Goal: Transaction & Acquisition: Book appointment/travel/reservation

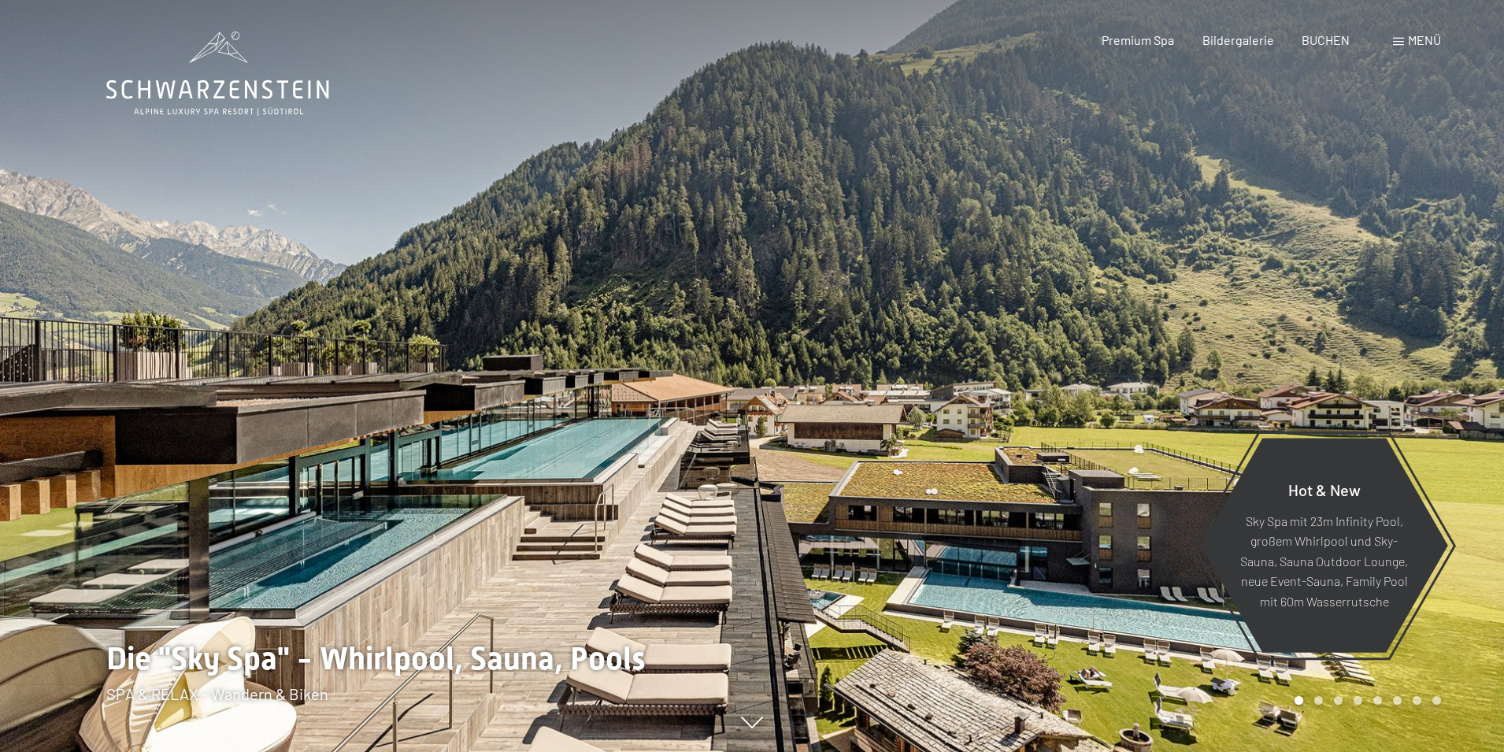
click at [1334, 44] on span "BUCHEN" at bounding box center [1326, 39] width 48 height 15
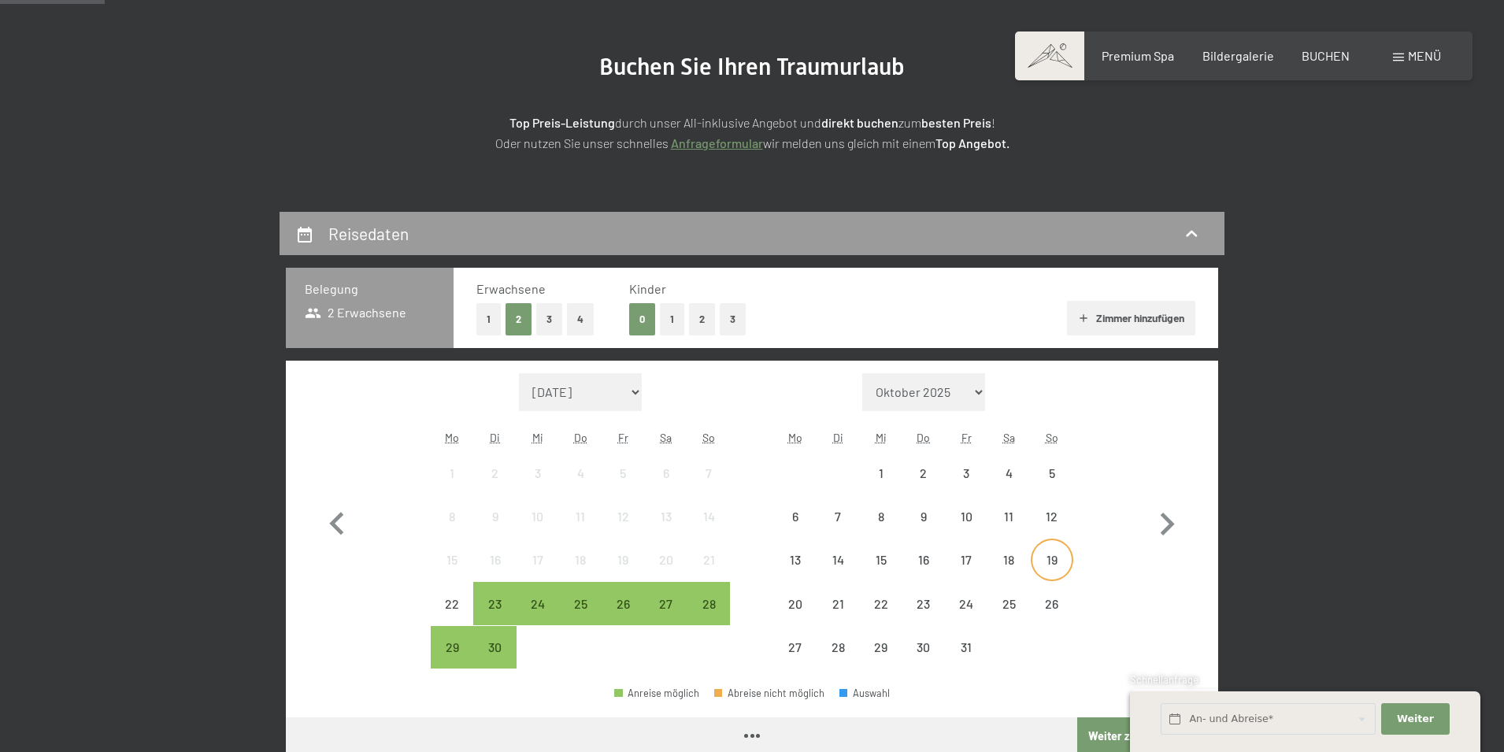
scroll to position [394, 0]
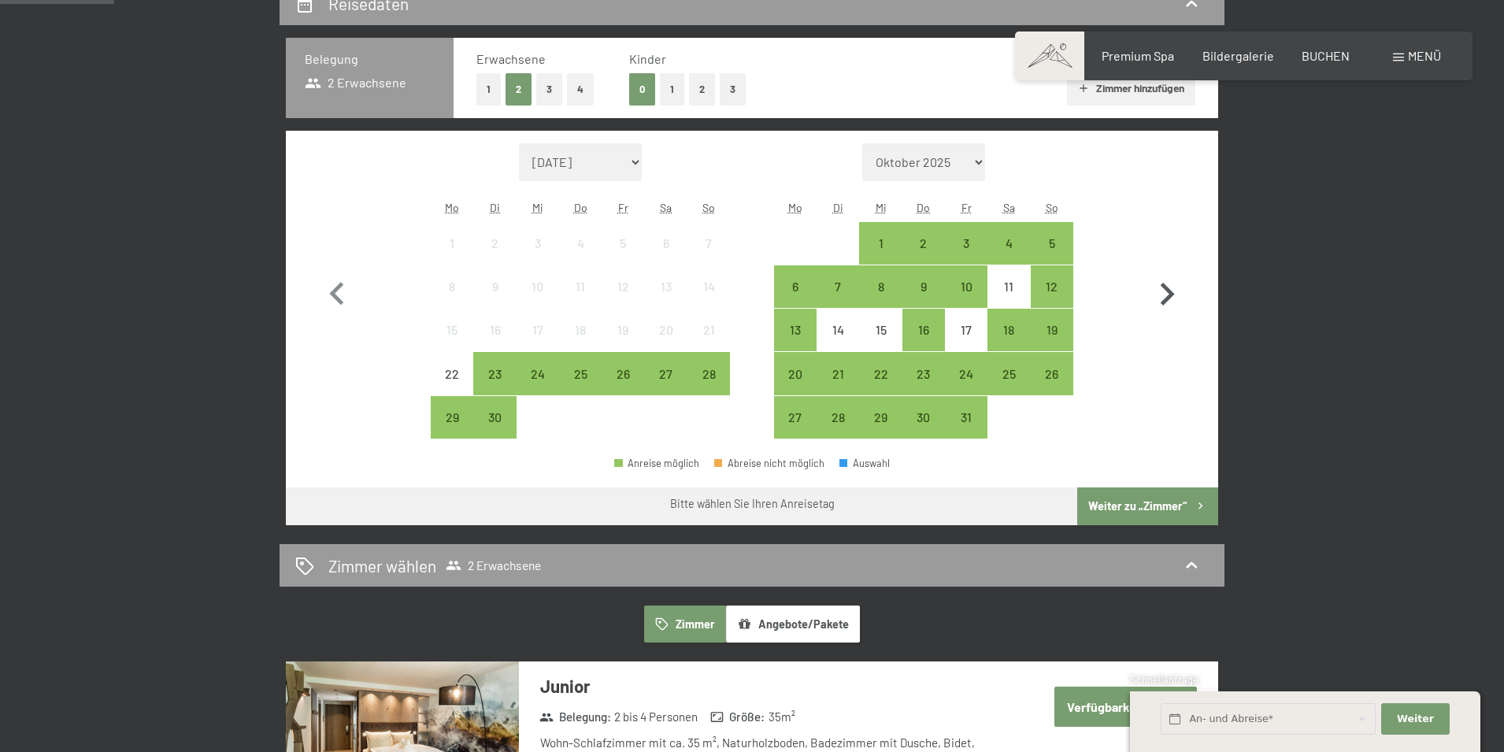
click at [1163, 288] on icon "button" at bounding box center [1167, 295] width 46 height 46
select select "2025-11-01"
select select "2025-12-01"
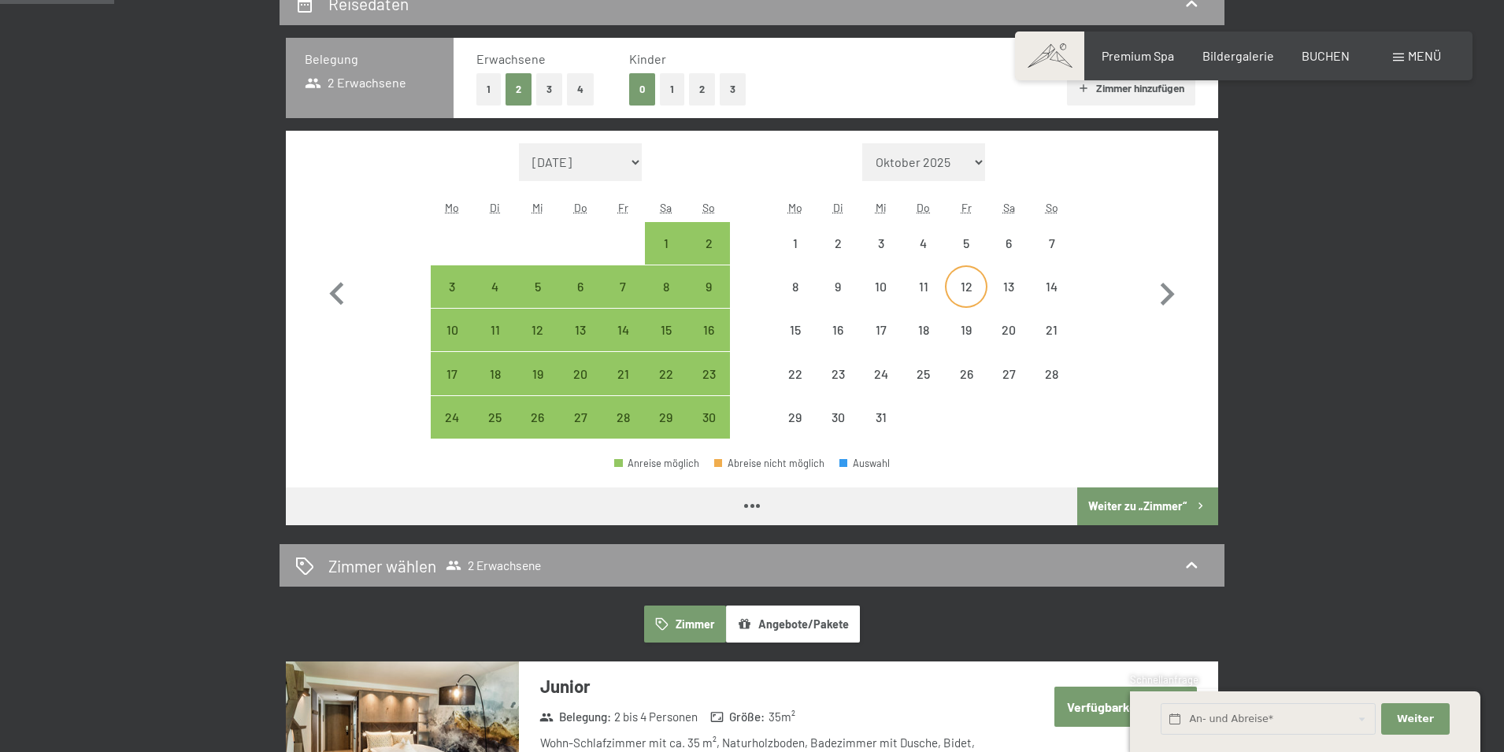
select select "2025-11-01"
select select "2025-12-01"
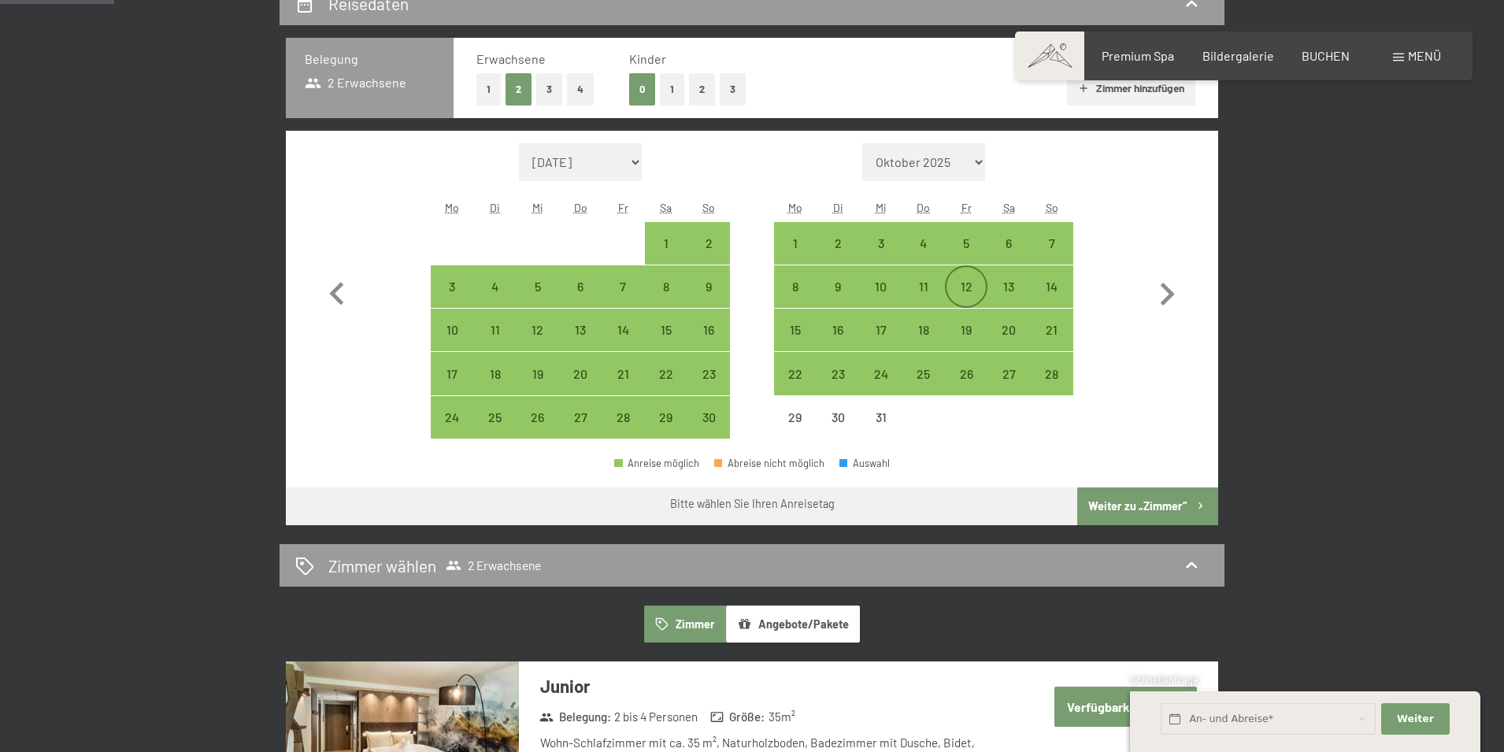
click at [952, 293] on div "12" at bounding box center [966, 299] width 39 height 39
select select "2025-11-01"
select select "2025-12-01"
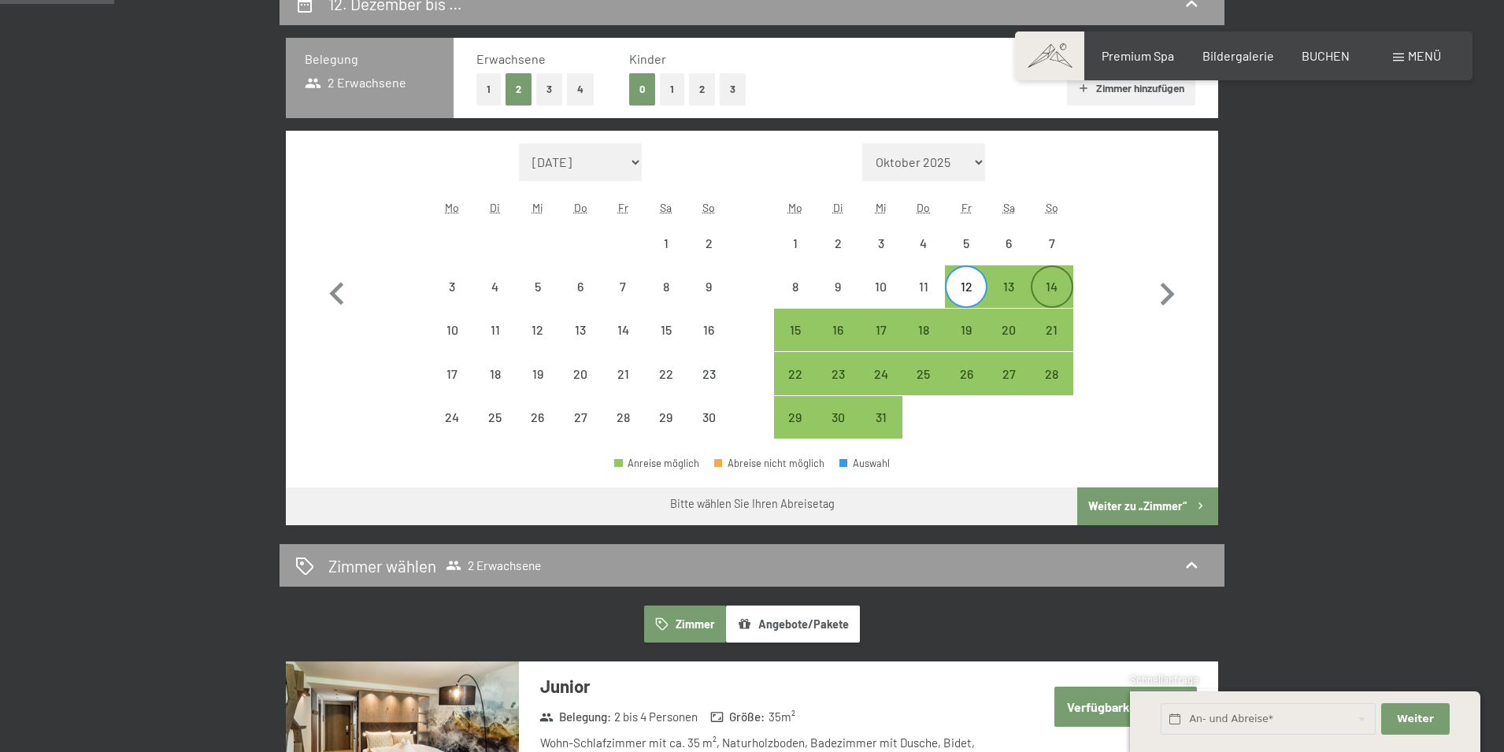
click at [1040, 286] on div "14" at bounding box center [1052, 299] width 39 height 39
select select "2025-11-01"
select select "2025-12-01"
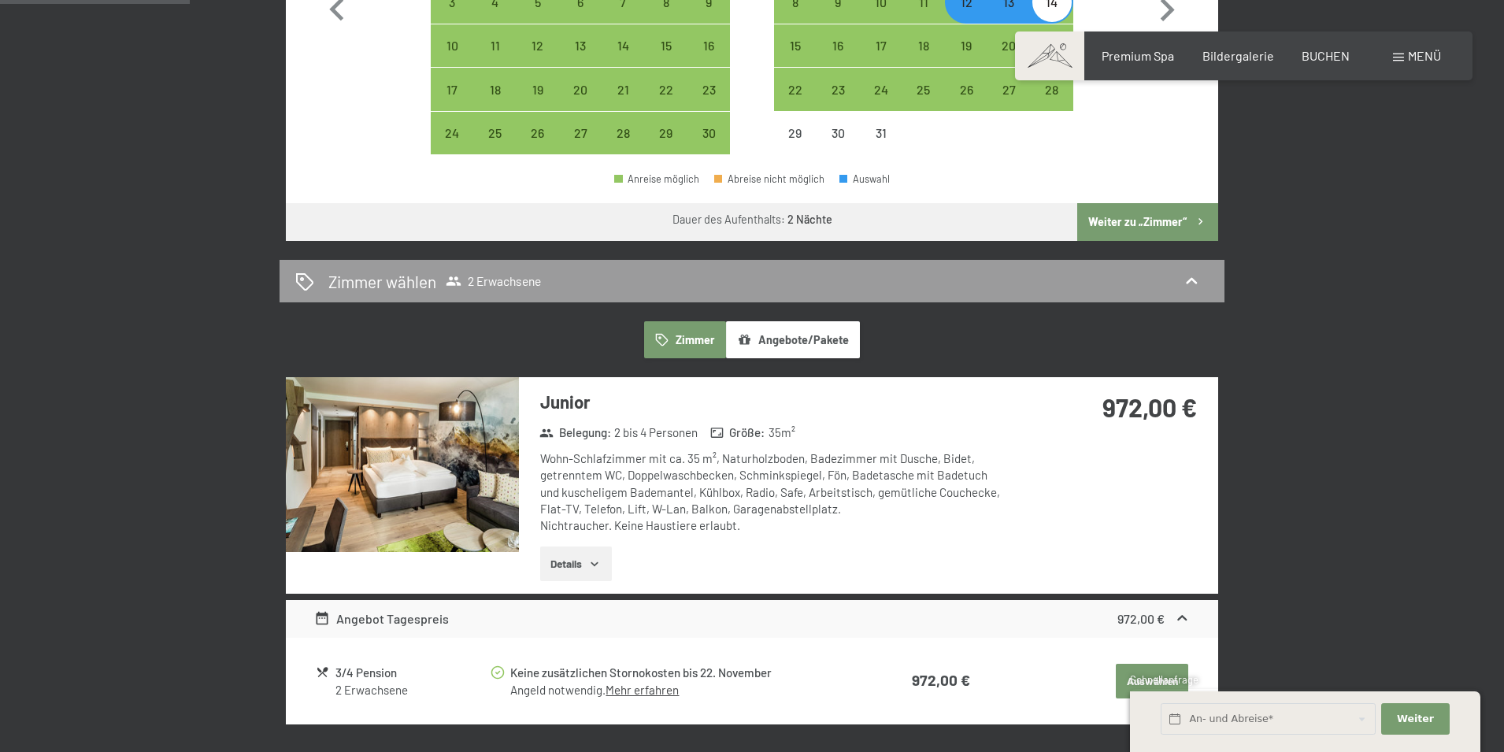
scroll to position [866, 0]
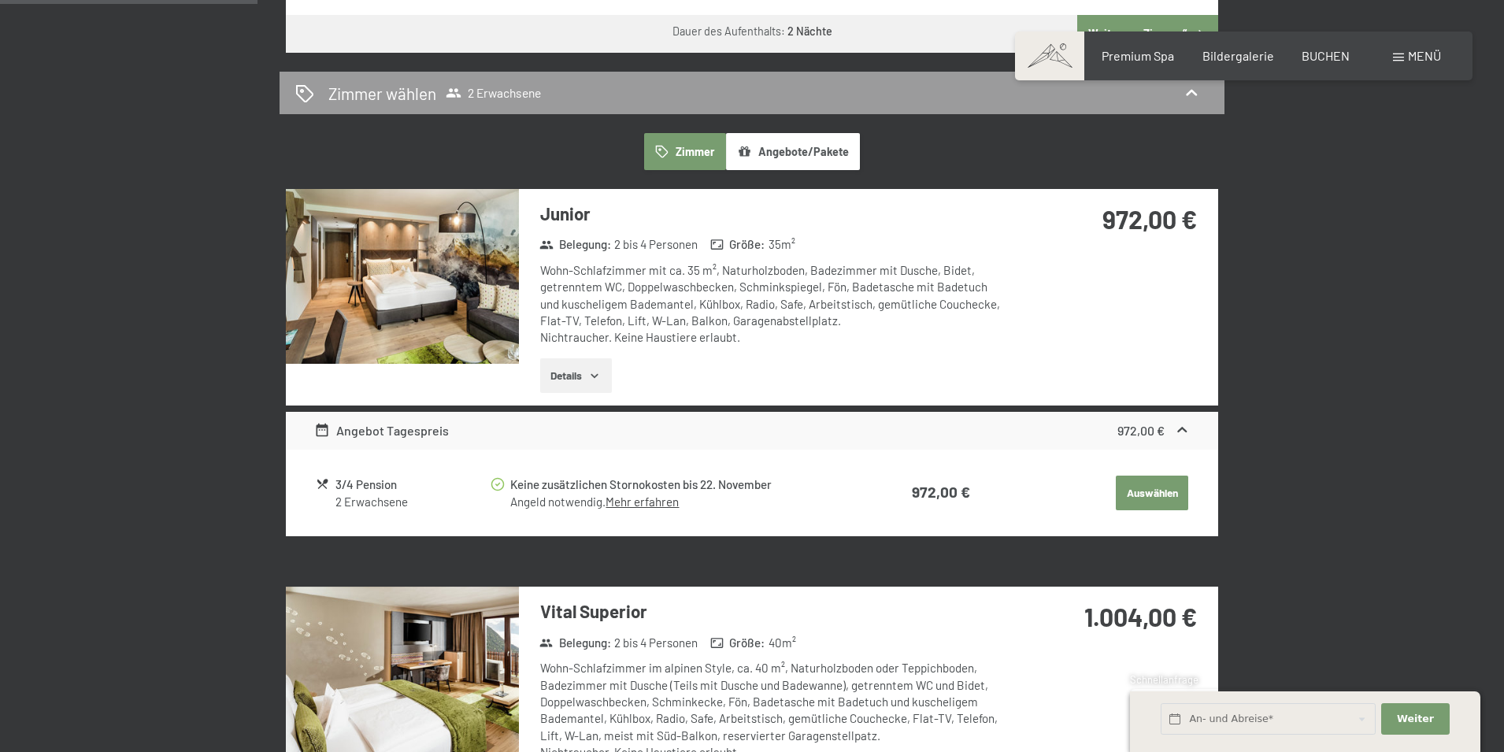
click at [589, 370] on button "Details" at bounding box center [576, 375] width 72 height 35
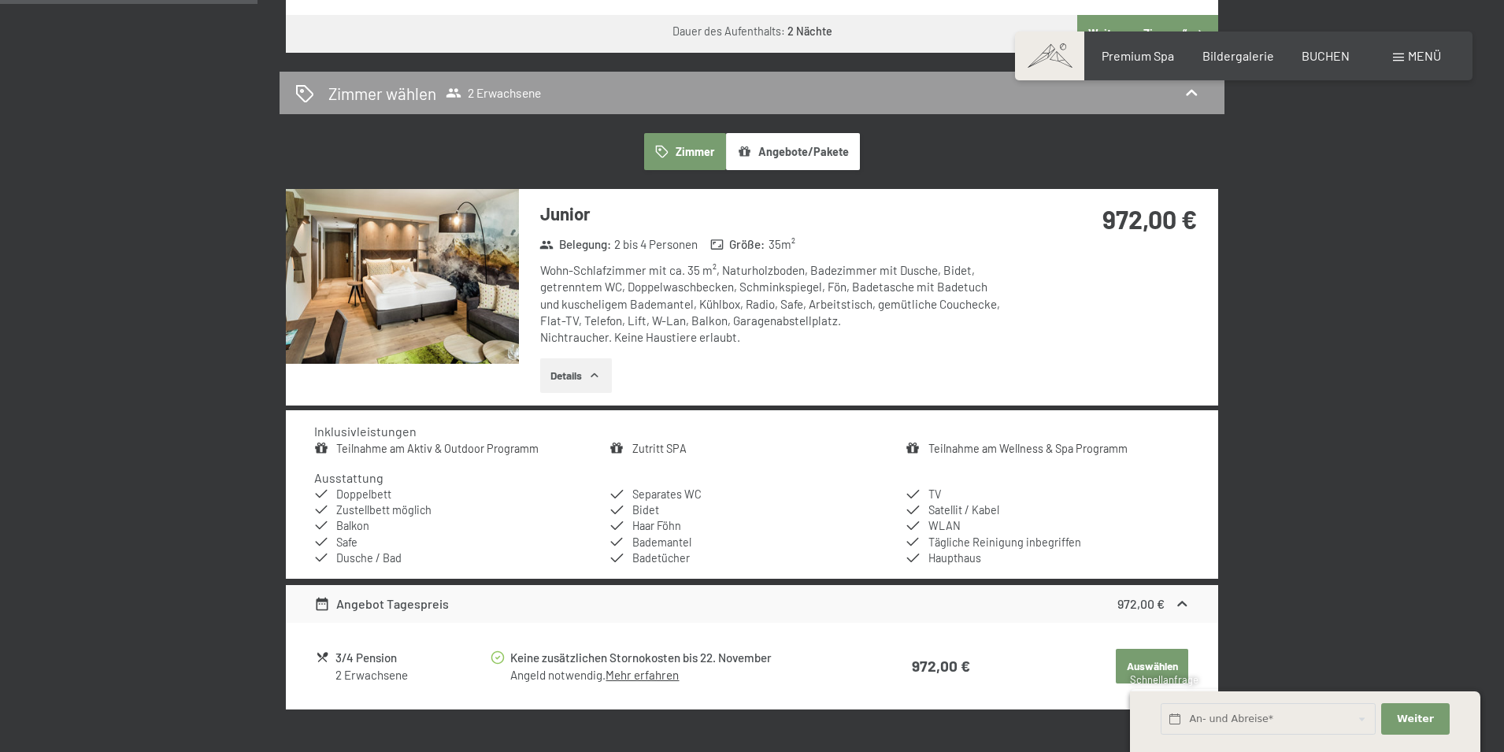
click at [436, 274] on img at bounding box center [402, 276] width 233 height 175
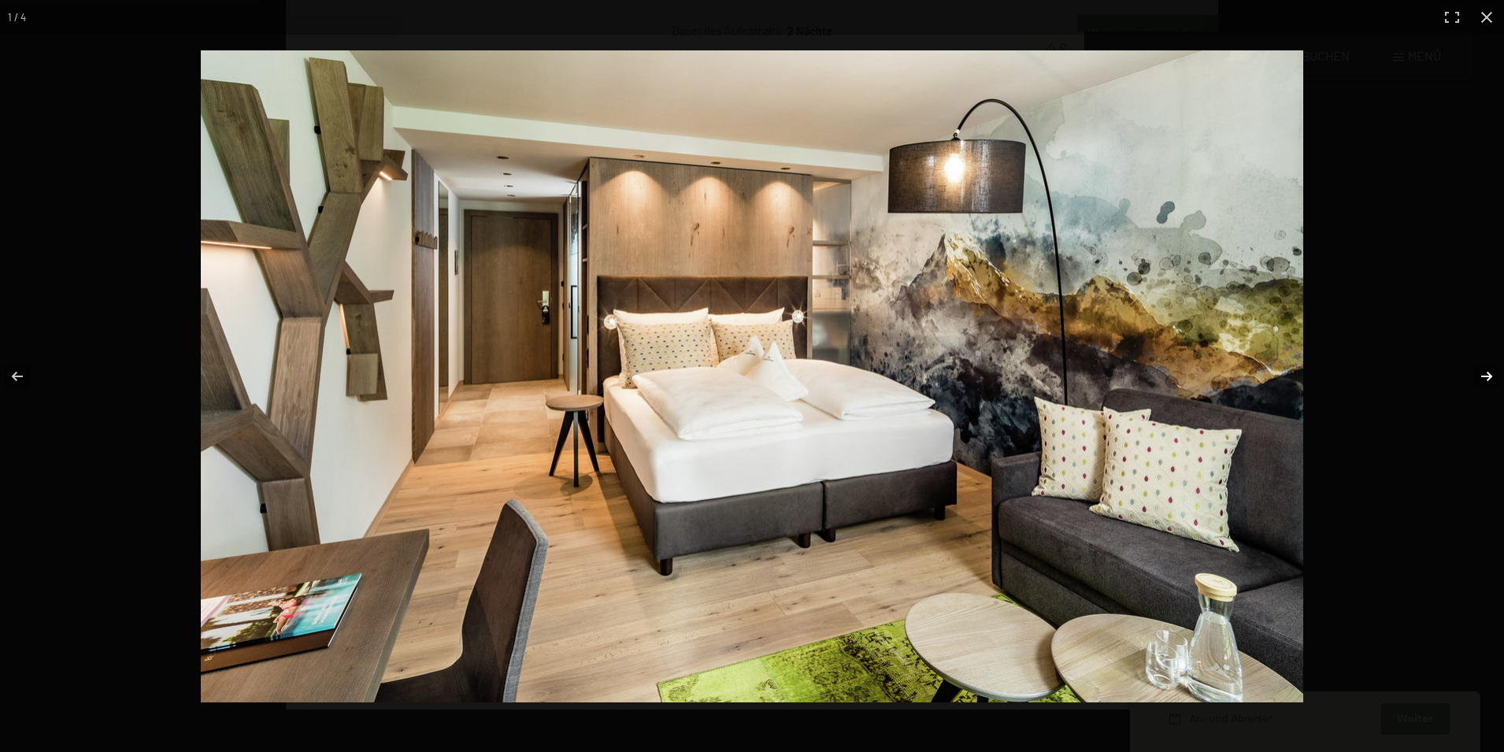
click at [1485, 376] on button "button" at bounding box center [1476, 376] width 55 height 79
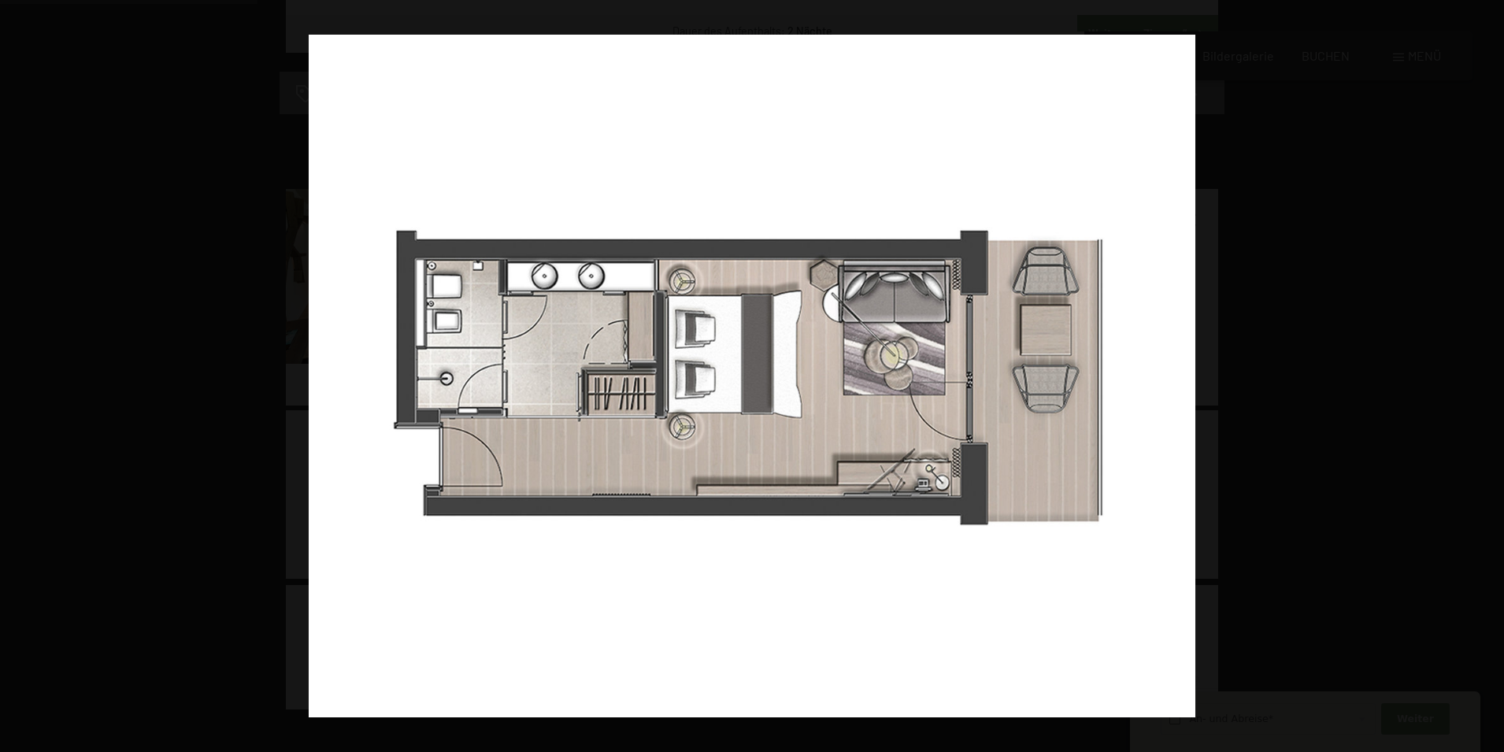
click at [1485, 376] on button "button" at bounding box center [1476, 376] width 55 height 79
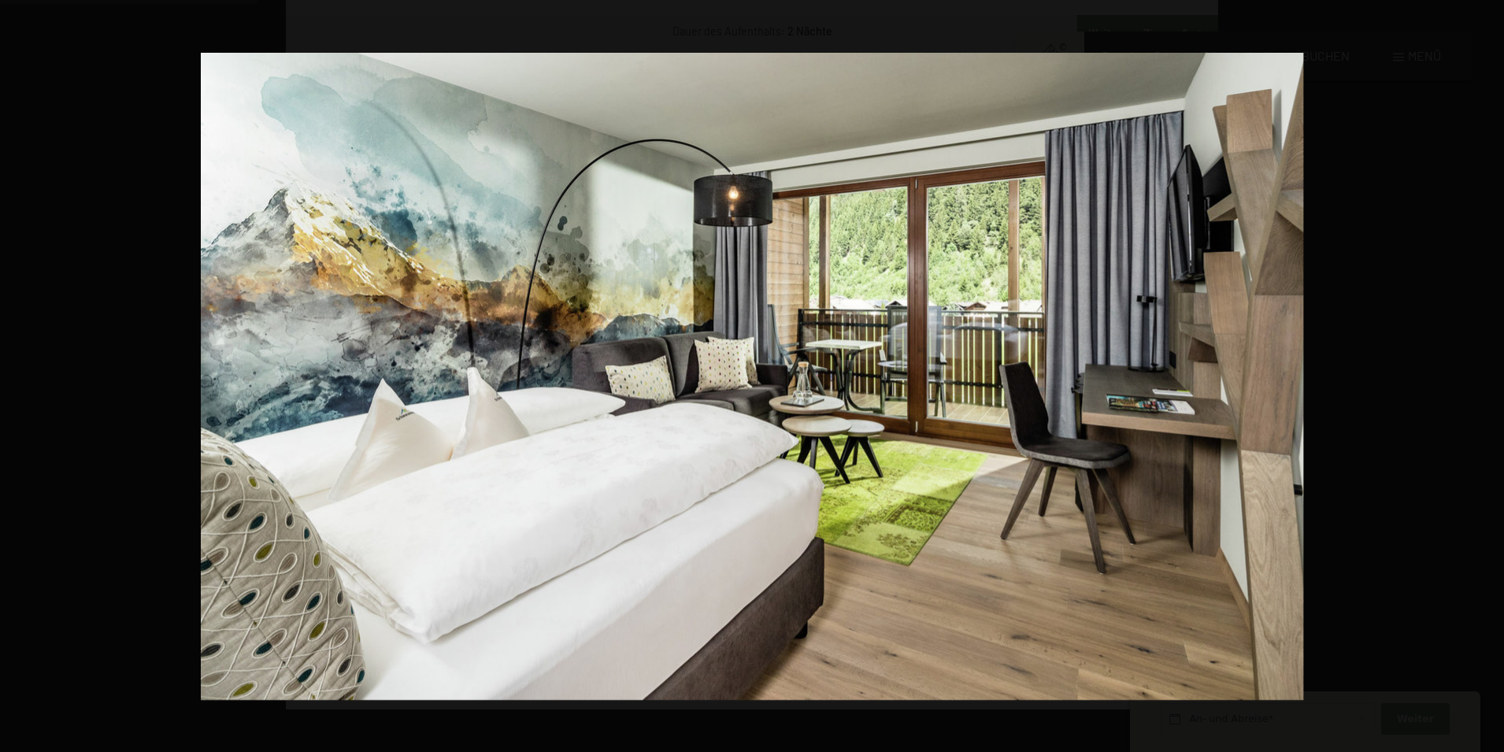
click at [1485, 376] on button "button" at bounding box center [1476, 376] width 55 height 79
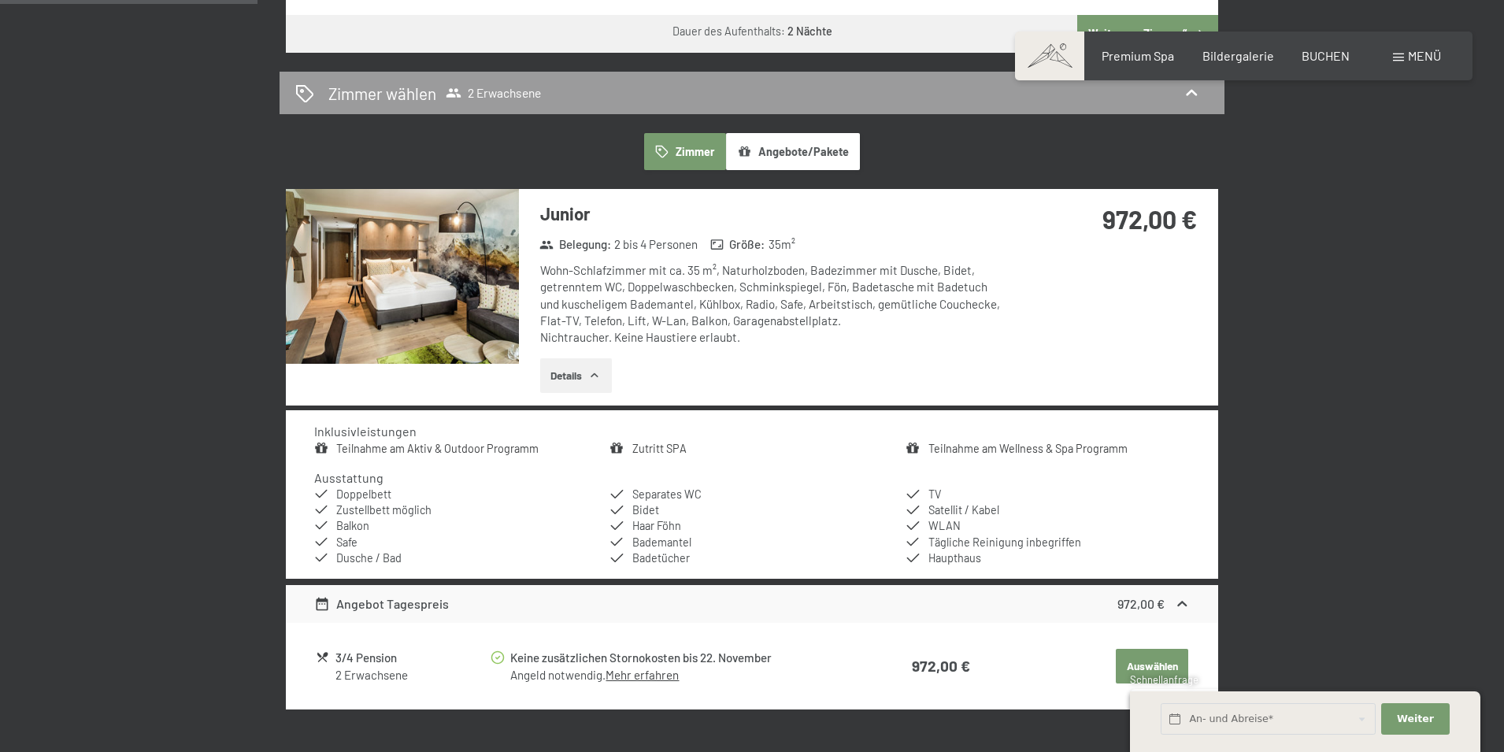
click at [0, 0] on button "button" at bounding box center [0, 0] width 0 height 0
click at [1149, 54] on span "Premium Spa" at bounding box center [1138, 53] width 72 height 15
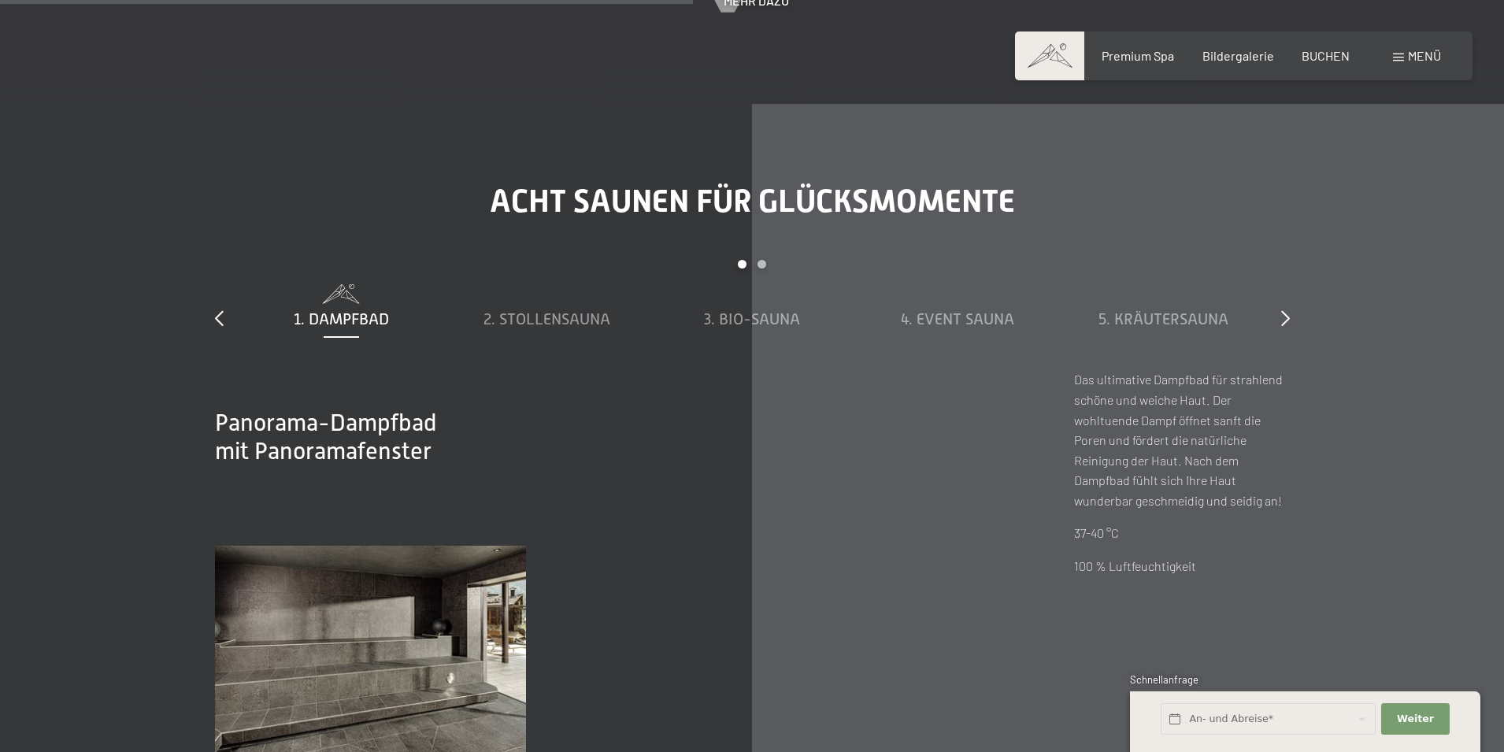
scroll to position [5592, 0]
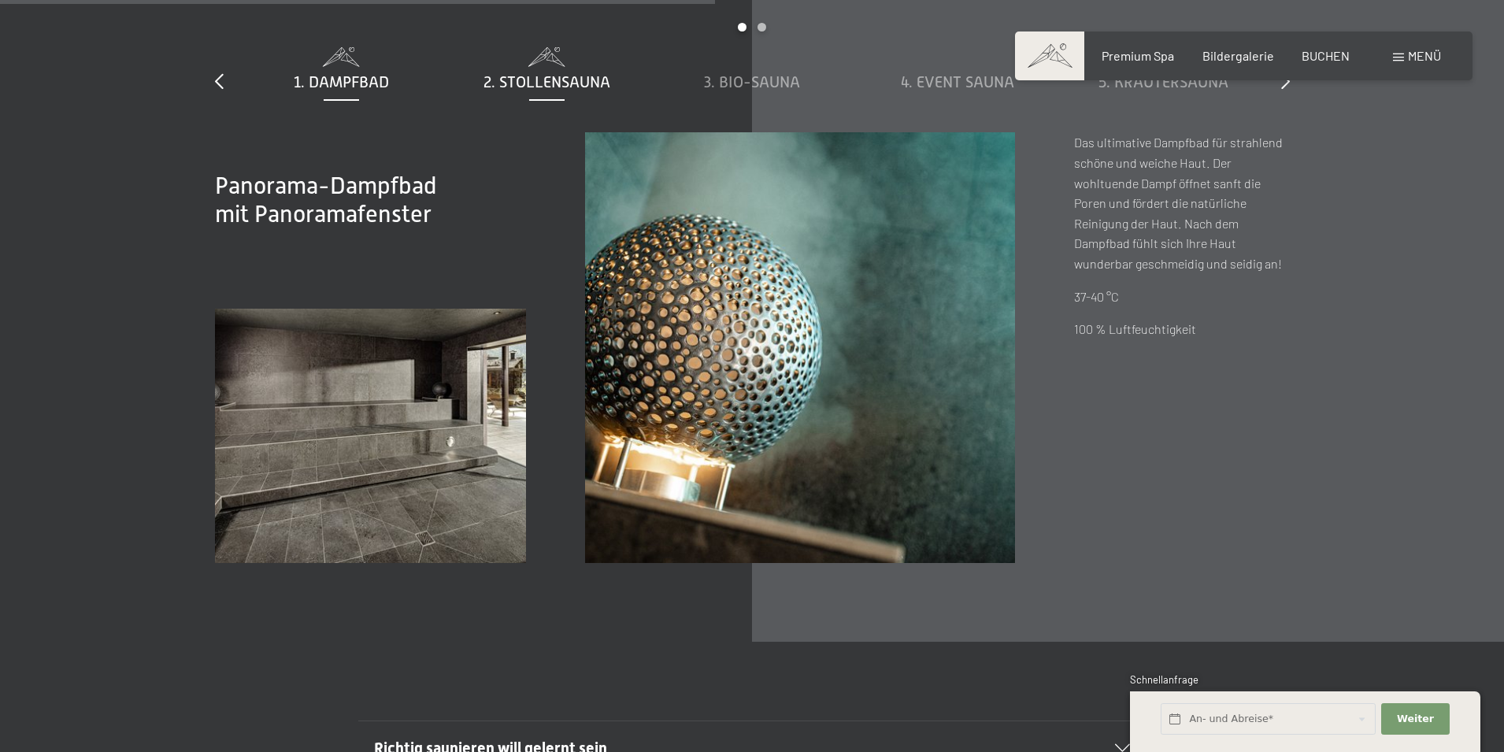
click at [523, 81] on span "2. Stollensauna" at bounding box center [547, 81] width 127 height 17
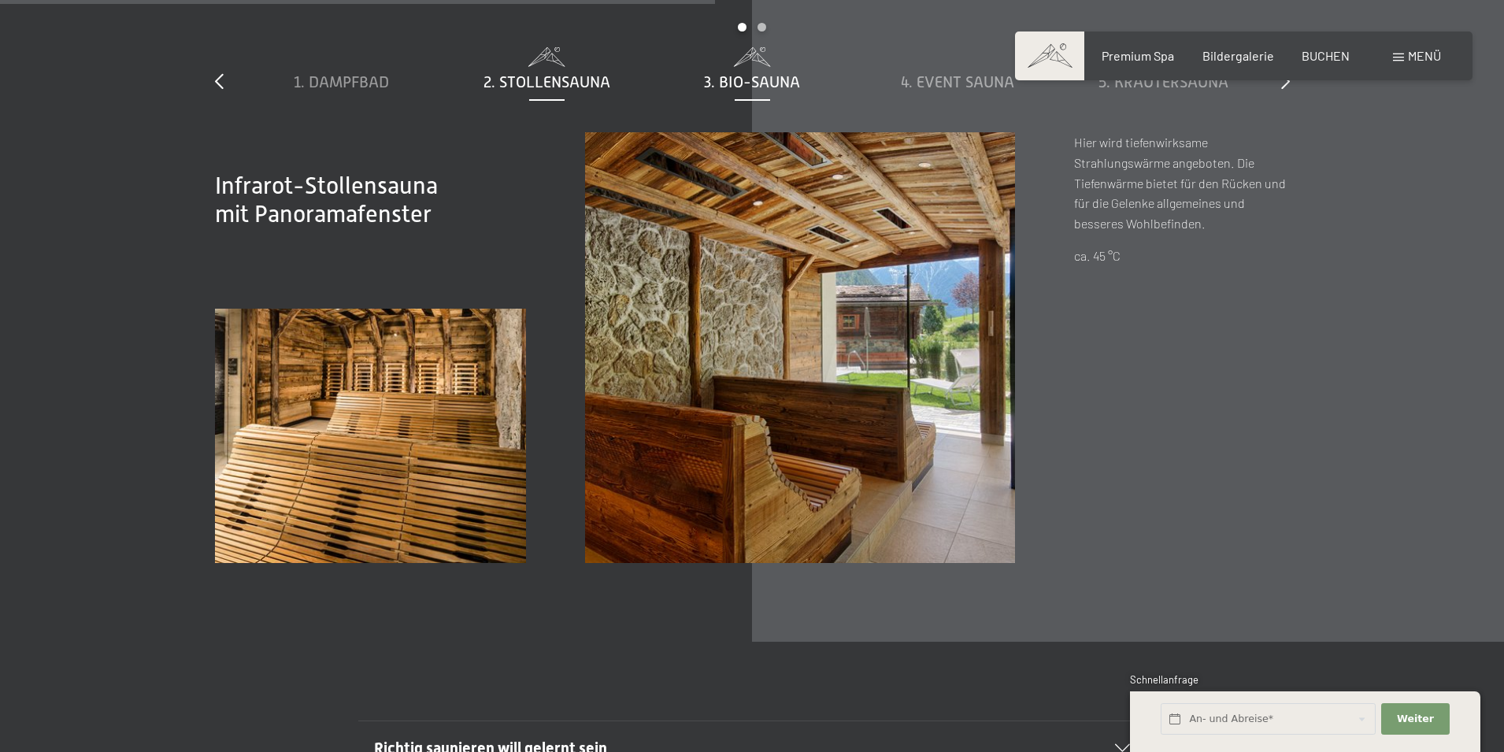
click at [741, 92] on div "3. Bio-Sauna" at bounding box center [753, 82] width 190 height 22
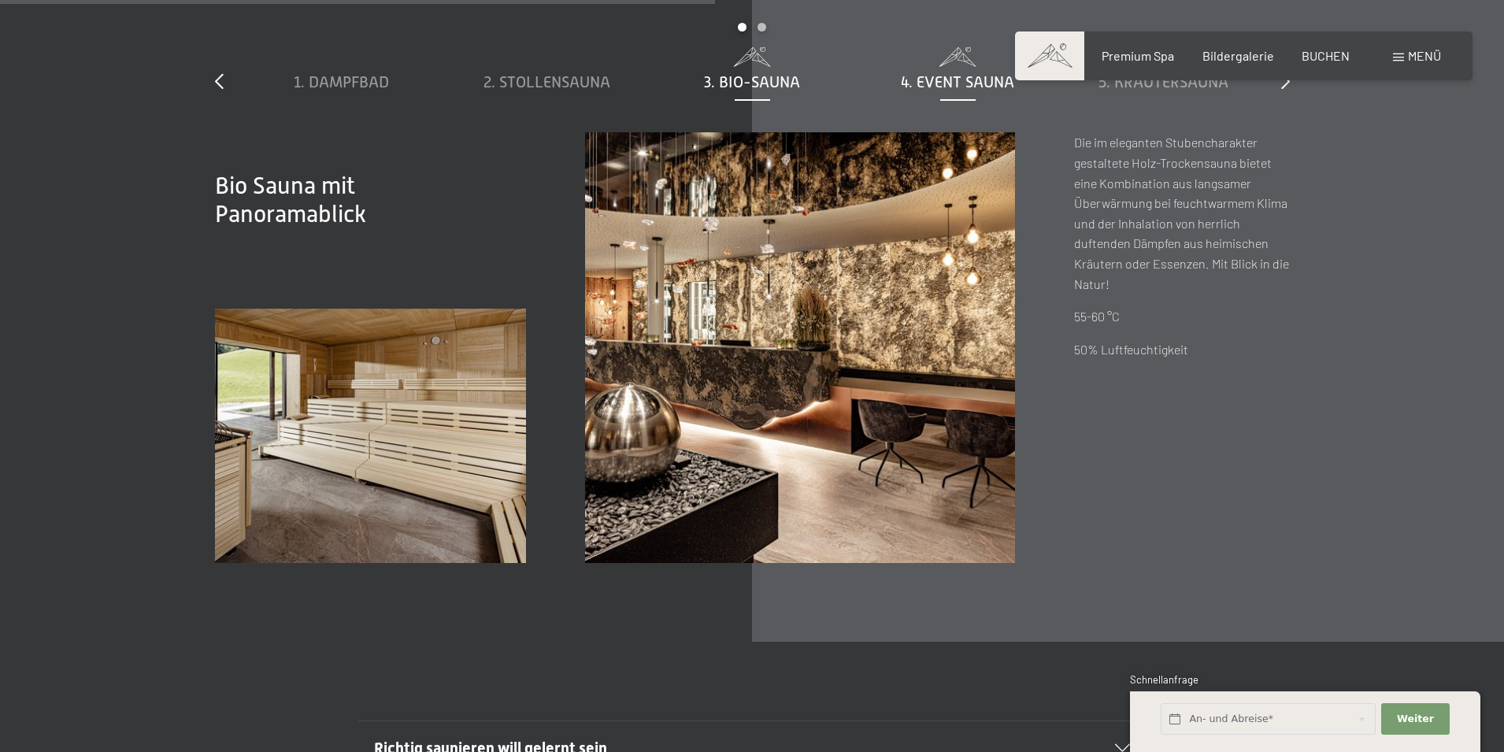
click at [957, 83] on span "4. Event Sauna" at bounding box center [957, 81] width 113 height 17
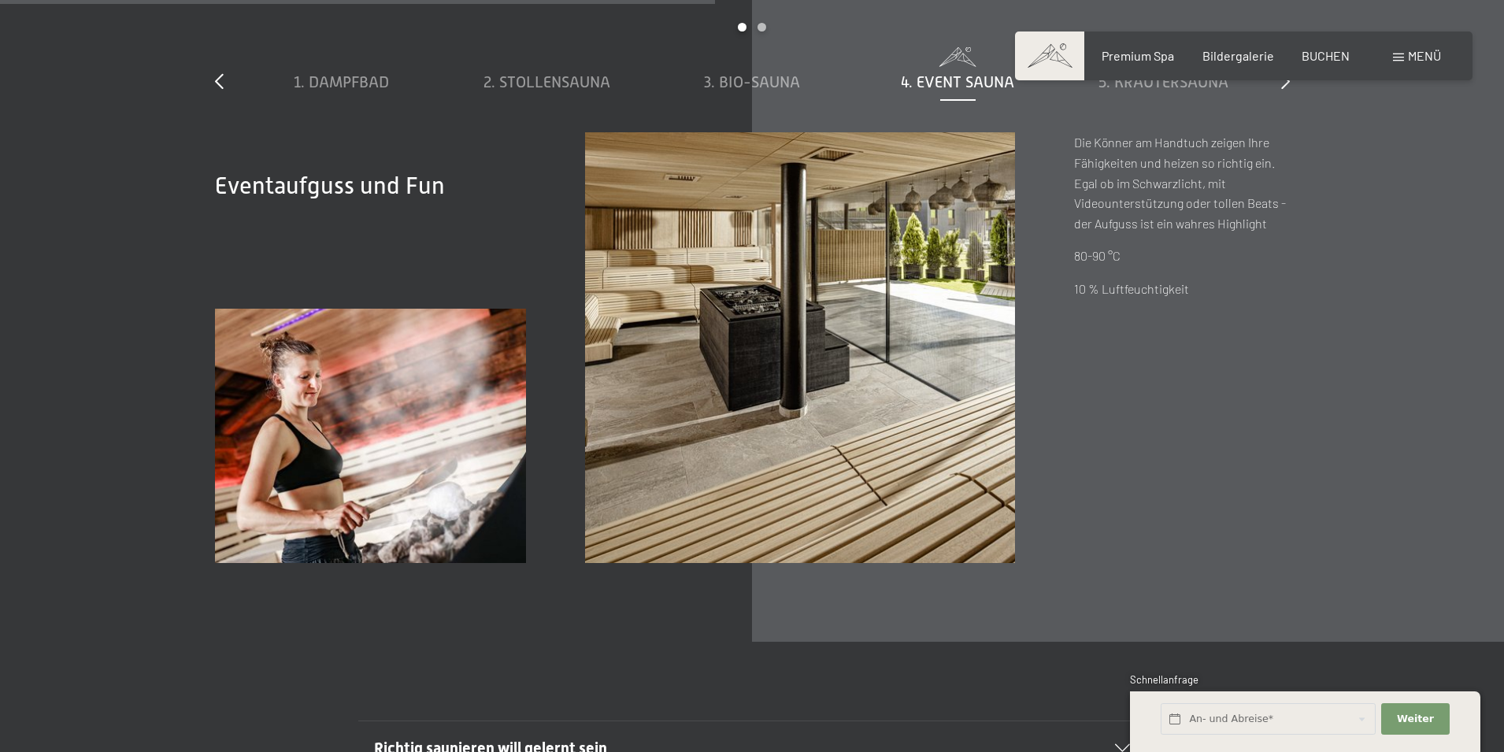
click at [1188, 65] on div "Buchen Anfragen Premium Spa Bildergalerie BUCHEN Menü DE IT EN Gutschein Bilder…" at bounding box center [1244, 55] width 395 height 17
click at [1186, 82] on span "5. Kräutersauna" at bounding box center [1164, 81] width 130 height 17
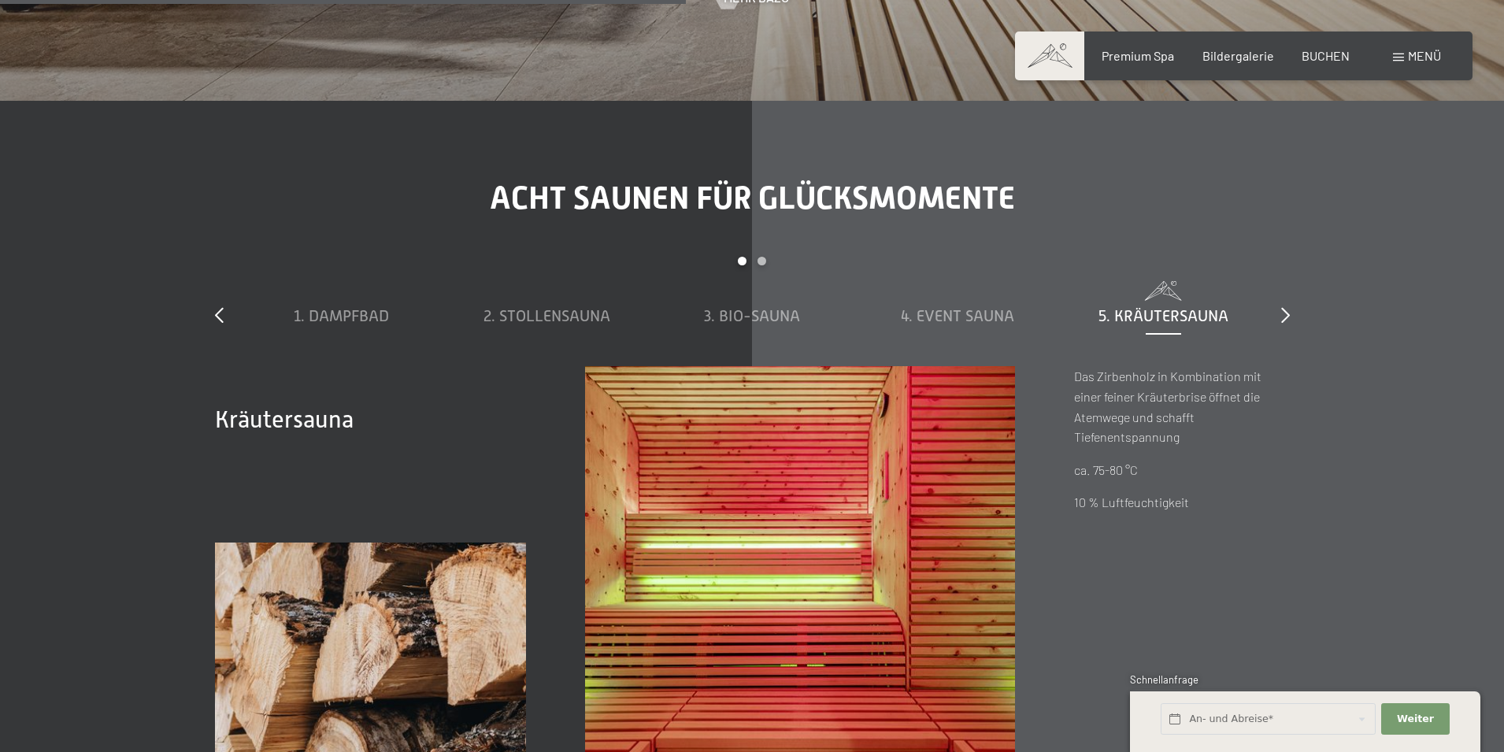
scroll to position [5356, 0]
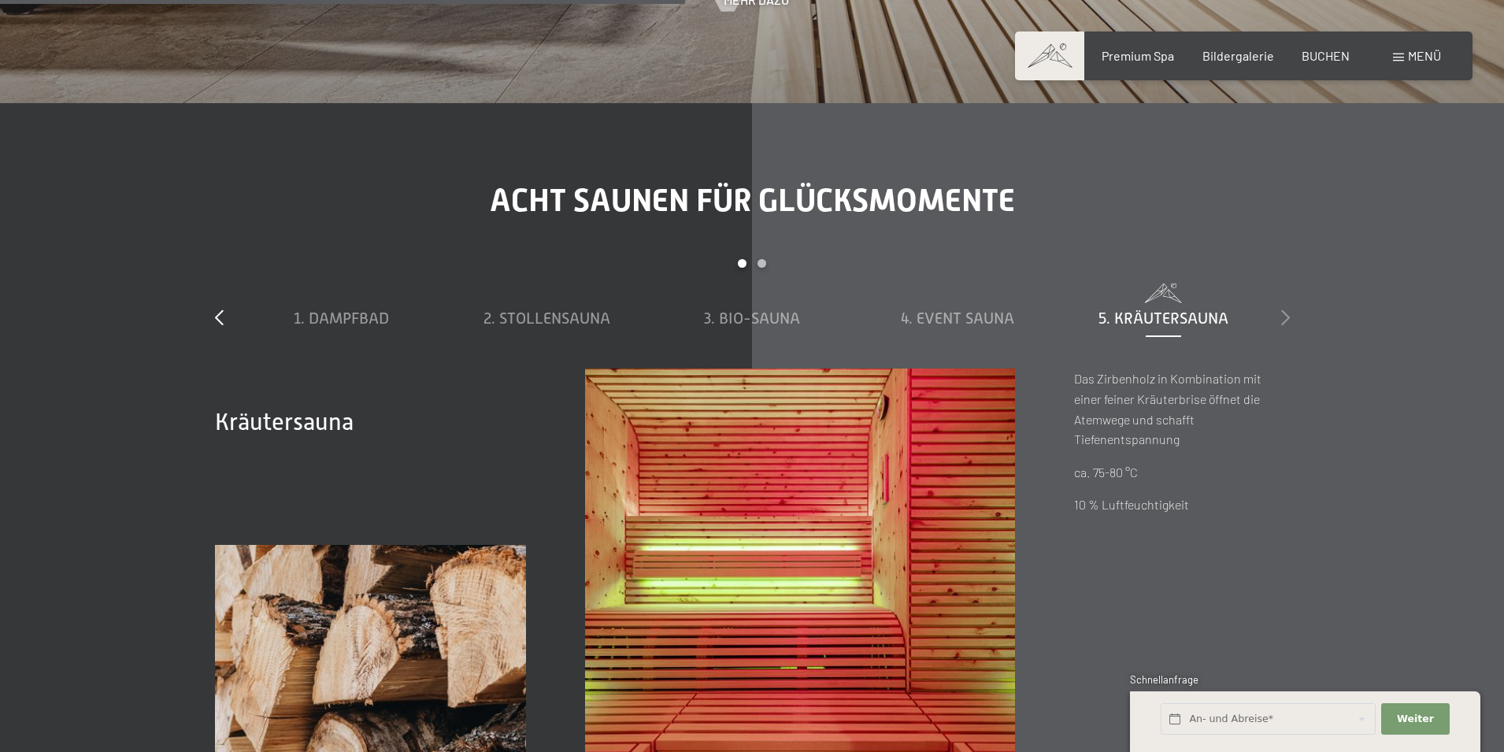
click at [1288, 320] on icon at bounding box center [1286, 318] width 9 height 16
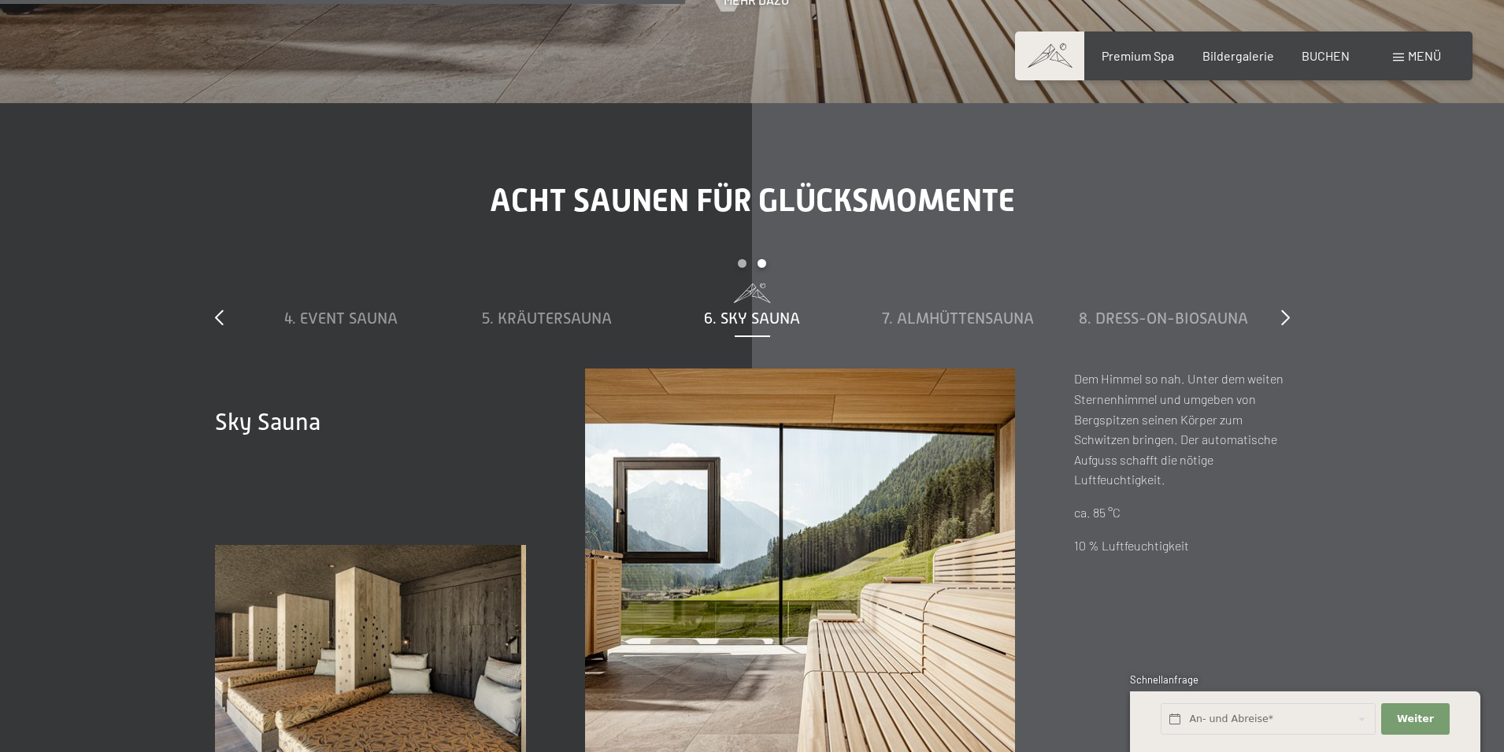
click at [744, 323] on span "6. Sky Sauna" at bounding box center [752, 318] width 96 height 17
click at [921, 319] on span "7. Almhüttensauna" at bounding box center [958, 318] width 152 height 17
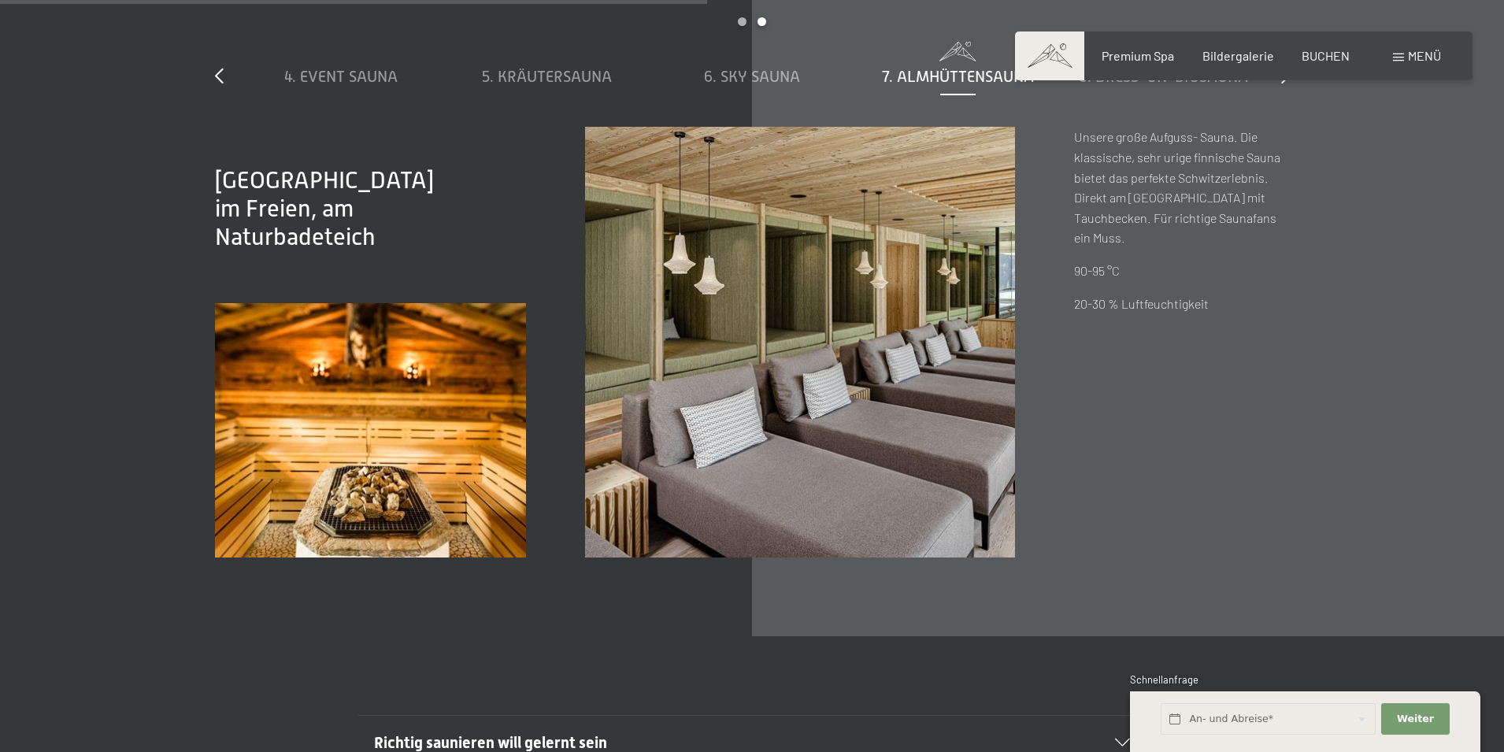
scroll to position [5514, 0]
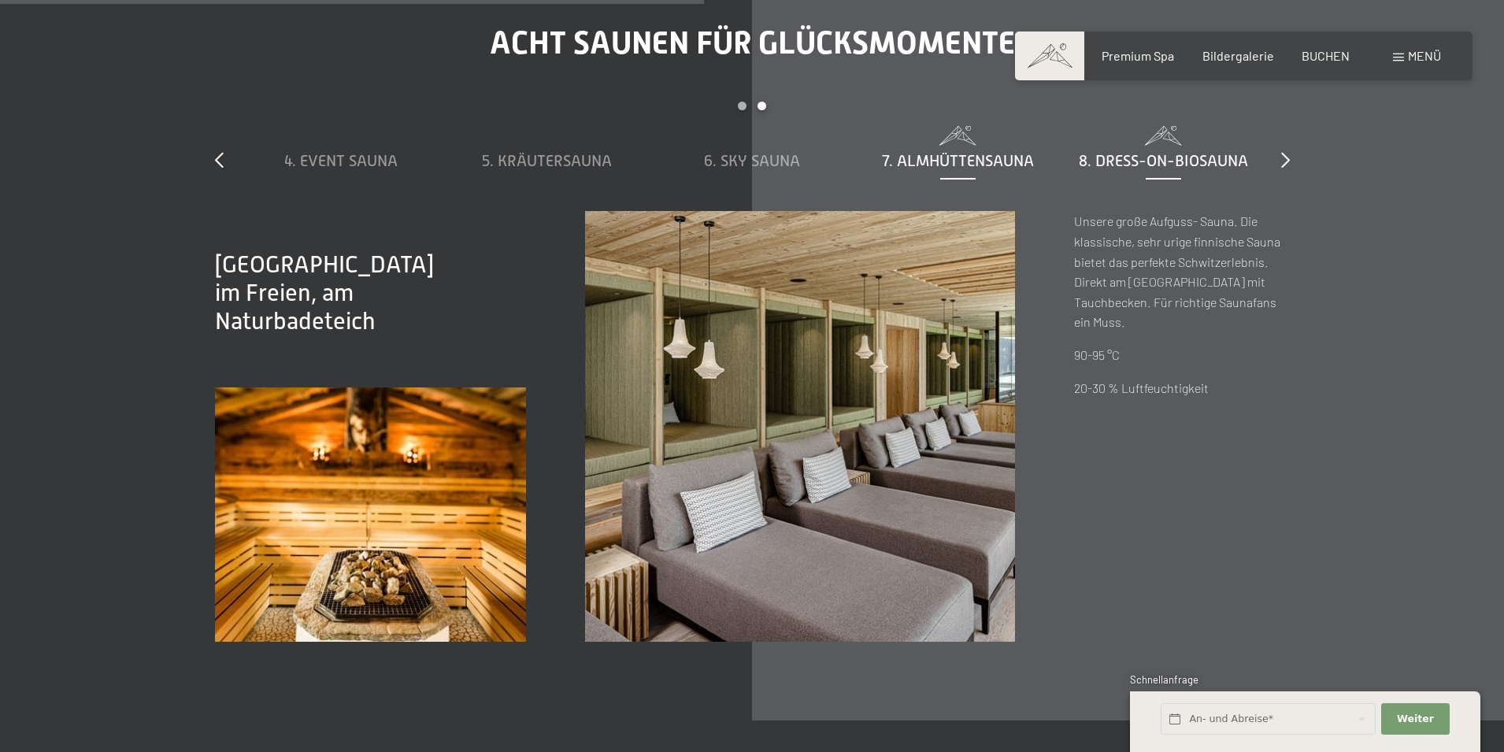
click at [1142, 154] on span "8. Dress-on-Biosauna" at bounding box center [1163, 160] width 169 height 17
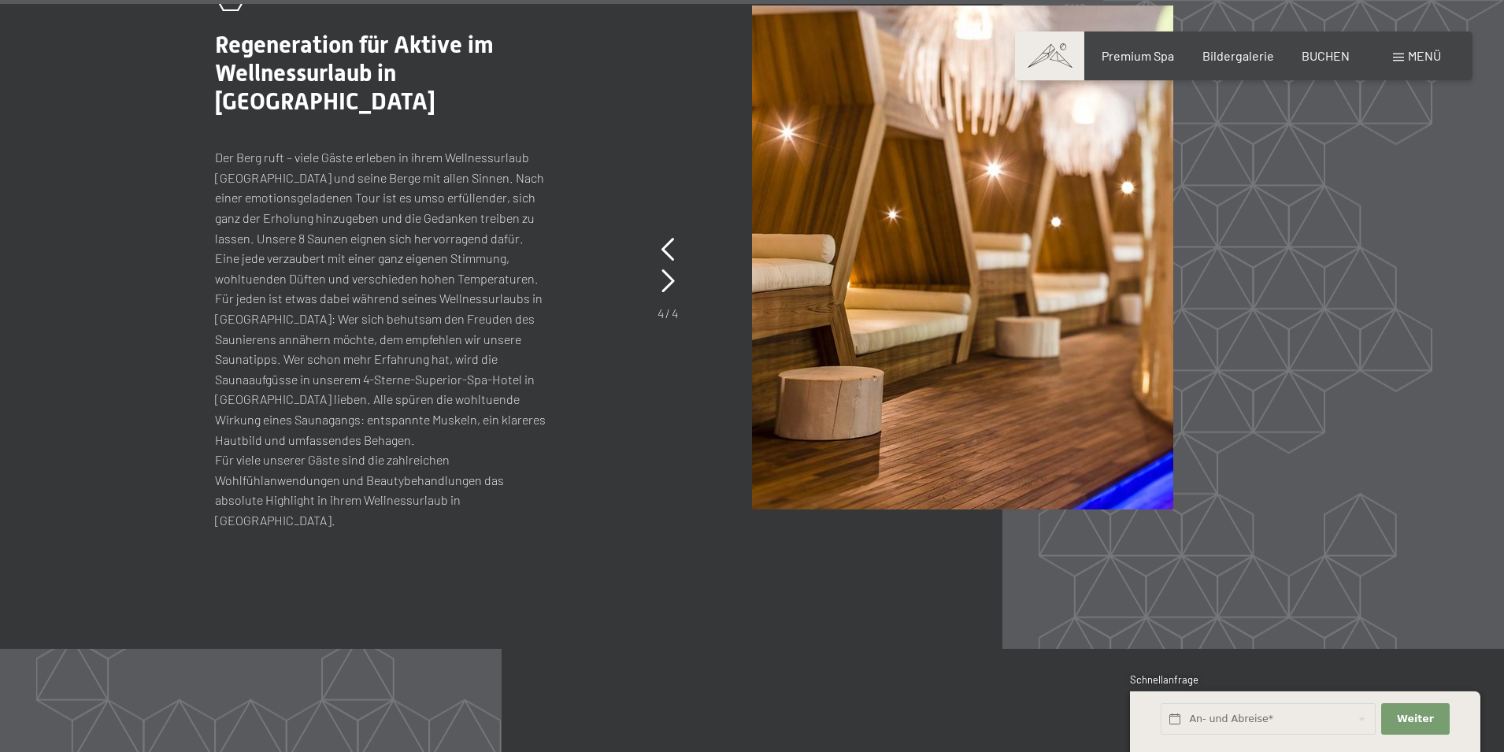
scroll to position [7089, 0]
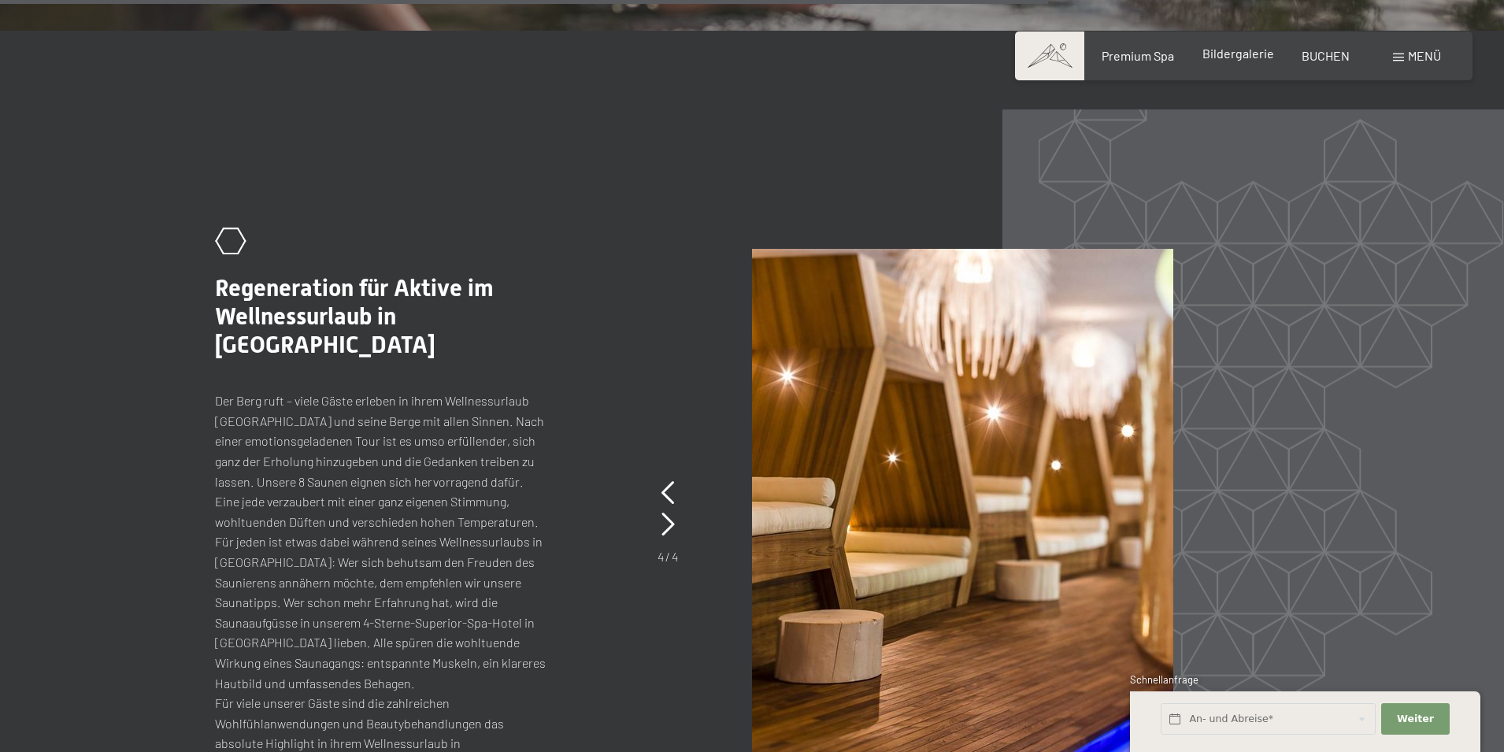
click at [1241, 59] on span "Bildergalerie" at bounding box center [1239, 53] width 72 height 15
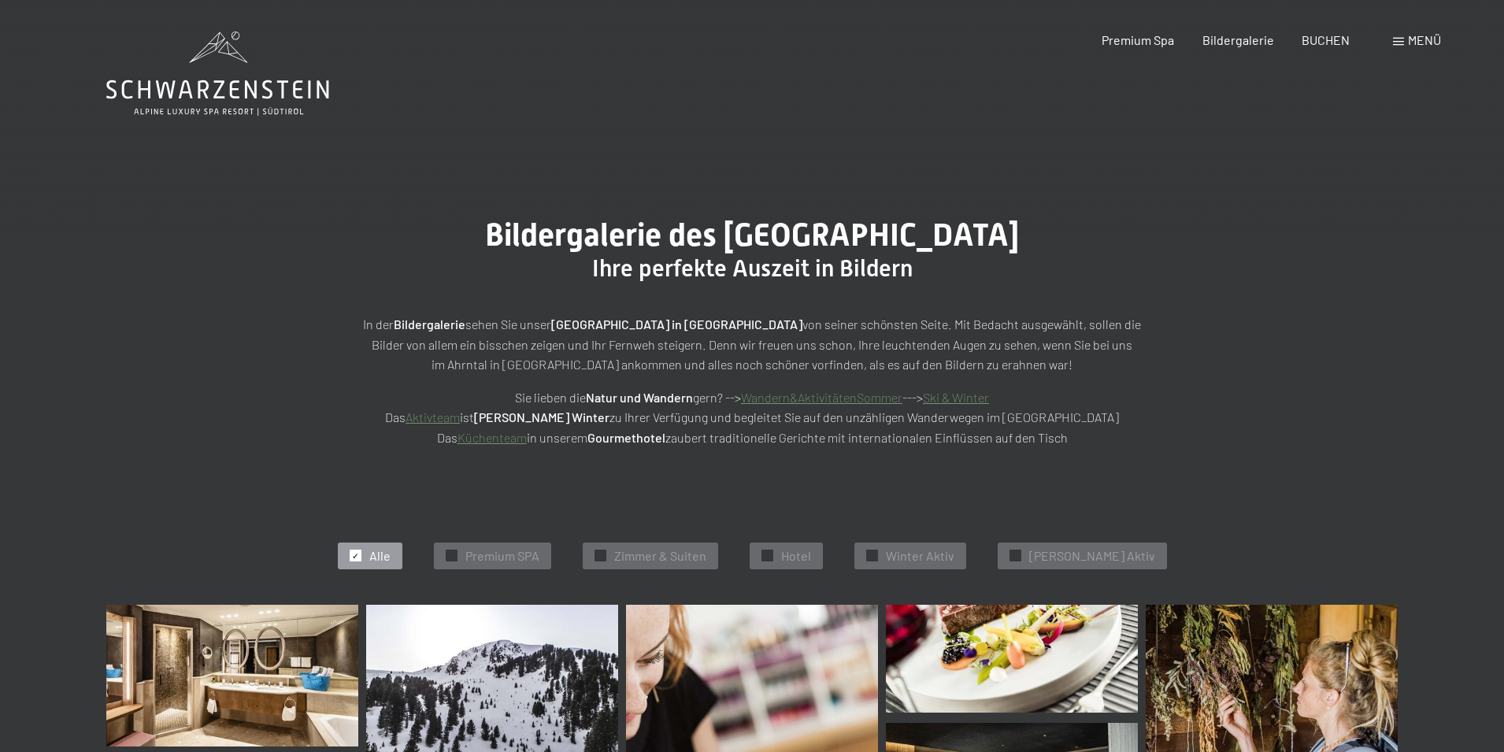
click at [1411, 38] on span "Menü" at bounding box center [1424, 39] width 33 height 15
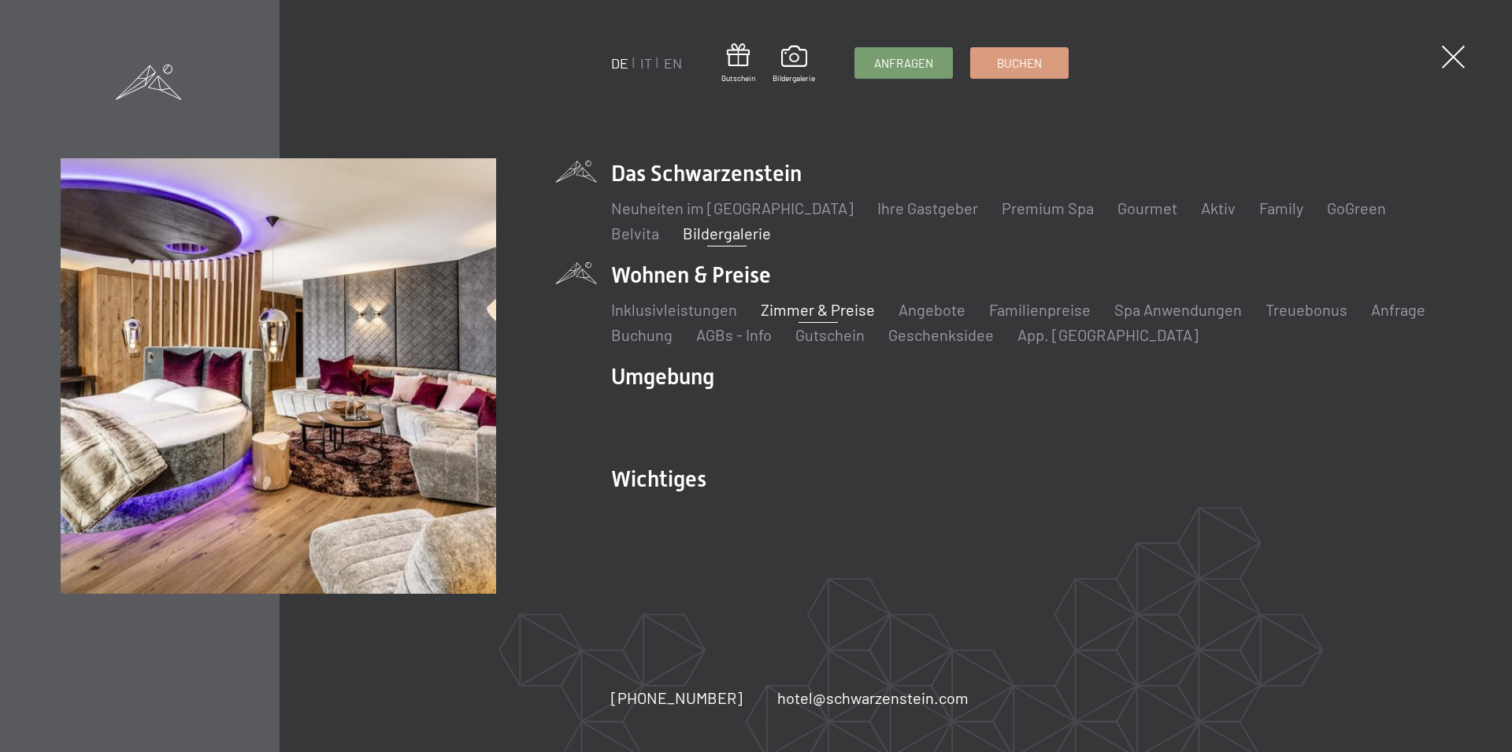
click at [823, 312] on link "Zimmer & Preise" at bounding box center [818, 309] width 114 height 19
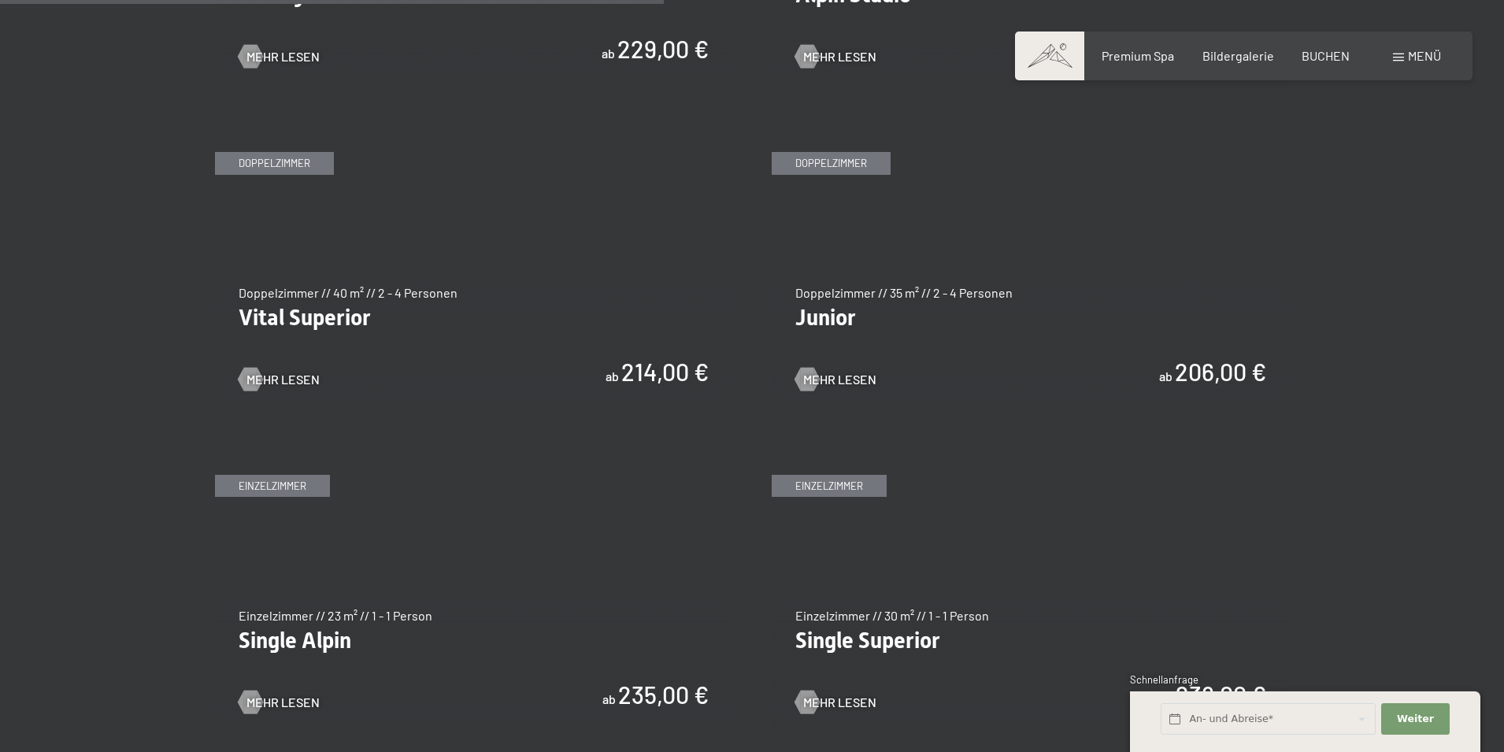
scroll to position [2205, 0]
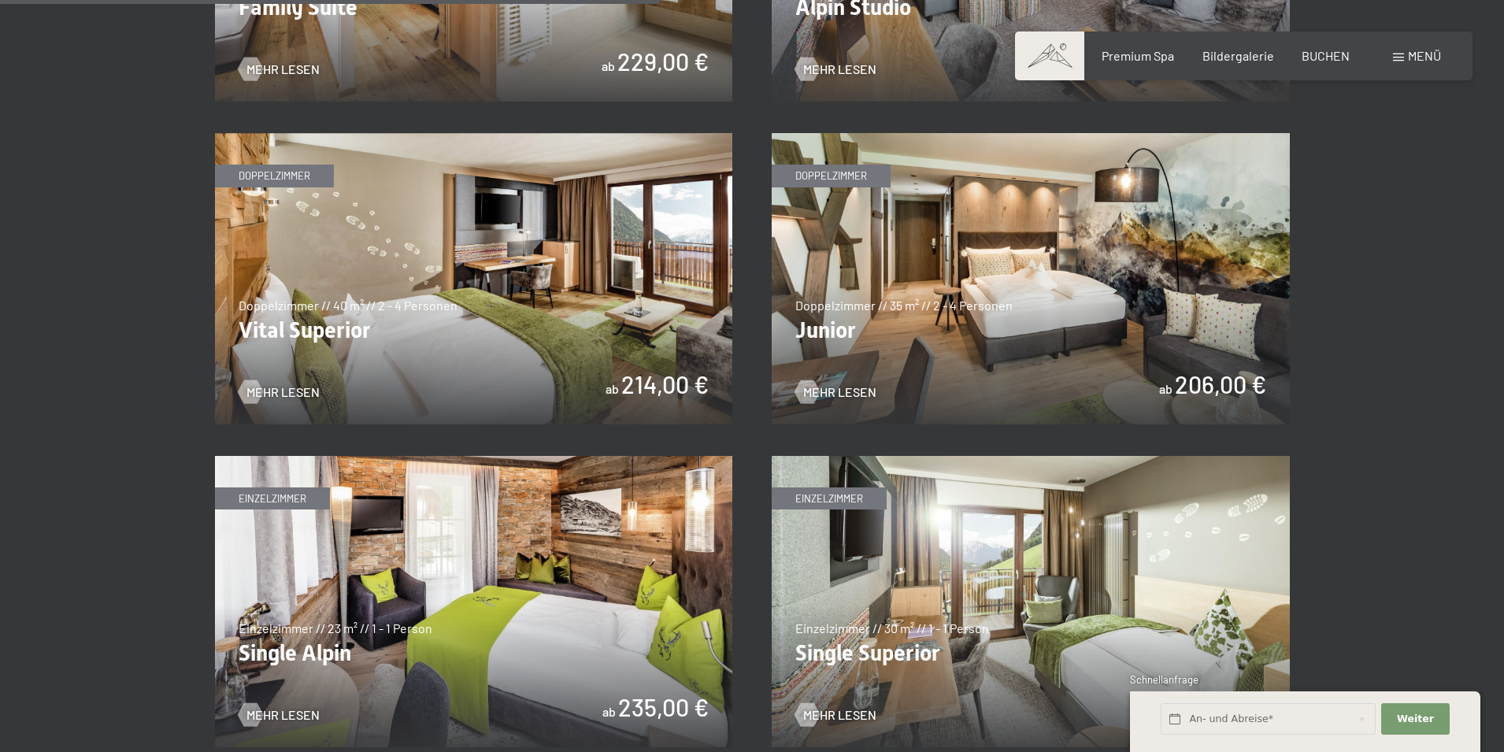
click at [463, 261] on img at bounding box center [474, 278] width 518 height 291
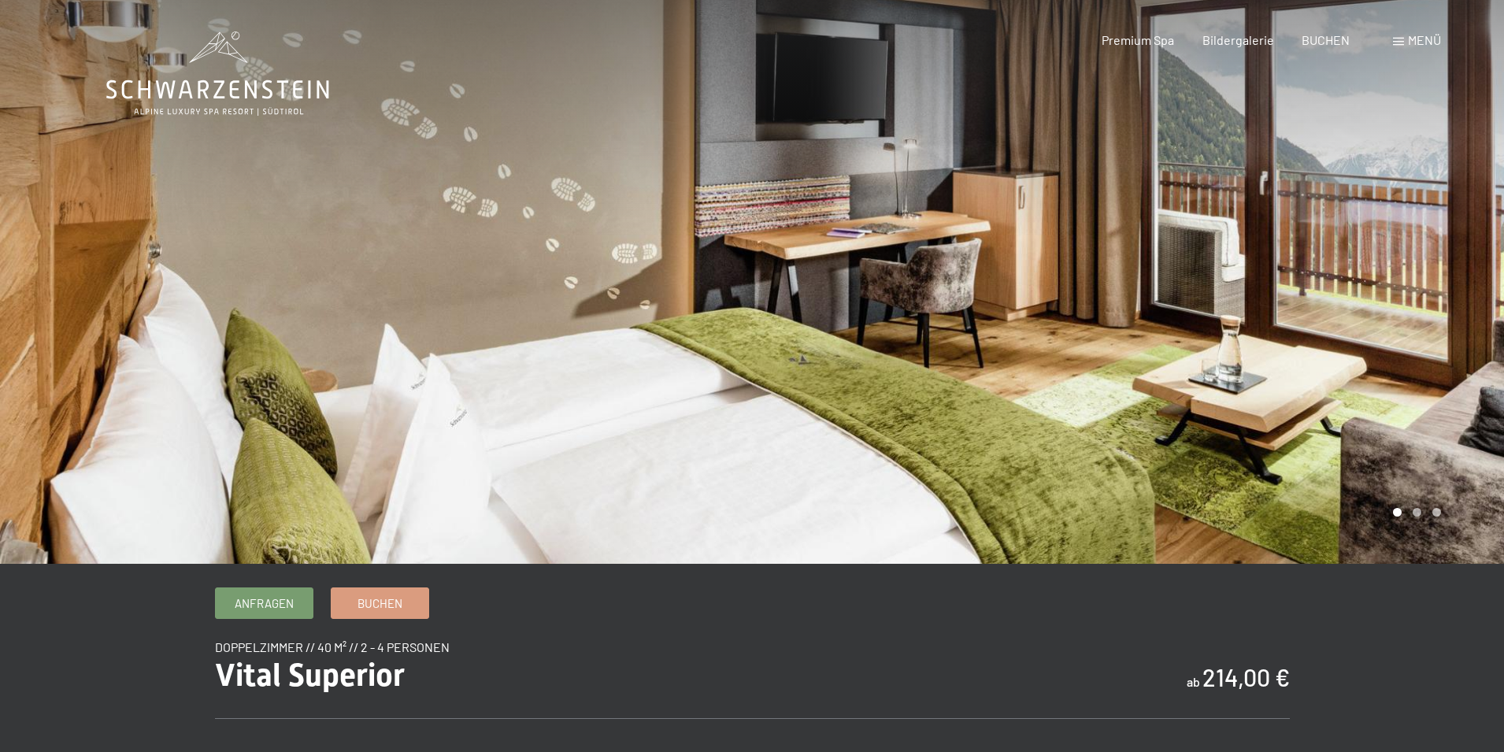
click at [1295, 271] on div at bounding box center [1128, 282] width 752 height 564
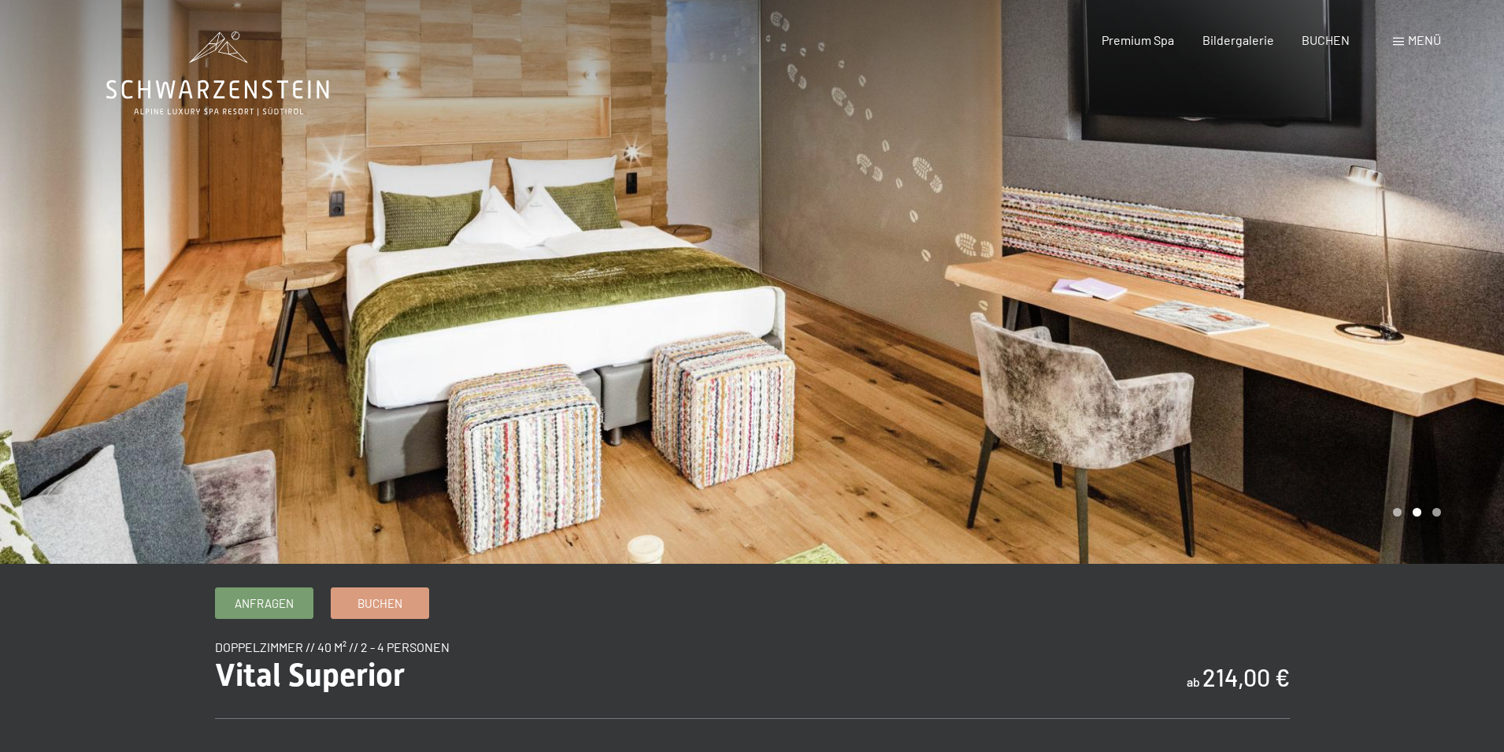
click at [1295, 271] on div at bounding box center [1128, 282] width 752 height 564
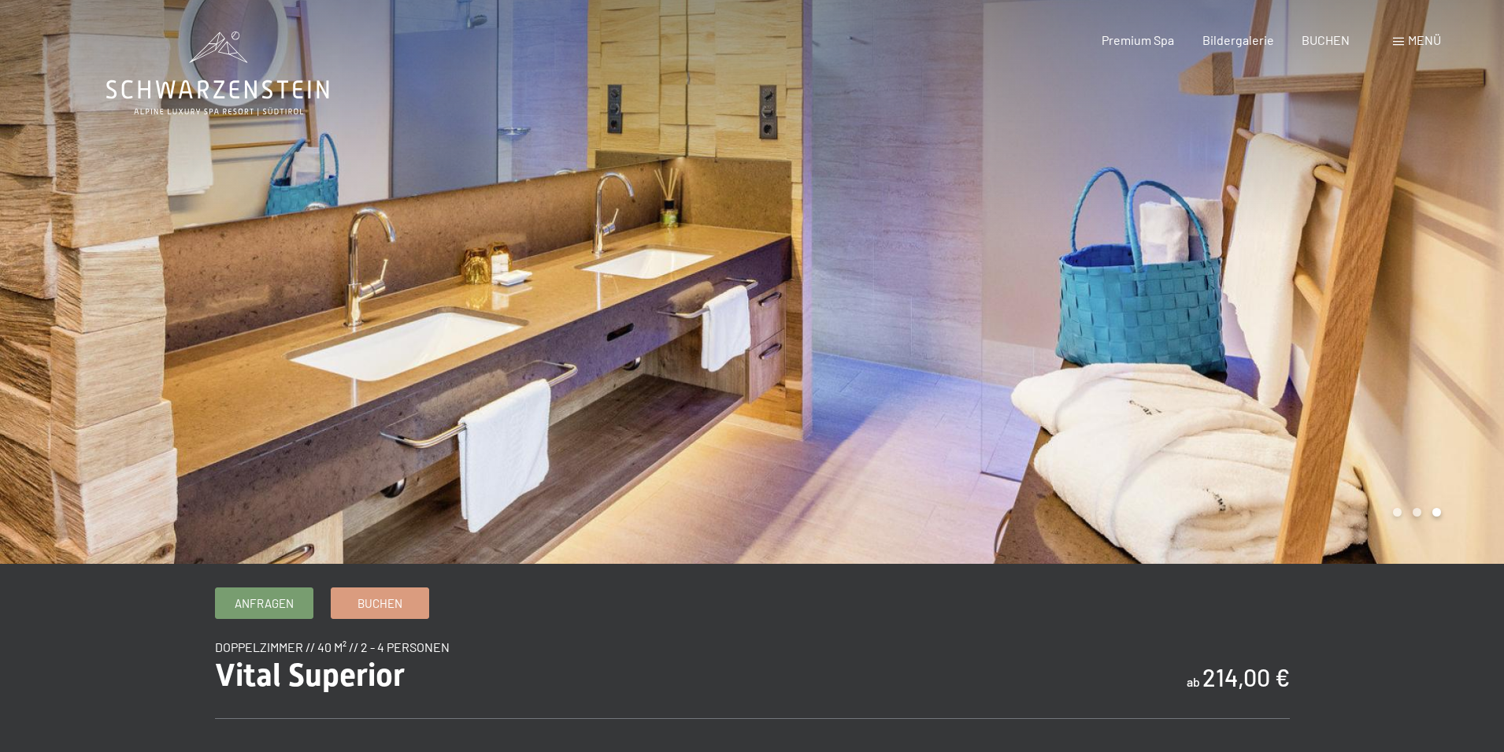
click at [1295, 272] on div at bounding box center [1128, 282] width 752 height 564
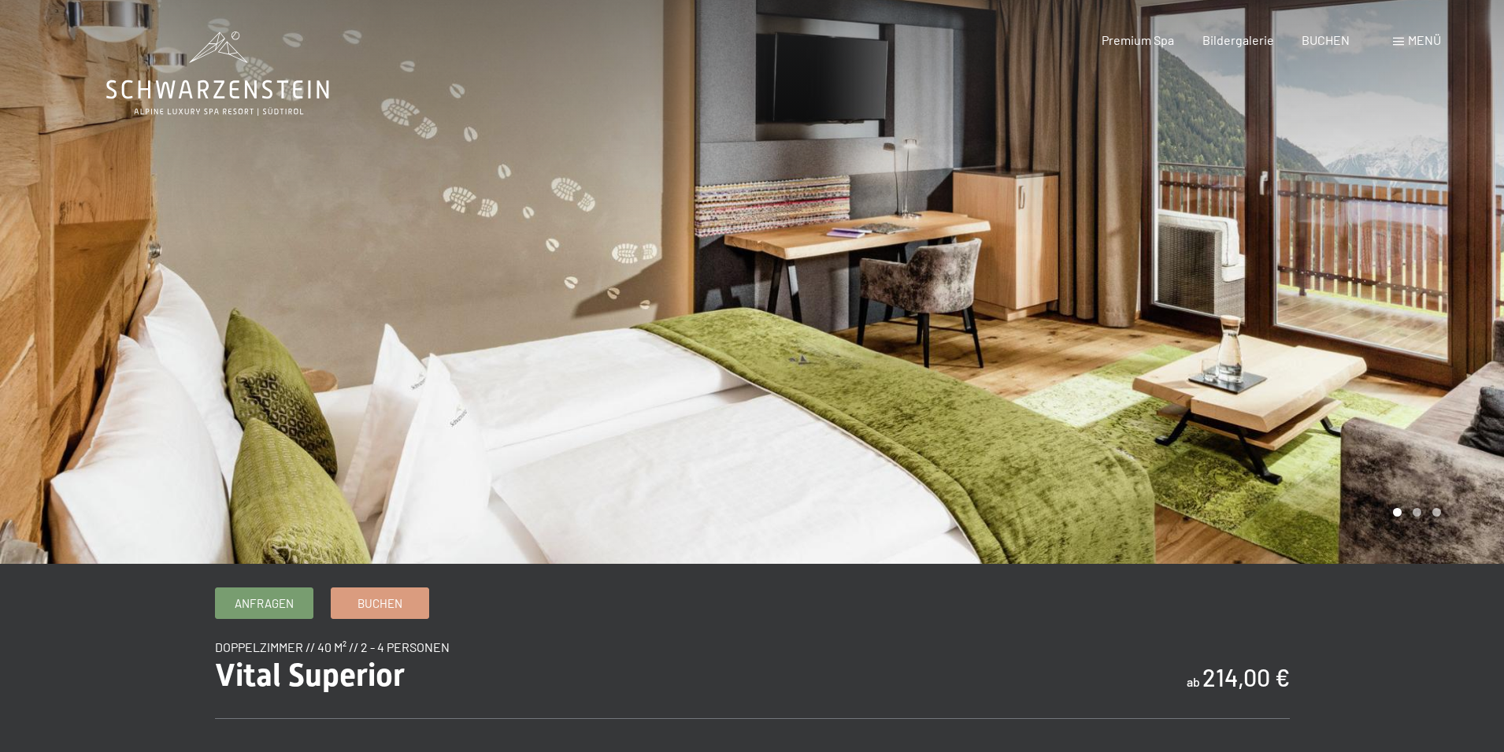
click at [1235, 328] on div at bounding box center [1128, 282] width 752 height 564
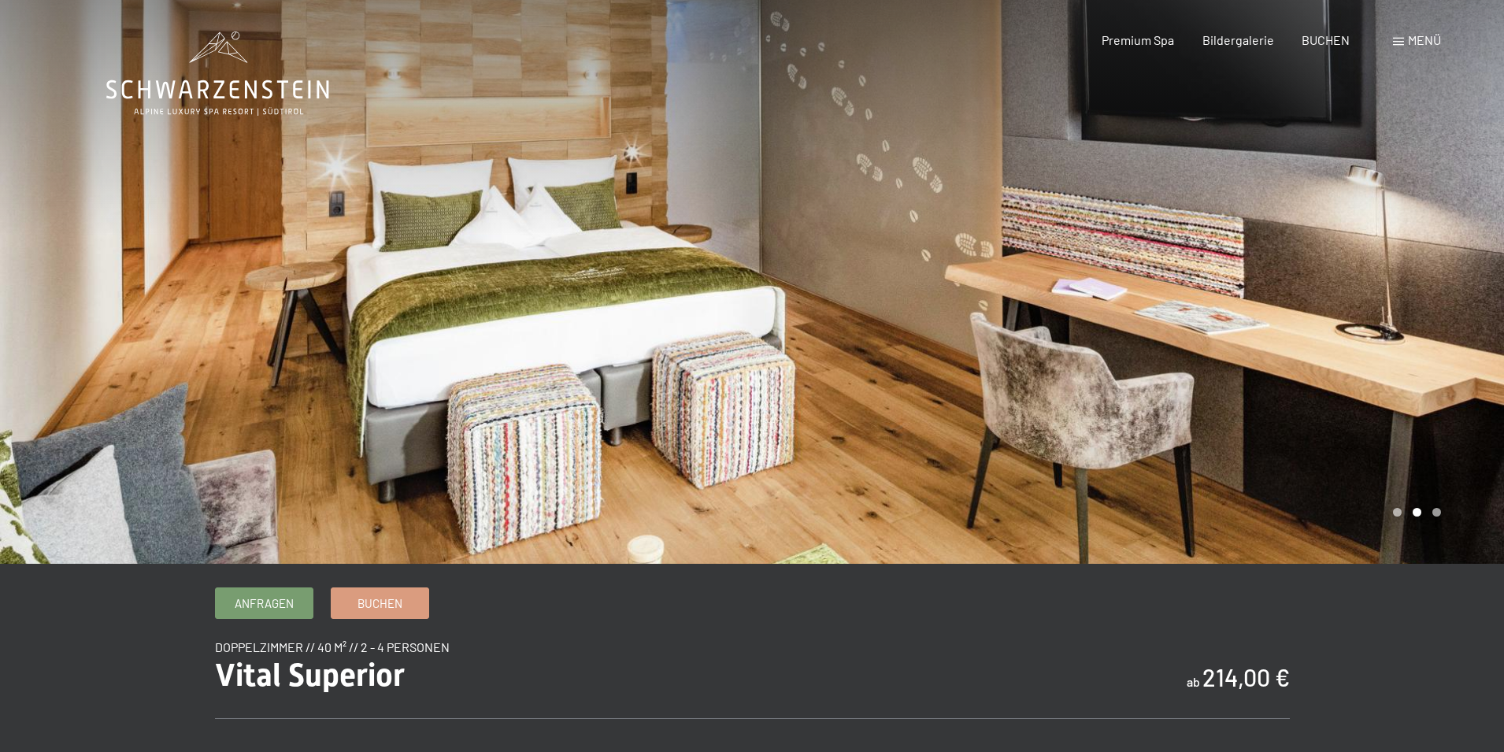
click at [1235, 328] on div at bounding box center [1128, 282] width 752 height 564
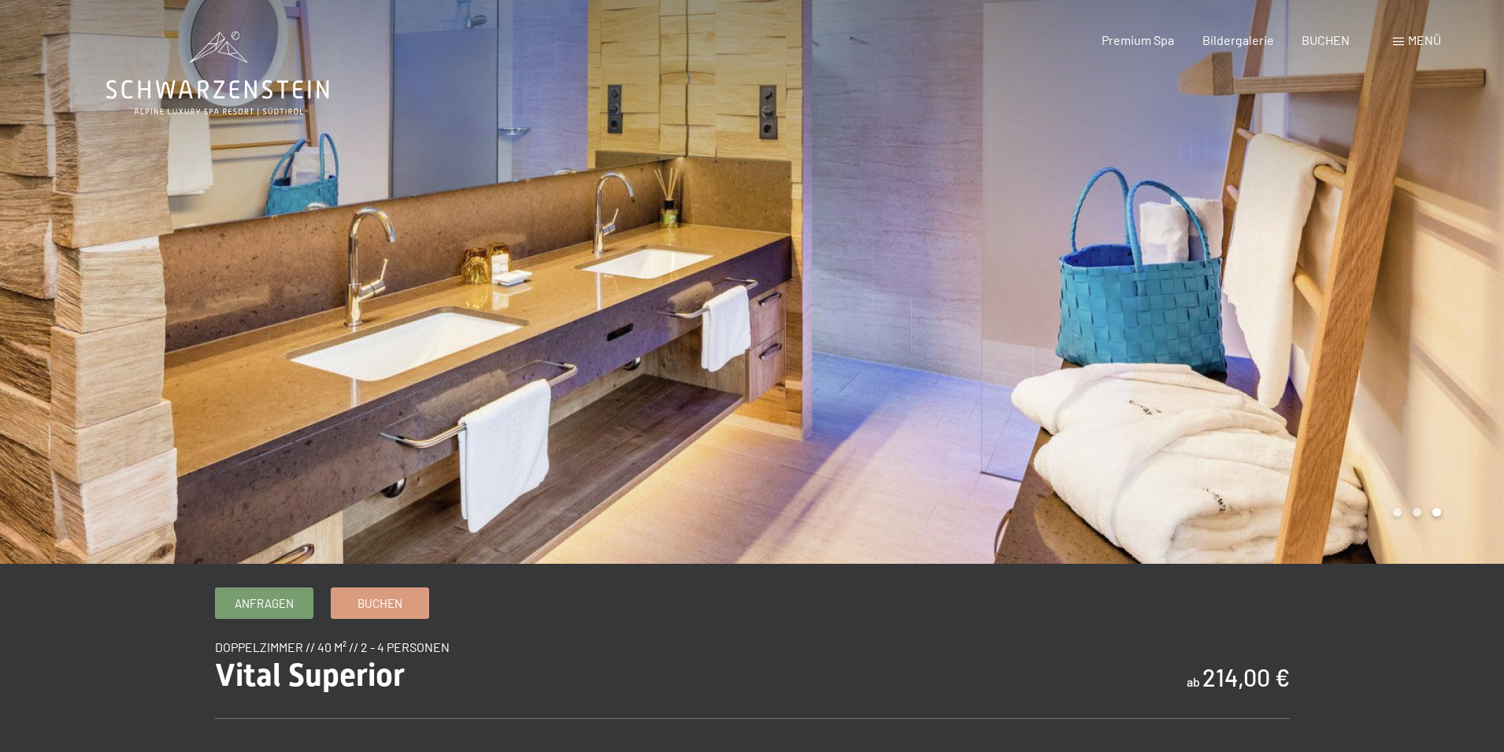
click at [1235, 328] on div at bounding box center [1128, 282] width 752 height 564
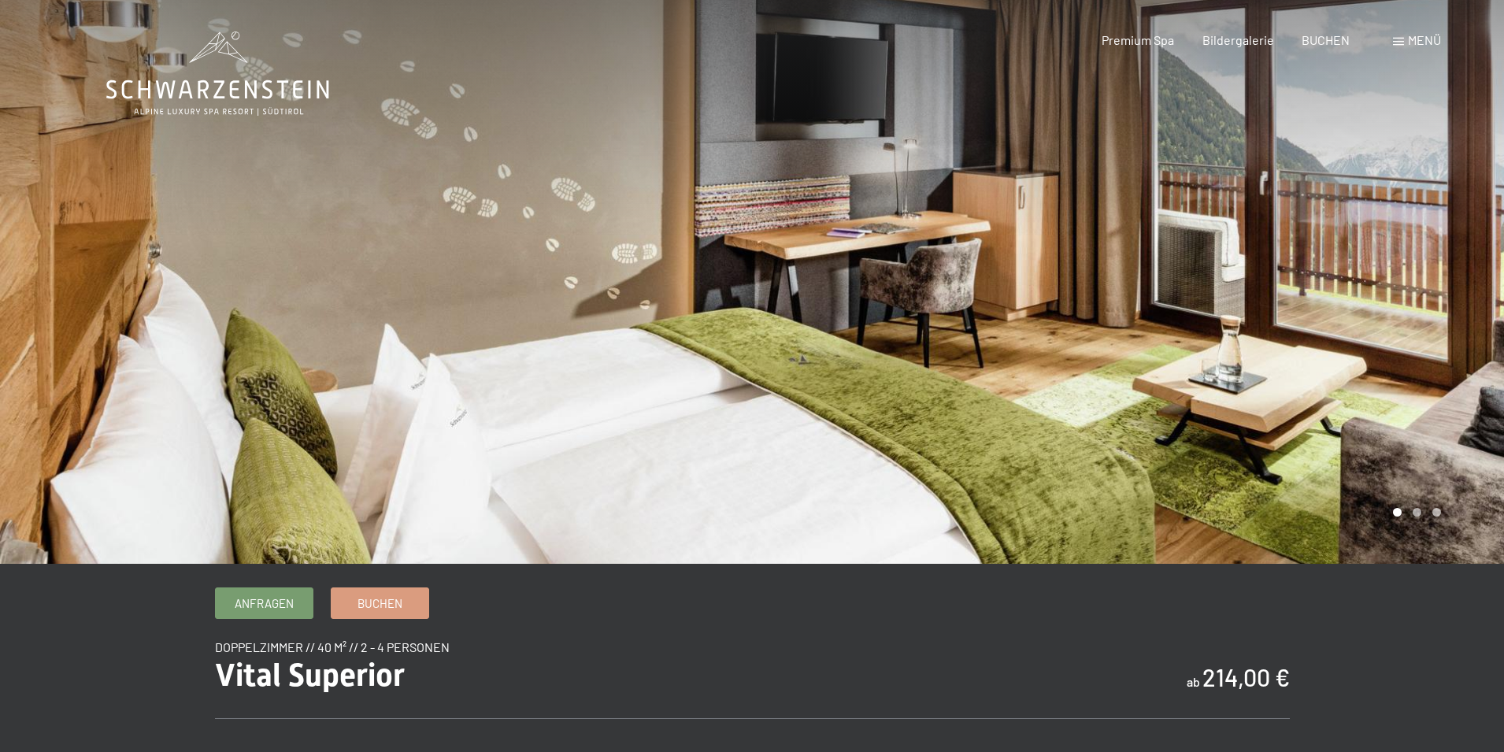
click at [1235, 328] on div at bounding box center [1128, 282] width 752 height 564
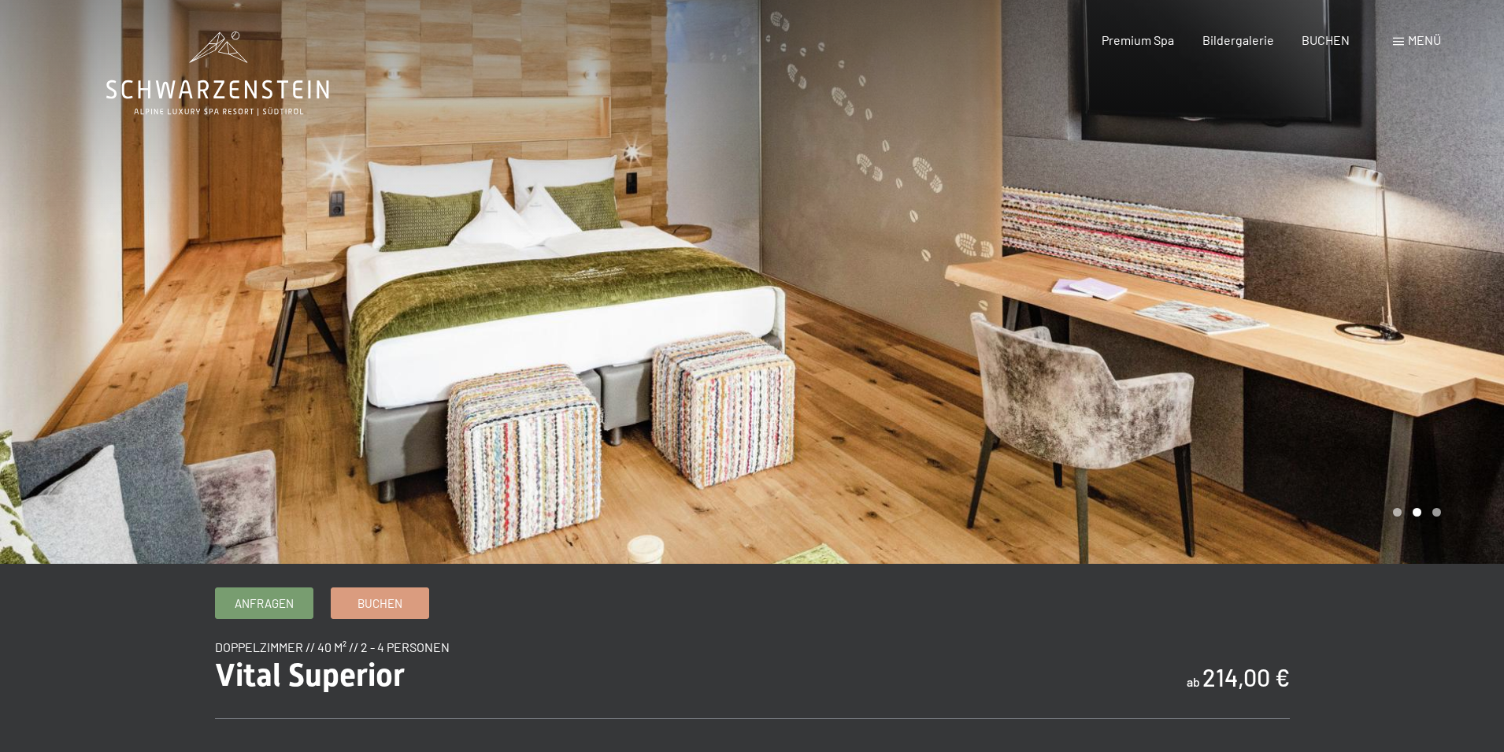
click at [1235, 328] on div at bounding box center [1128, 282] width 752 height 564
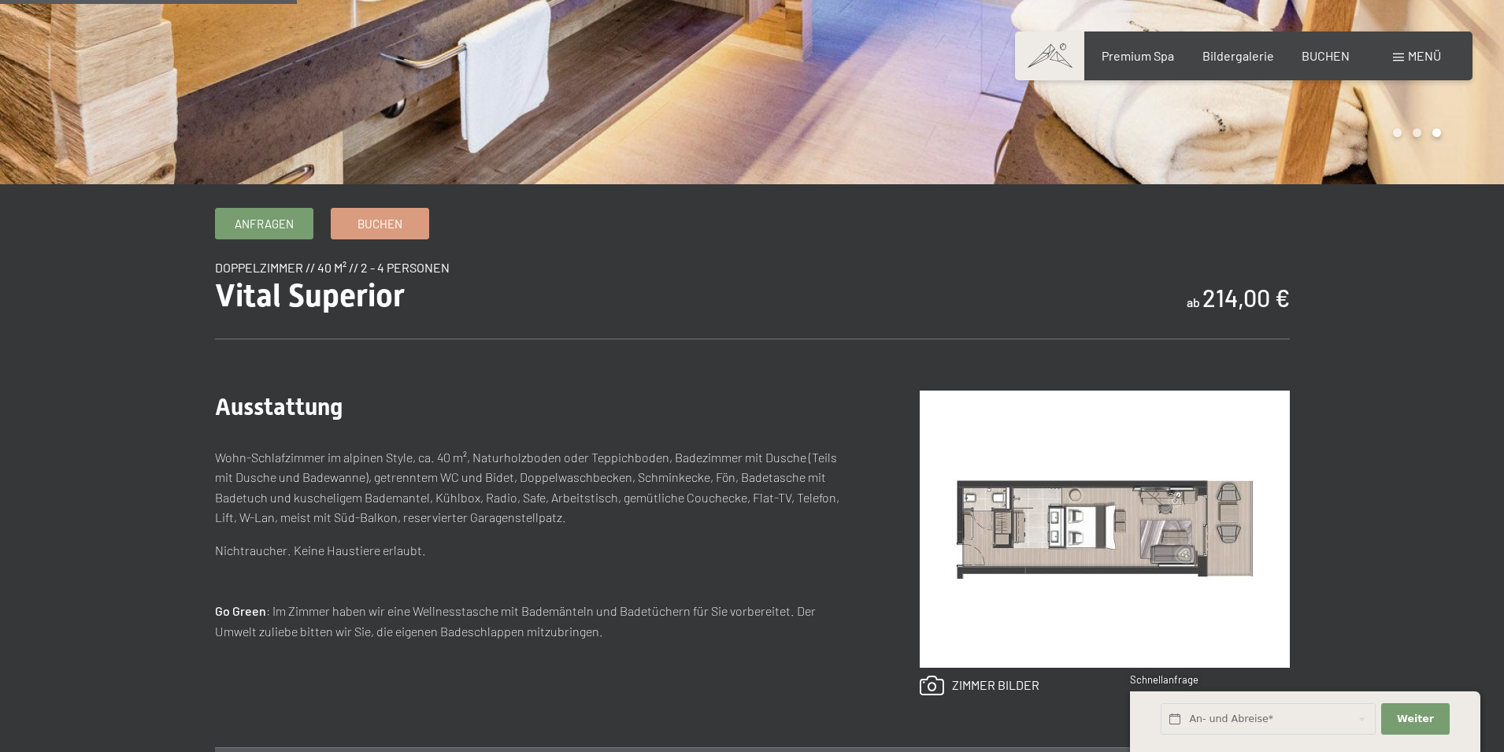
scroll to position [394, 0]
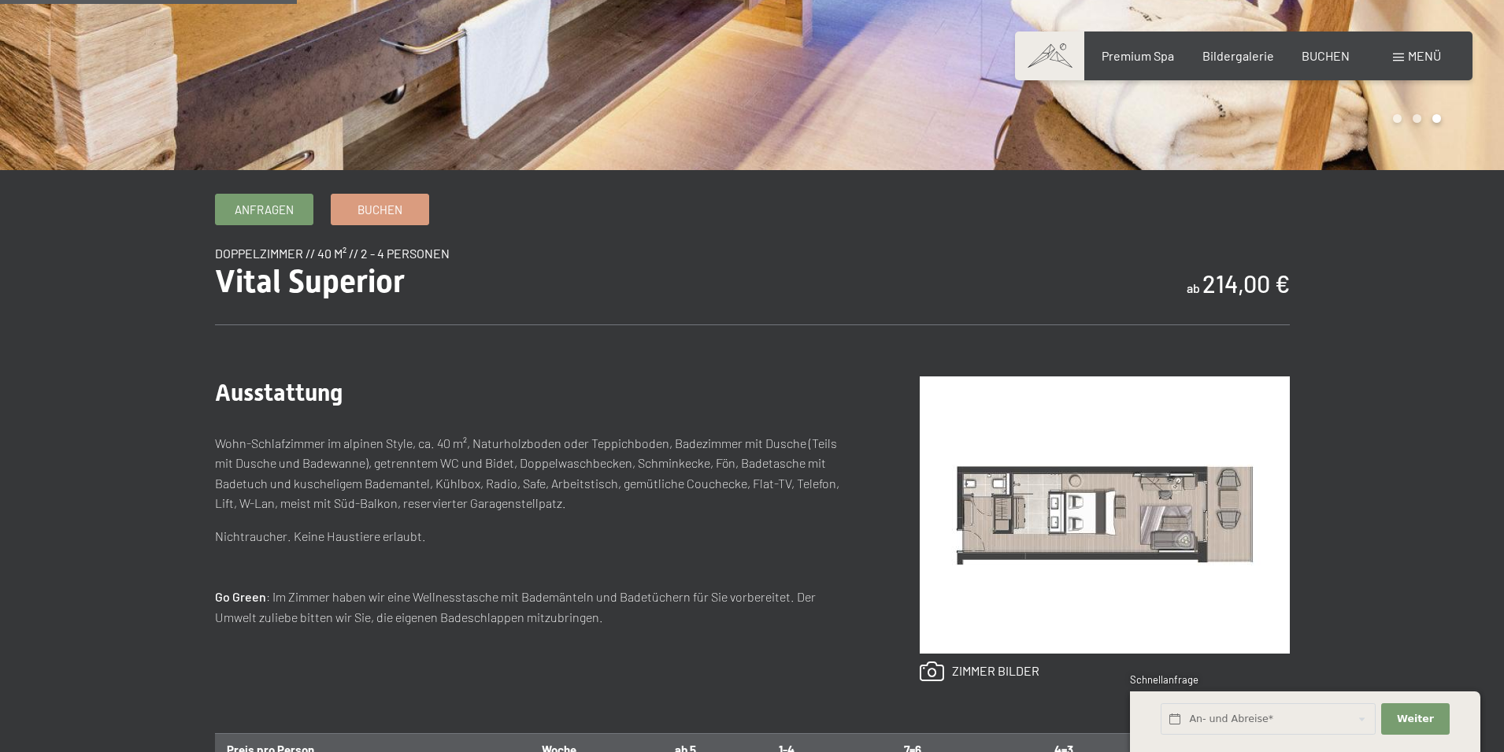
click at [1050, 524] on img at bounding box center [1105, 514] width 370 height 277
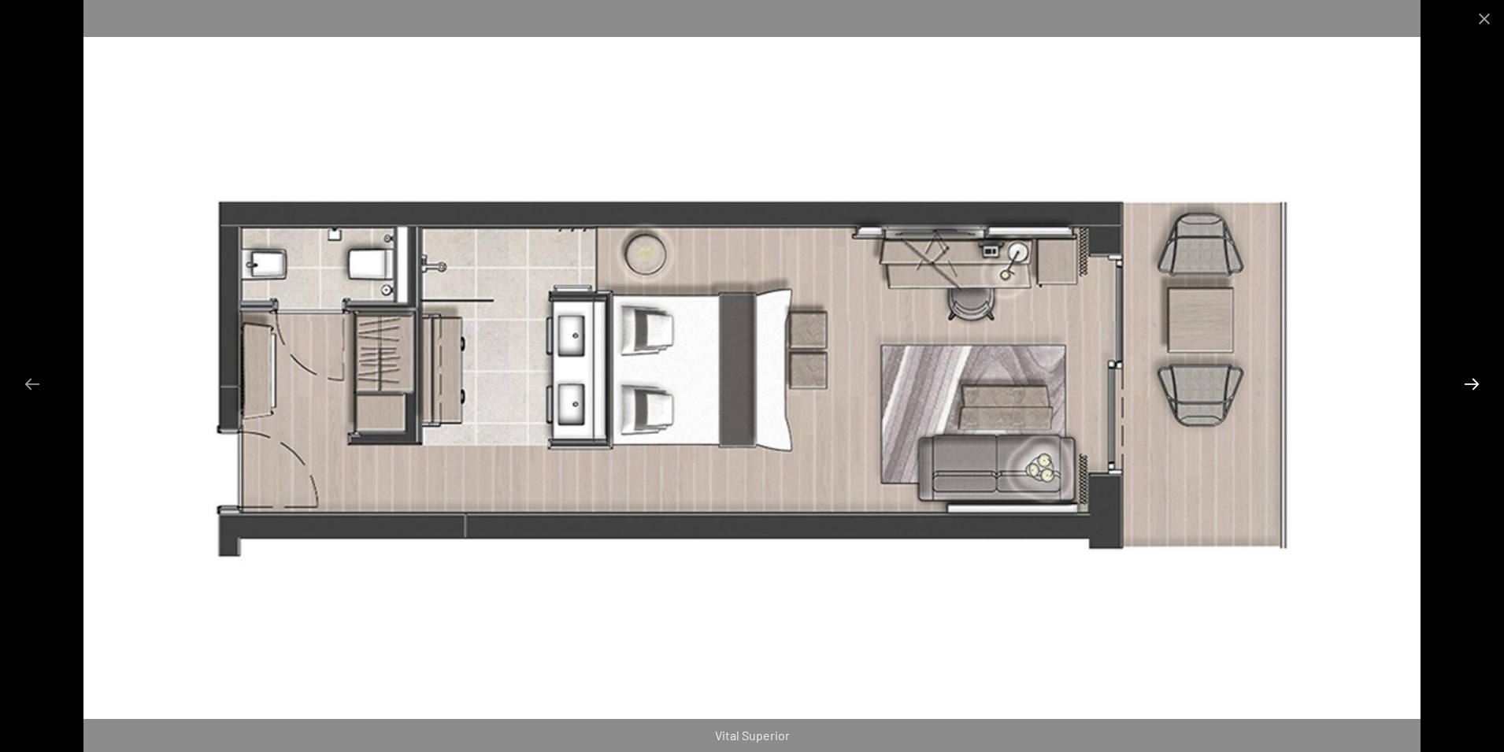
click at [1468, 388] on button "Next slide" at bounding box center [1472, 384] width 33 height 31
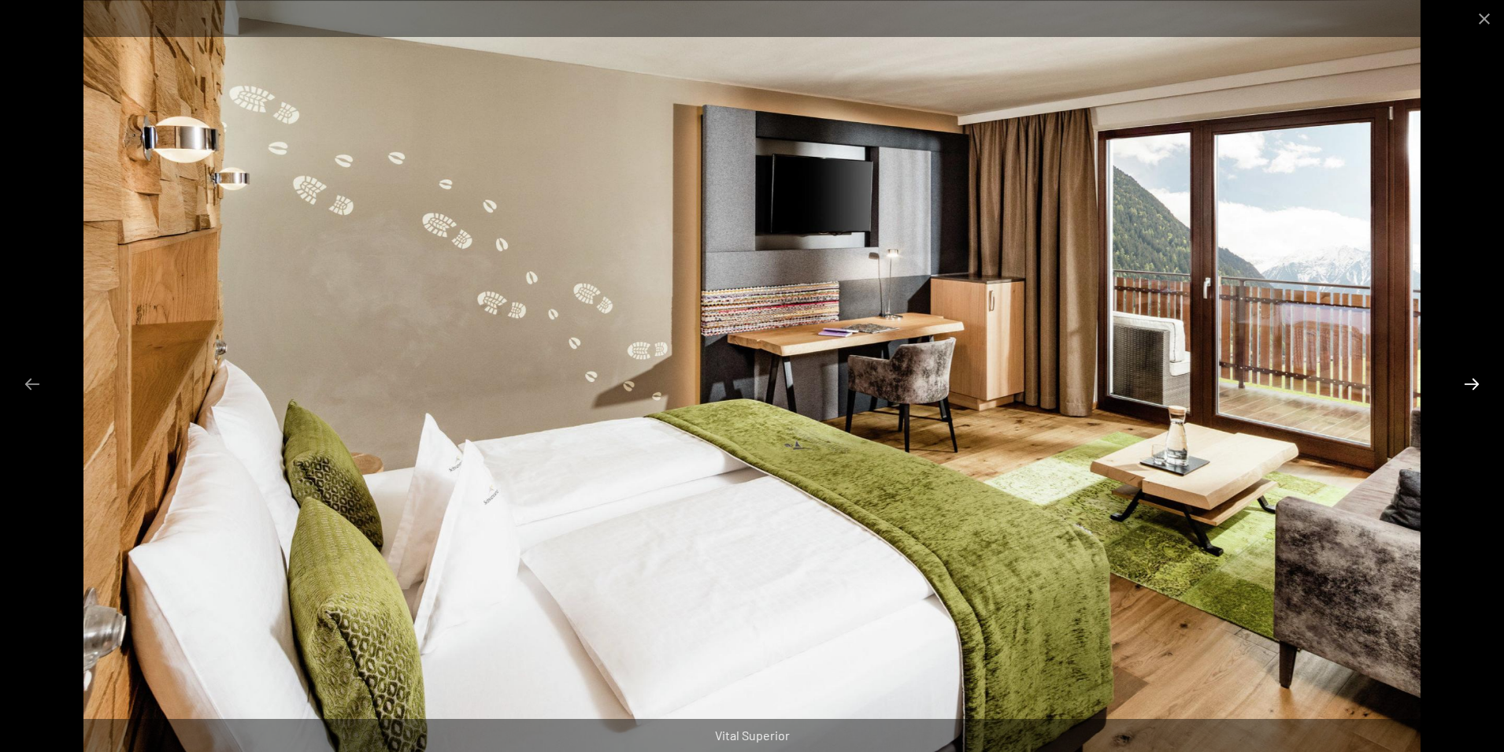
click at [1468, 388] on button "Next slide" at bounding box center [1472, 384] width 33 height 31
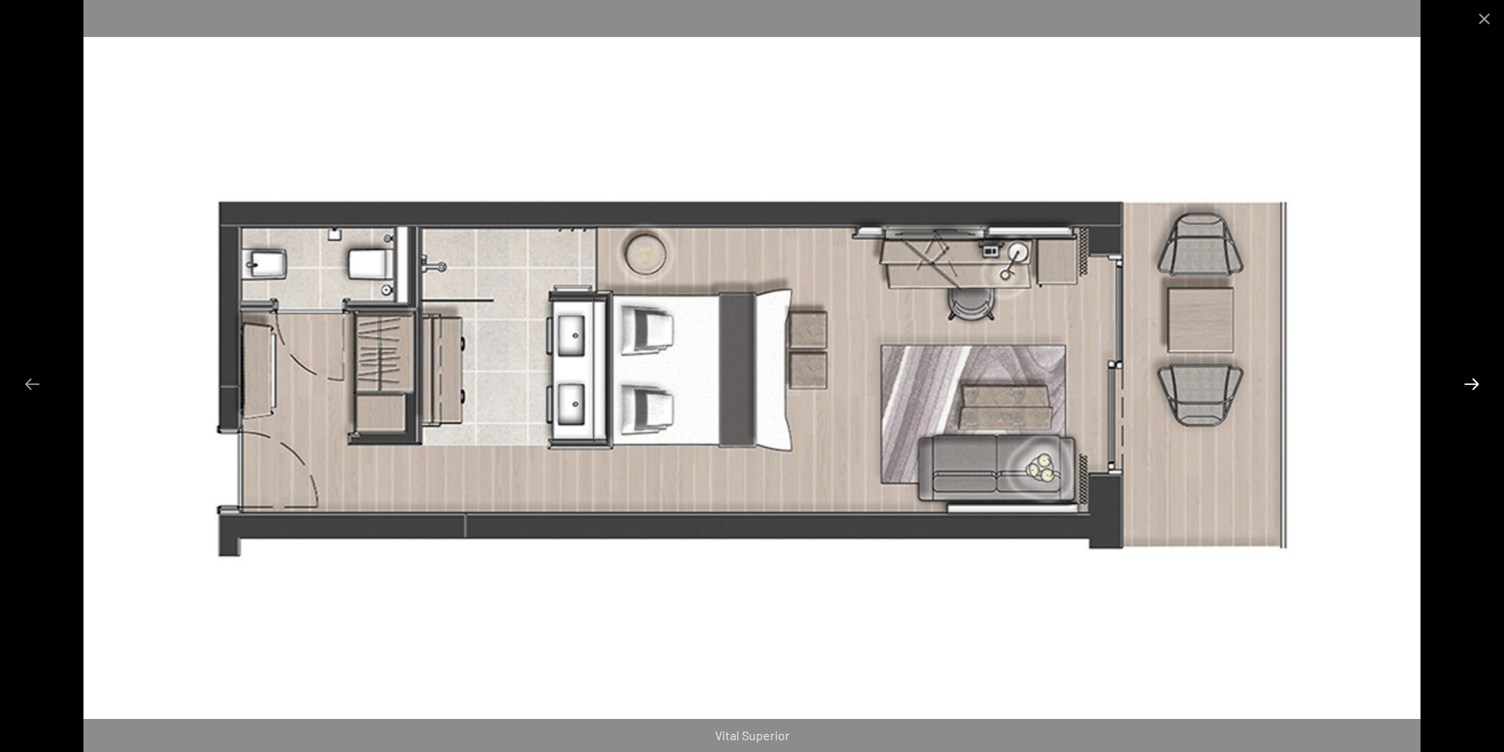
click at [1468, 388] on button "Next slide" at bounding box center [1472, 384] width 33 height 31
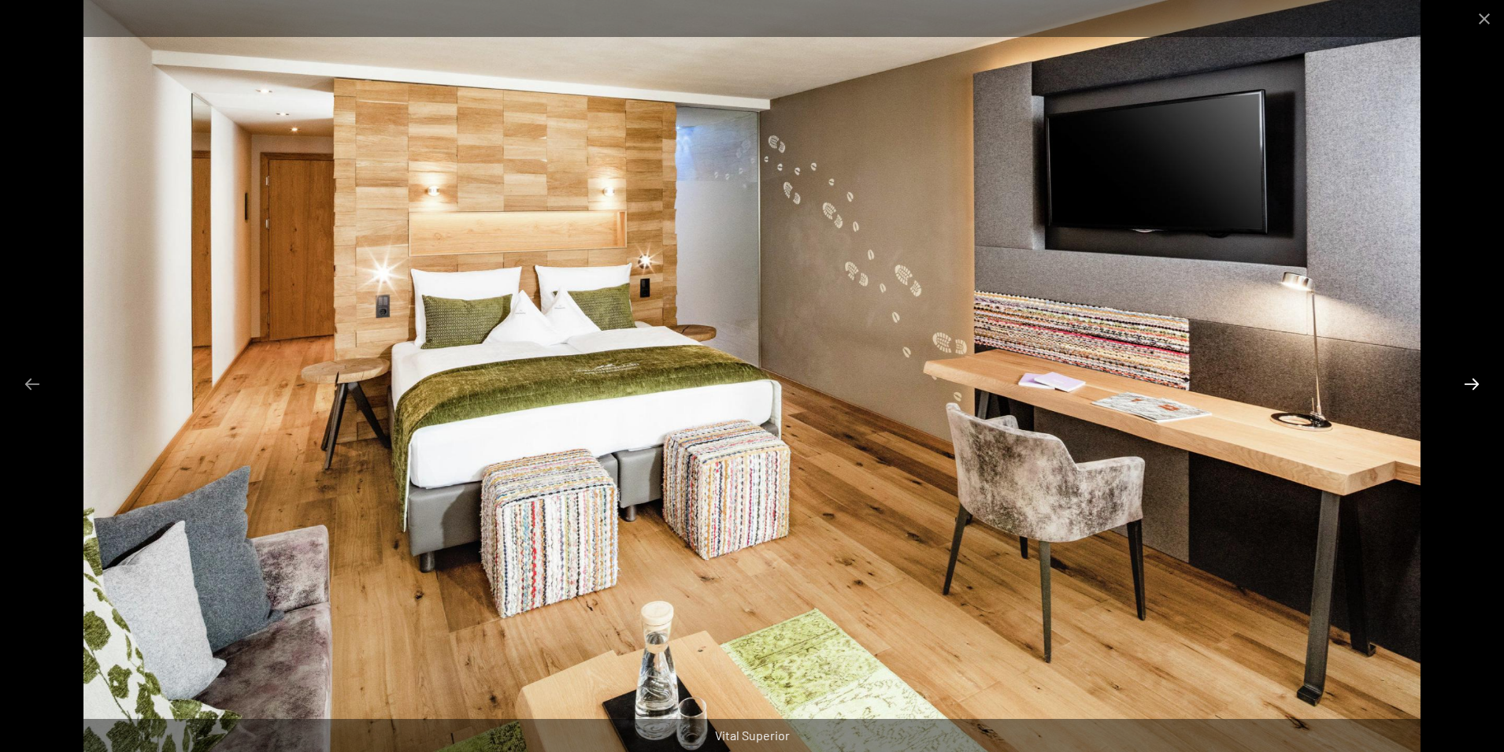
click at [1468, 388] on button "Next slide" at bounding box center [1472, 384] width 33 height 31
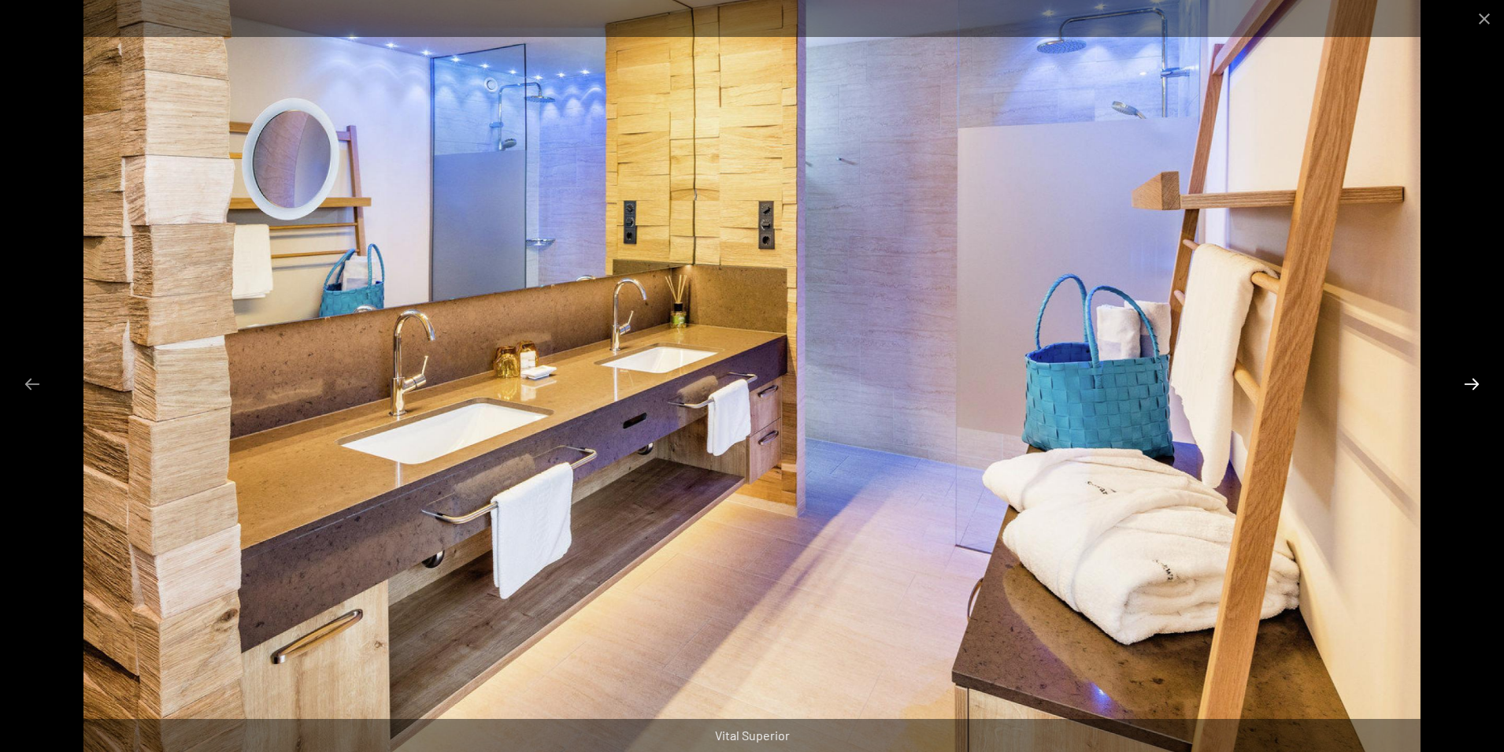
click at [1468, 388] on button "Next slide" at bounding box center [1472, 384] width 33 height 31
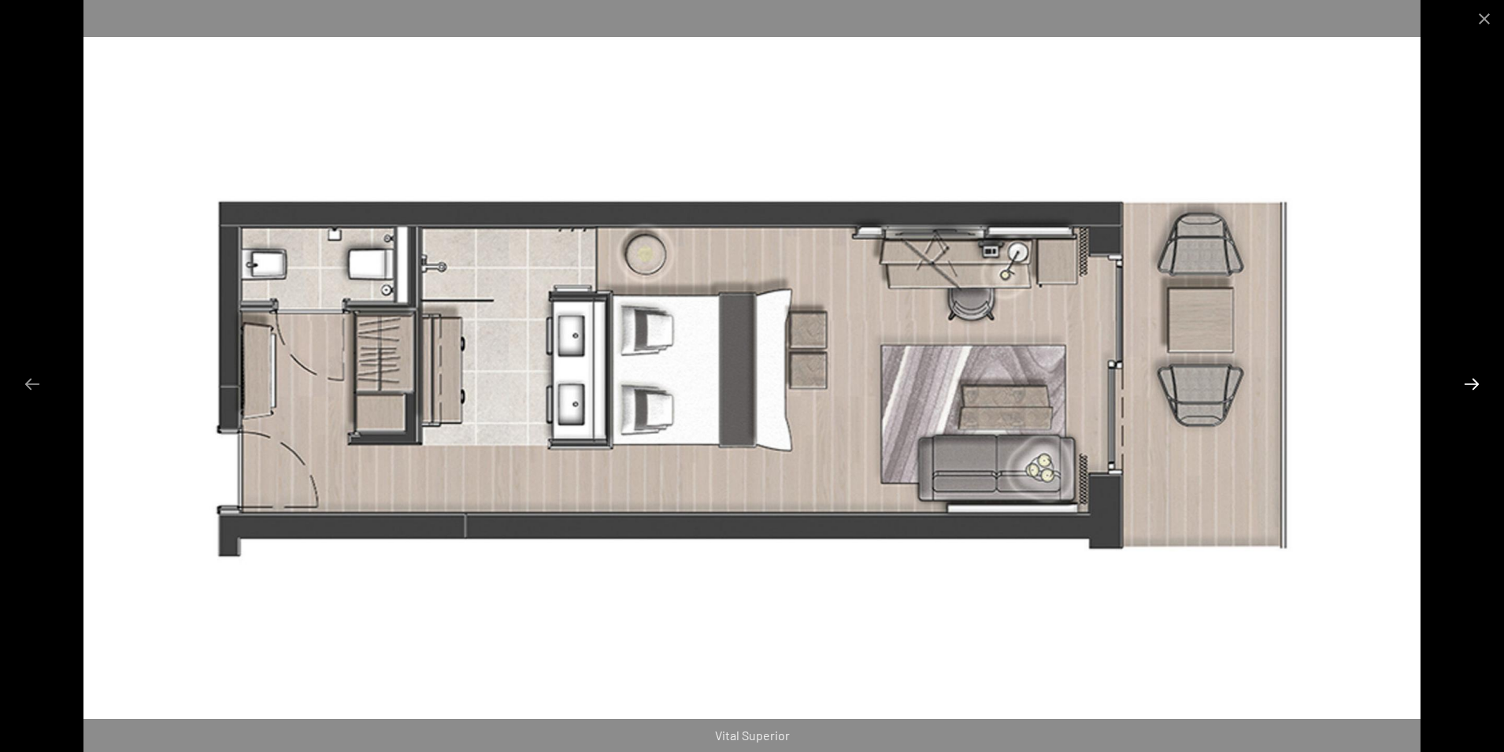
click at [1468, 388] on button "Next slide" at bounding box center [1472, 384] width 33 height 31
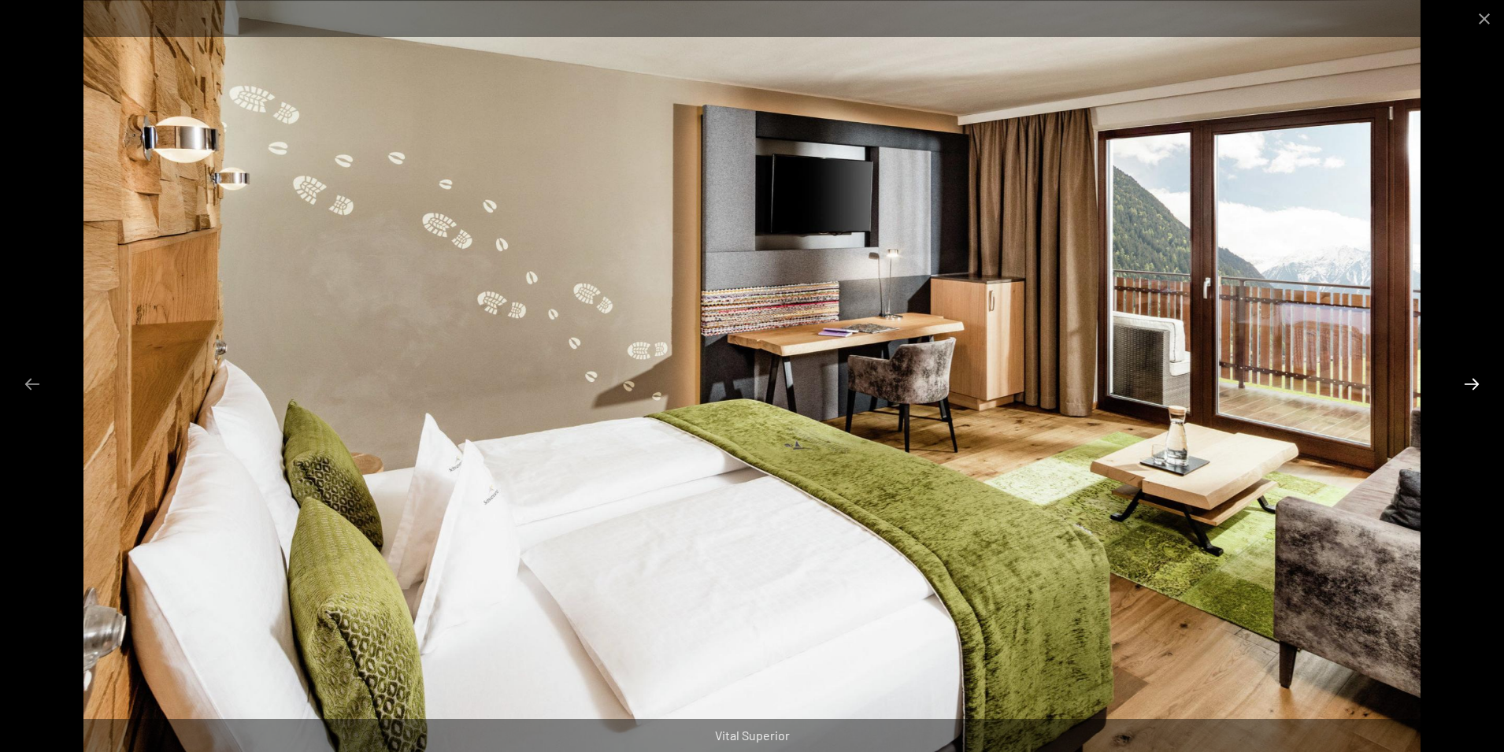
click at [1486, 373] on button "Next slide" at bounding box center [1472, 384] width 33 height 31
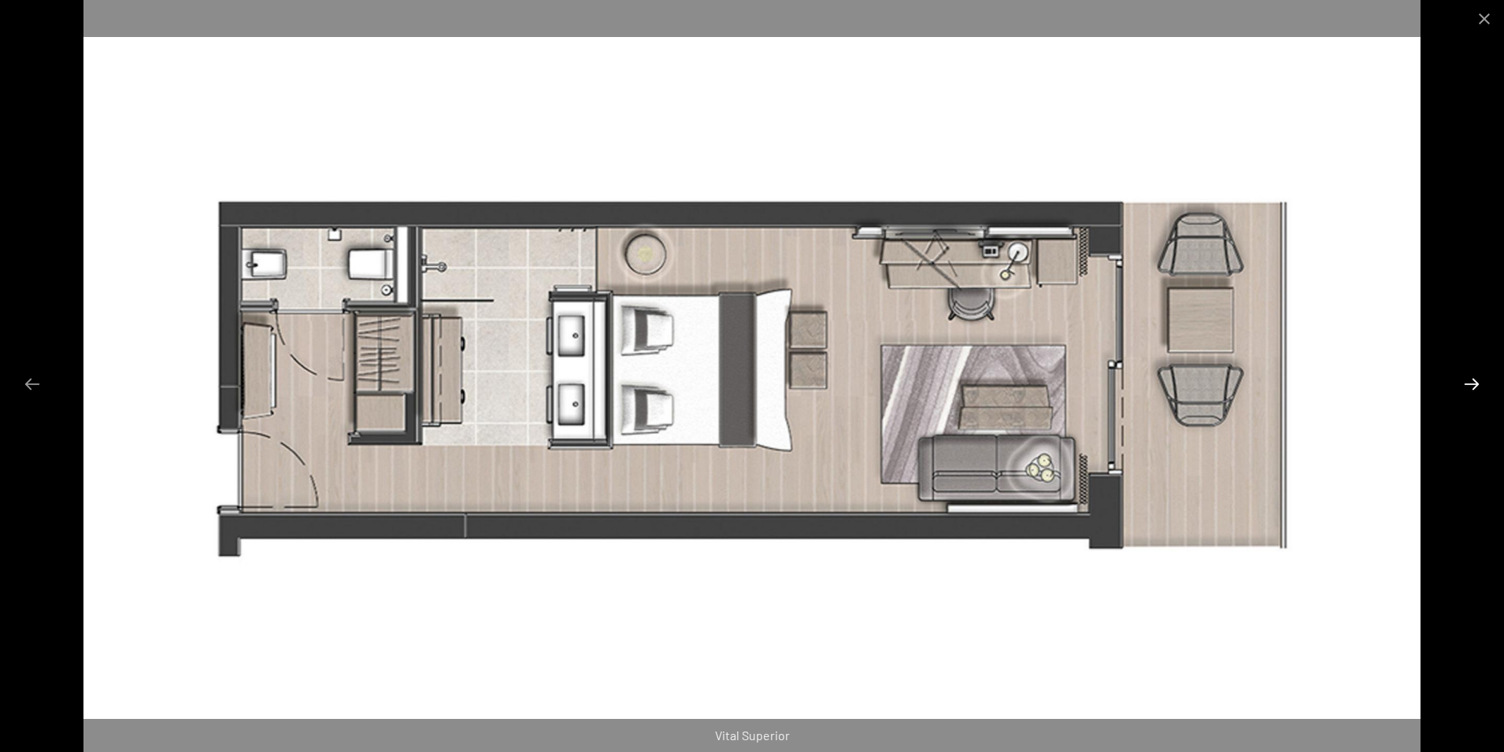
click at [1486, 373] on button "Next slide" at bounding box center [1472, 384] width 33 height 31
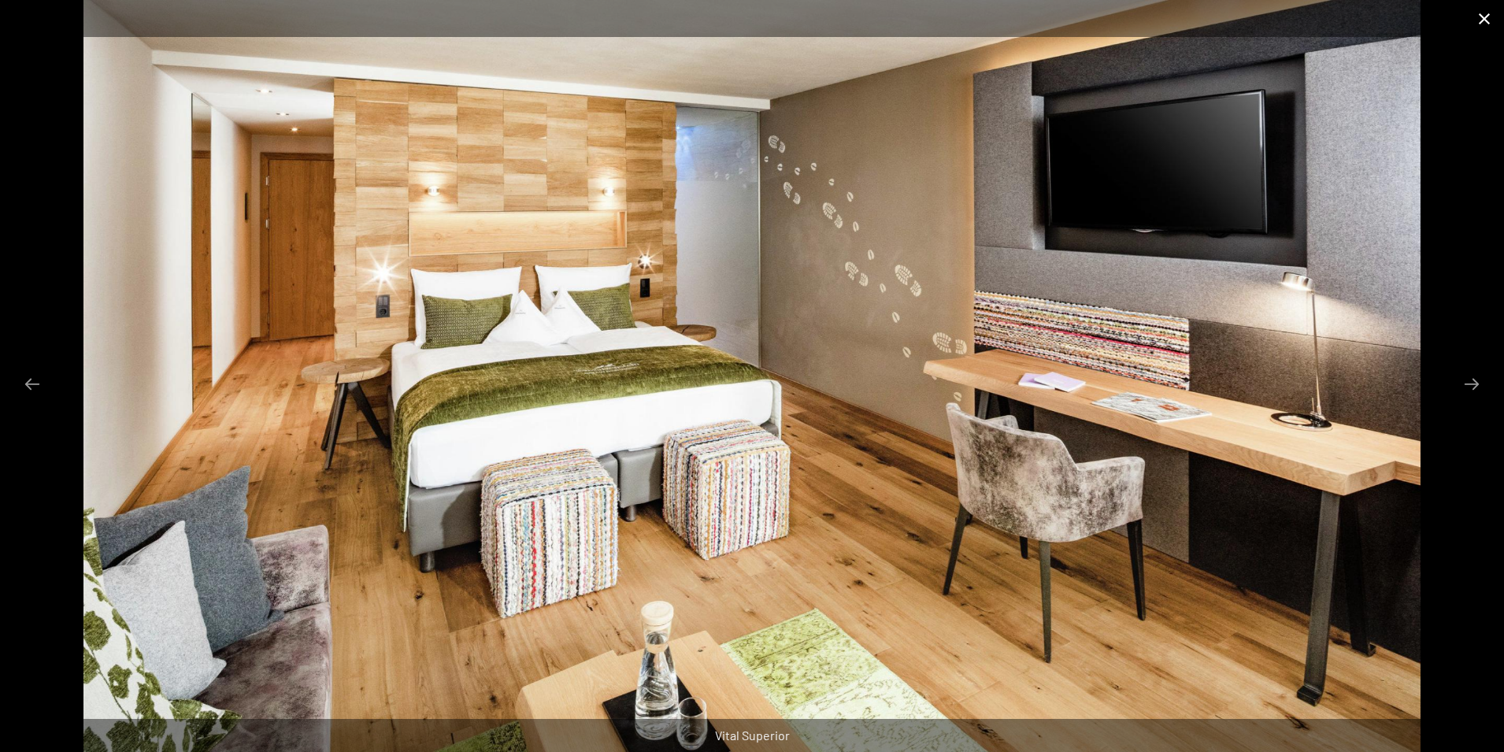
click at [1482, 18] on button "Close gallery" at bounding box center [1484, 18] width 39 height 37
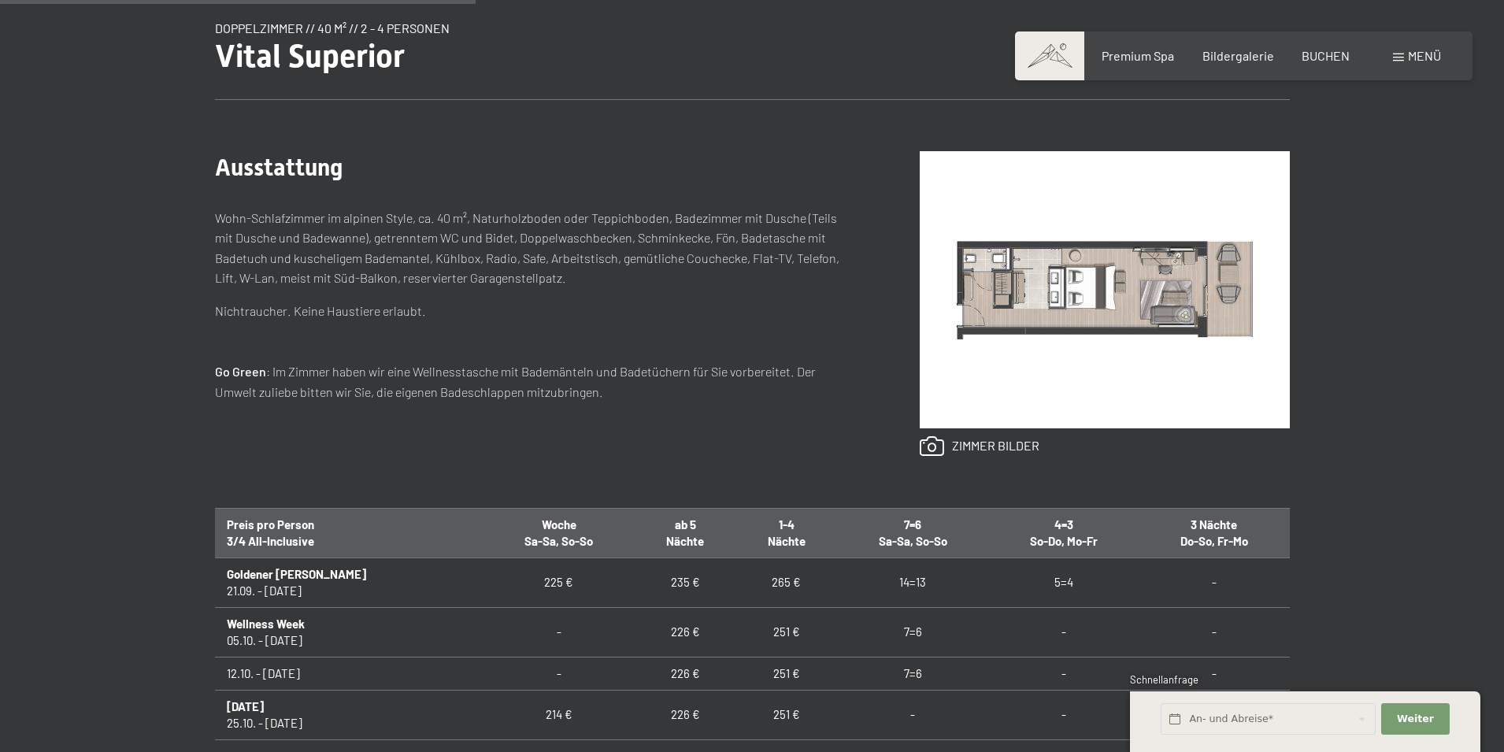
scroll to position [630, 0]
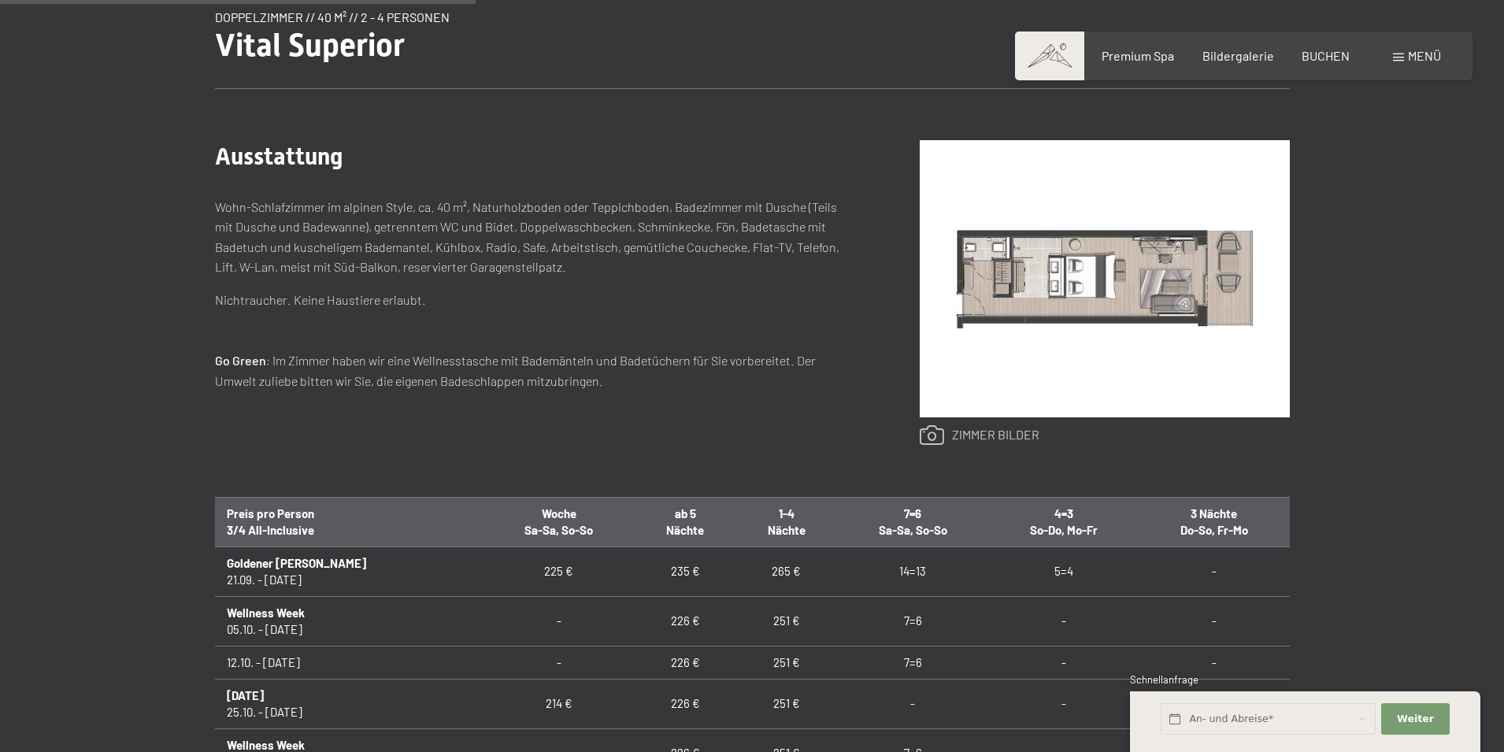
click at [1019, 428] on link at bounding box center [980, 435] width 120 height 20
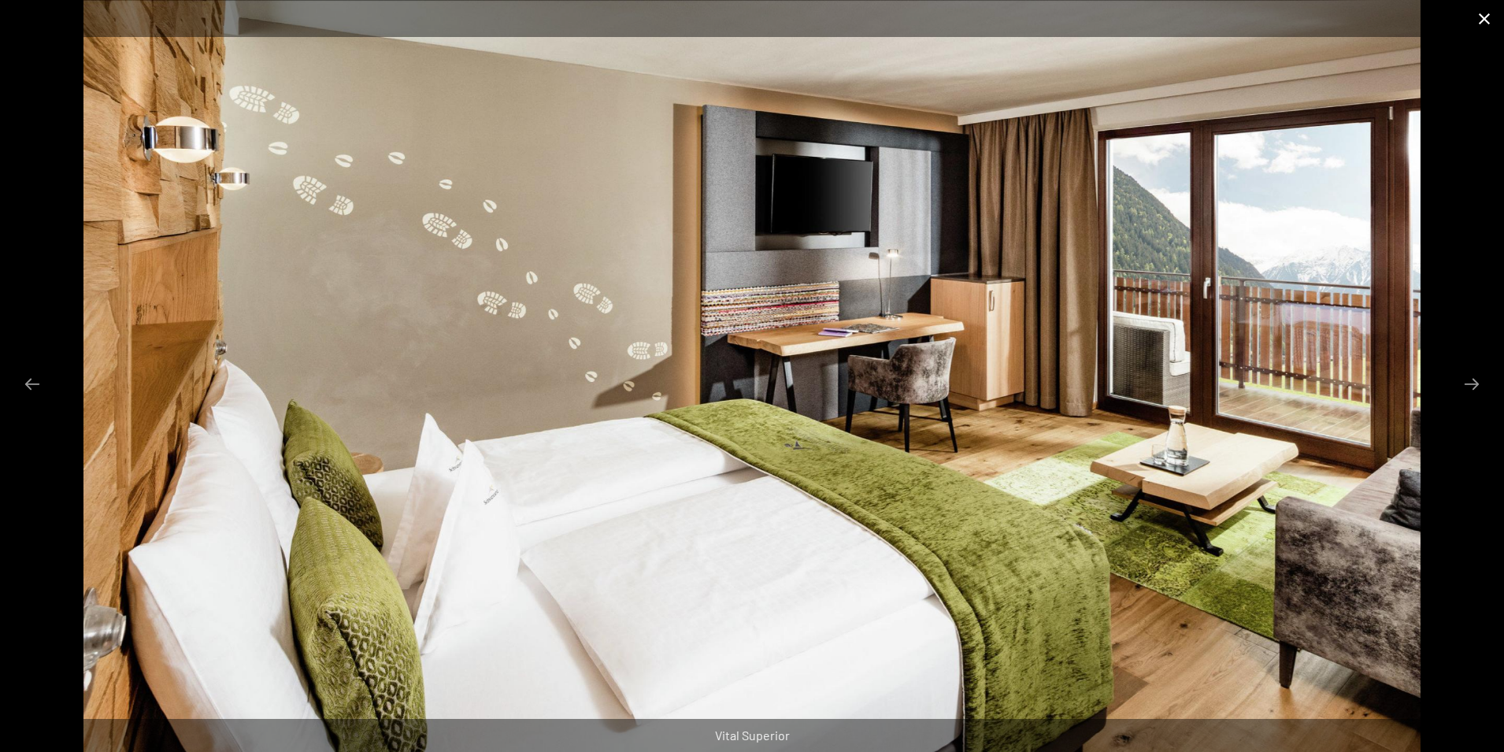
click at [1486, 14] on button "Close gallery" at bounding box center [1484, 18] width 39 height 37
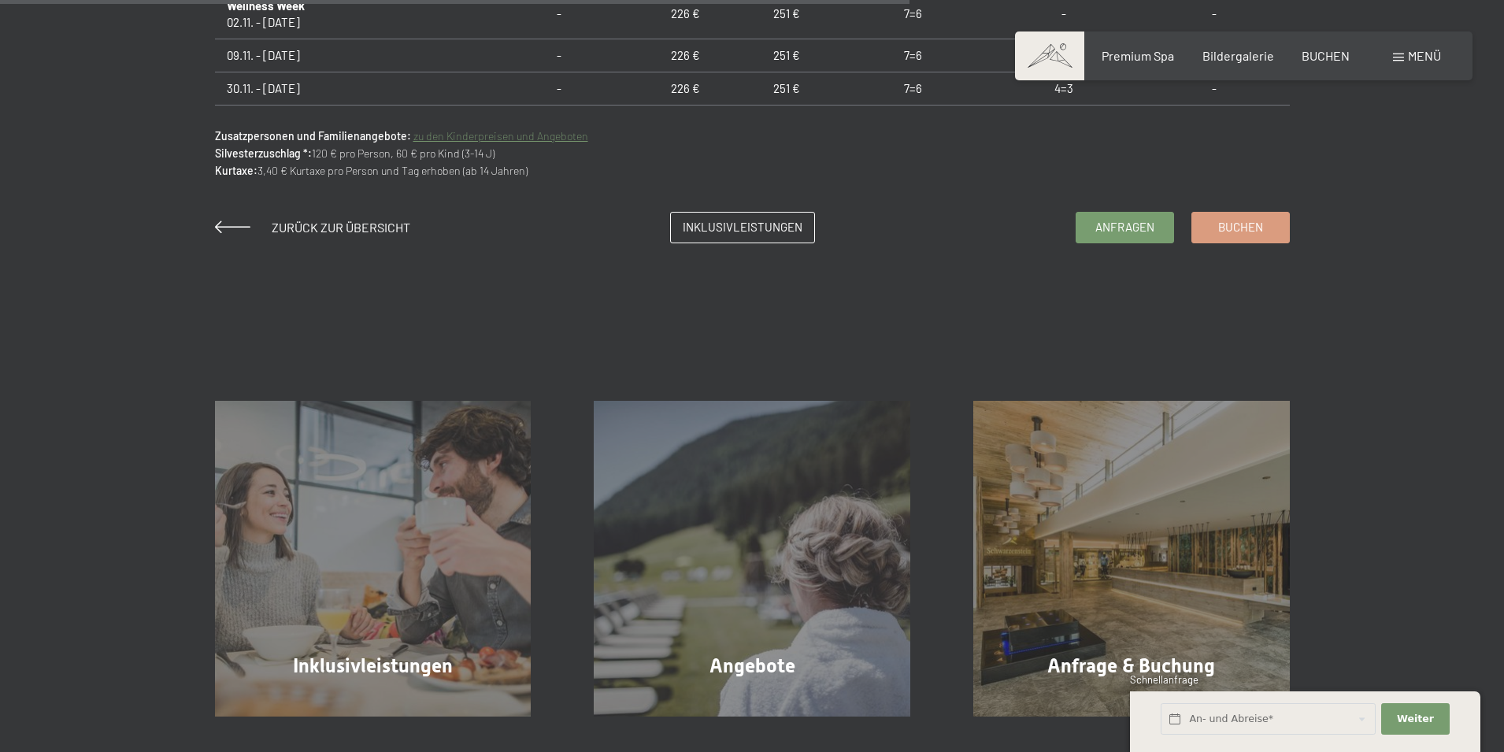
scroll to position [1575, 0]
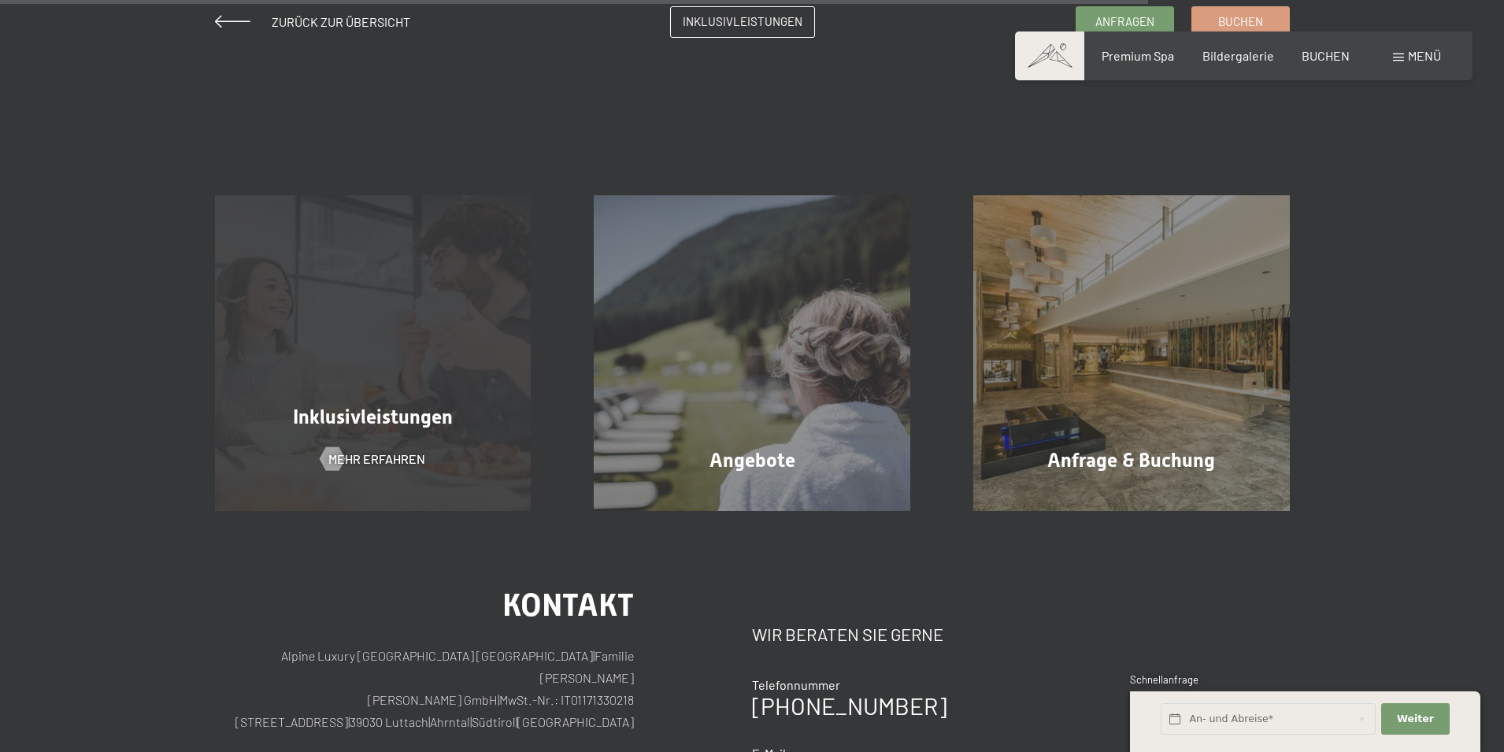
click at [353, 382] on div "Inklusivleistungen Mehr erfahren" at bounding box center [374, 353] width 380 height 317
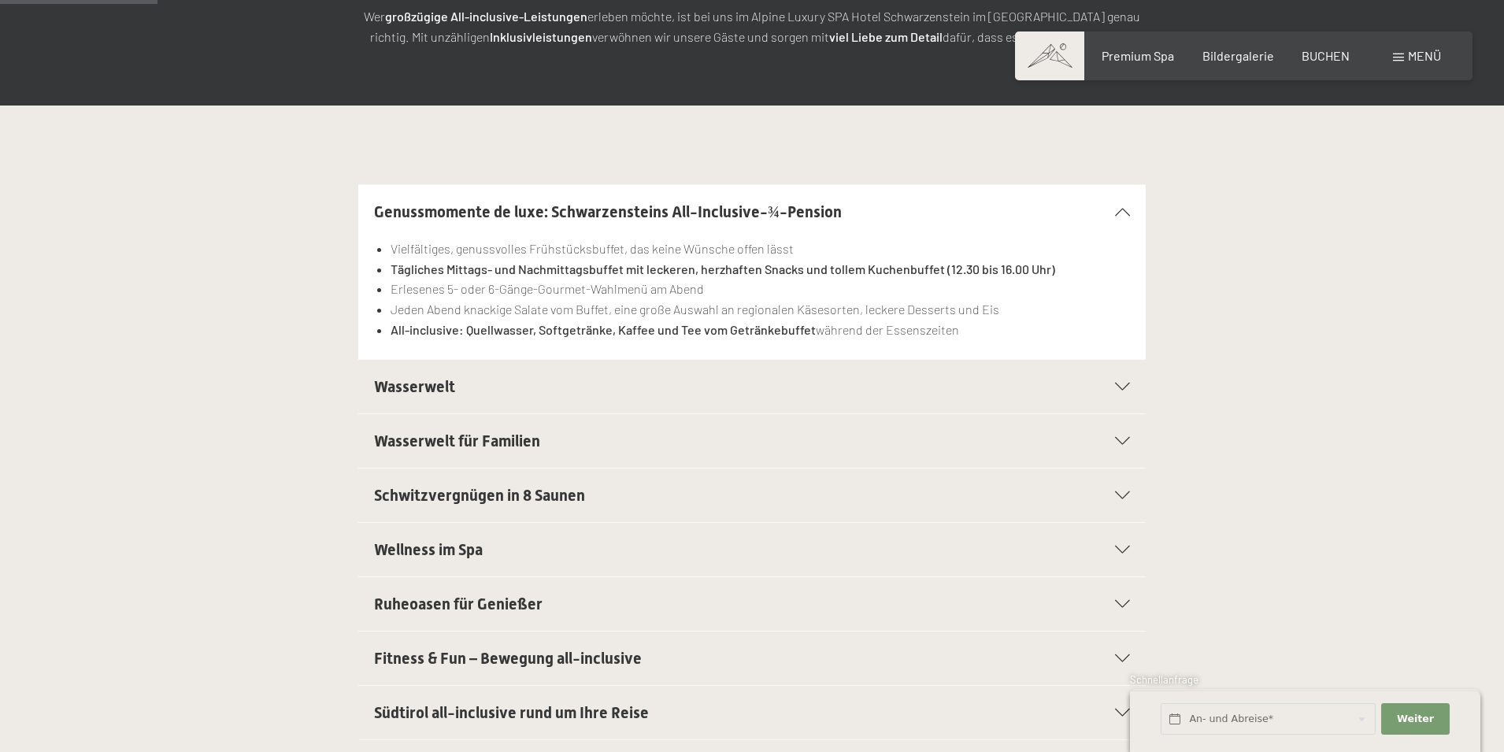
scroll to position [315, 0]
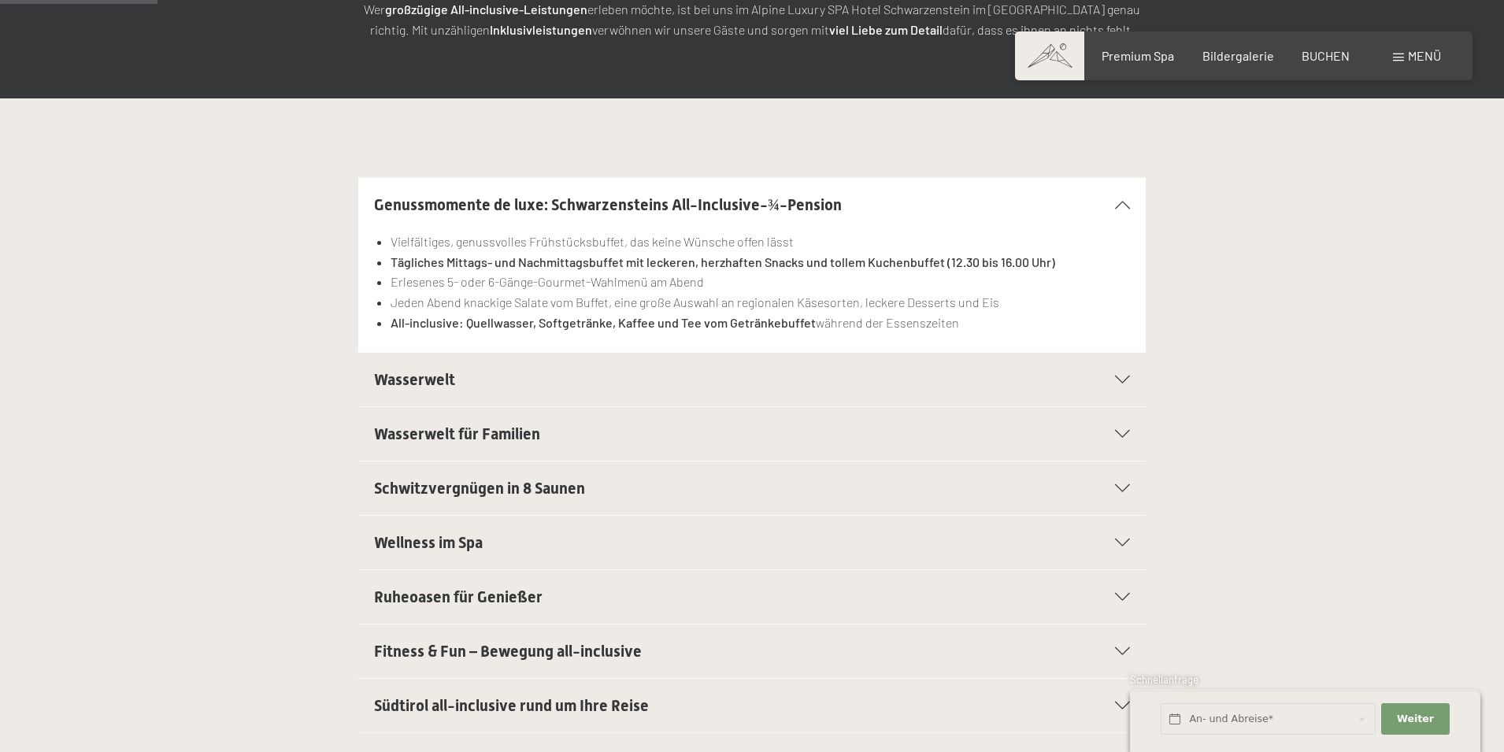
click at [1123, 385] on div "Wasserwelt" at bounding box center [752, 380] width 756 height 54
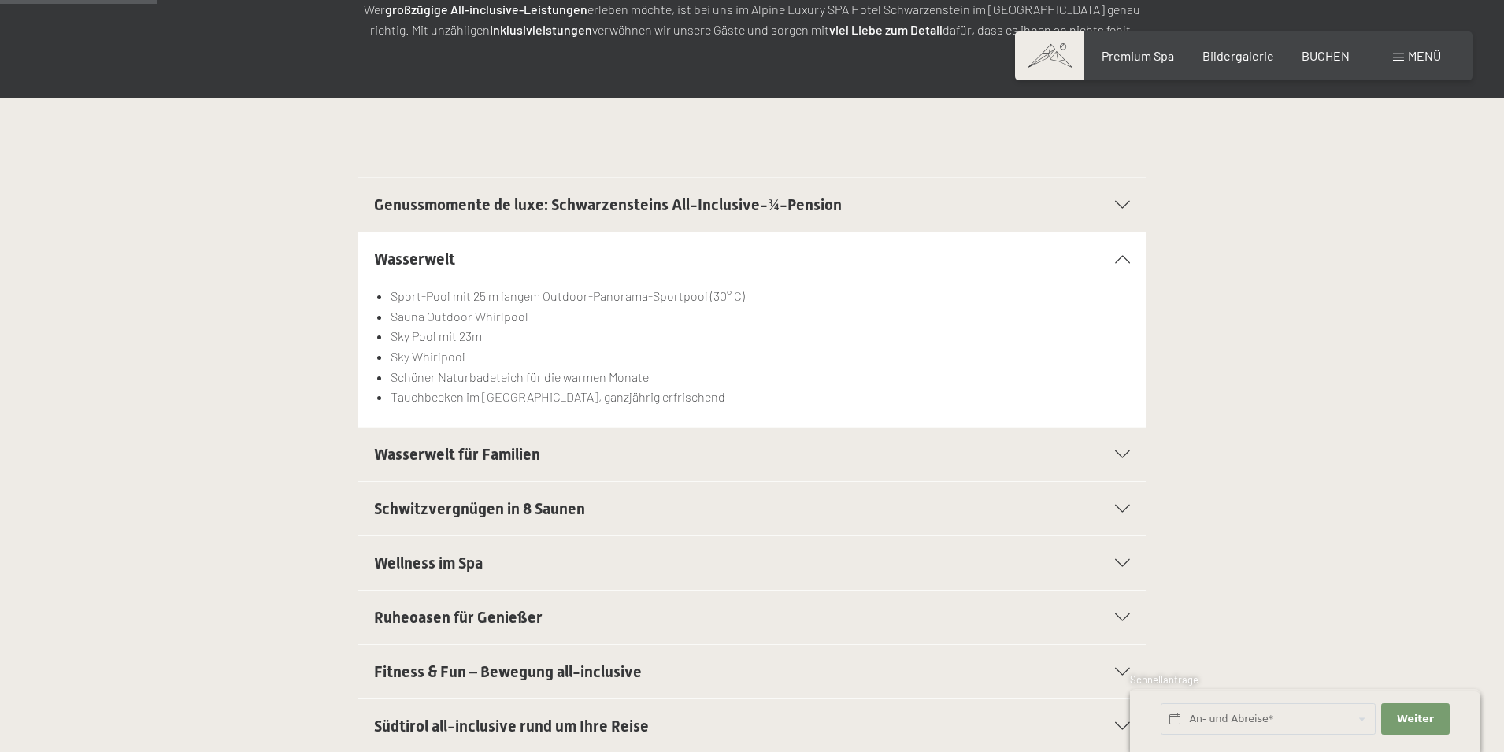
click at [1119, 458] on icon at bounding box center [1122, 455] width 15 height 8
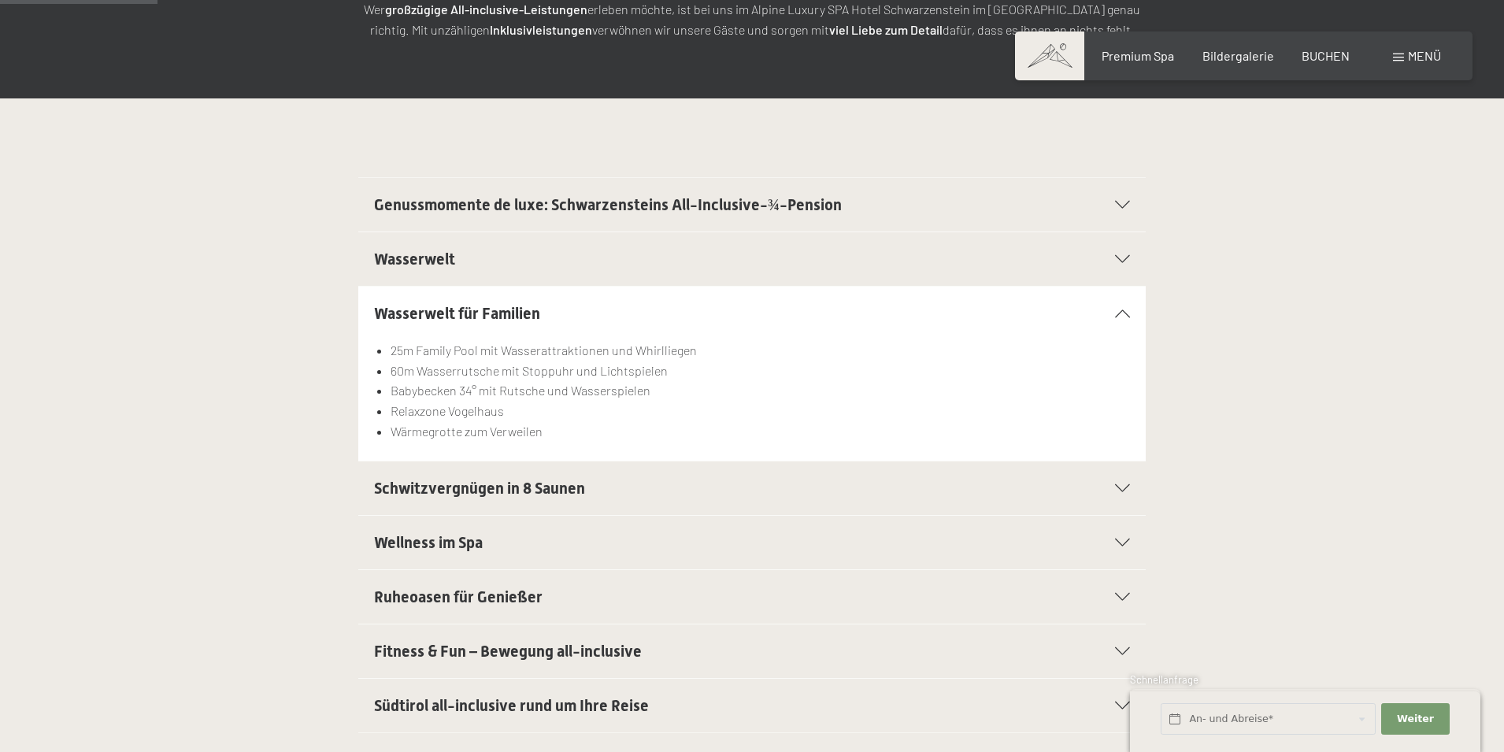
click at [1122, 492] on icon at bounding box center [1122, 488] width 15 height 8
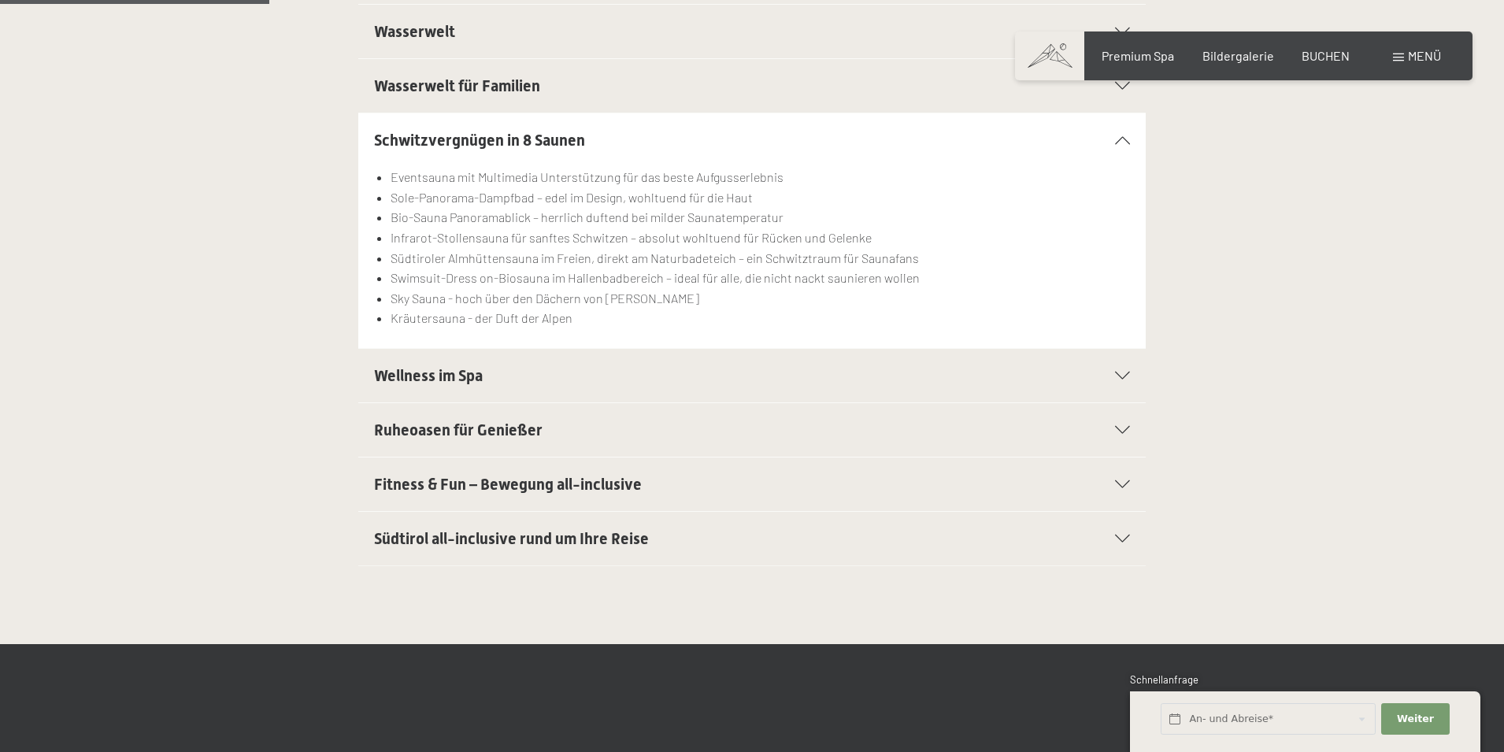
scroll to position [551, 0]
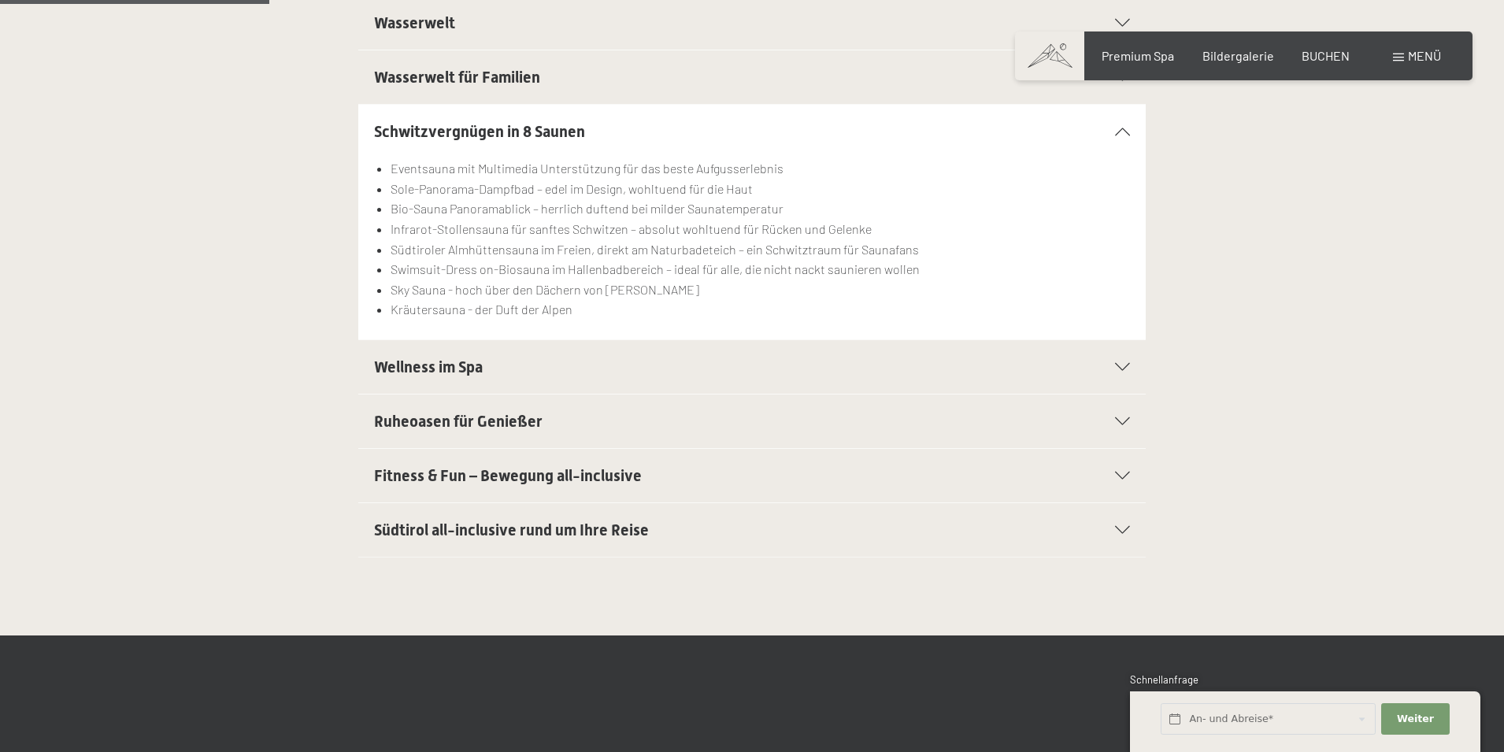
click at [1120, 367] on icon at bounding box center [1122, 367] width 15 height 8
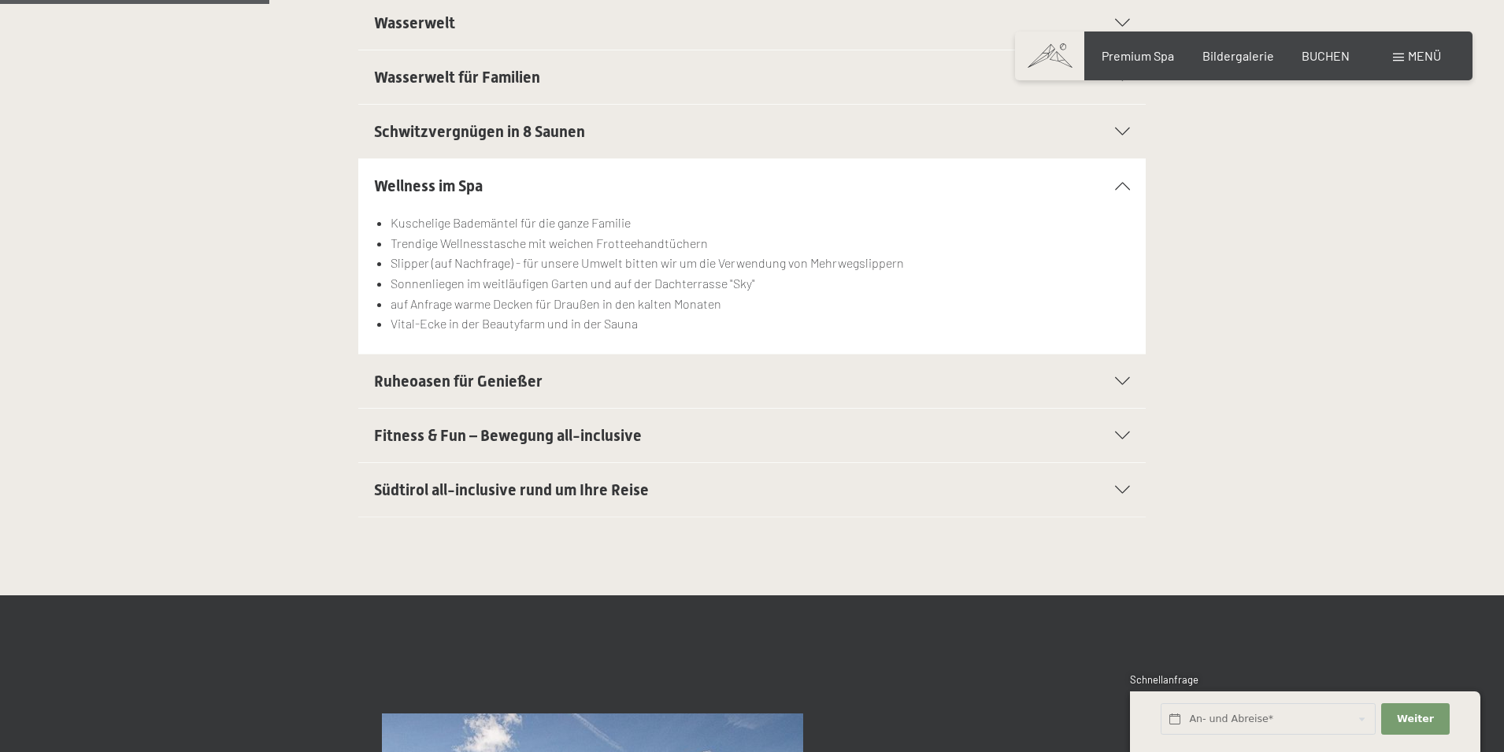
click at [1125, 384] on icon at bounding box center [1122, 381] width 15 height 8
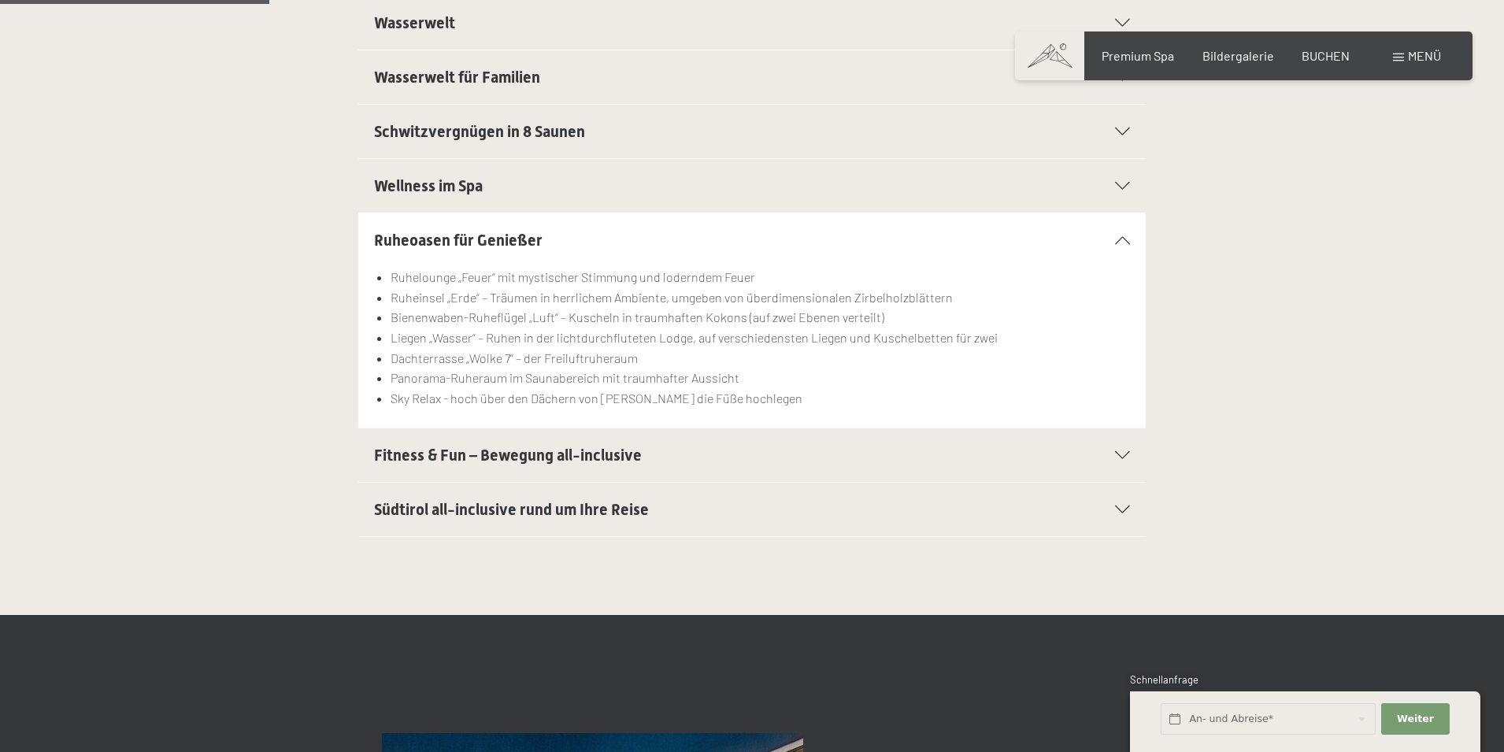
click at [1128, 457] on icon at bounding box center [1122, 455] width 15 height 8
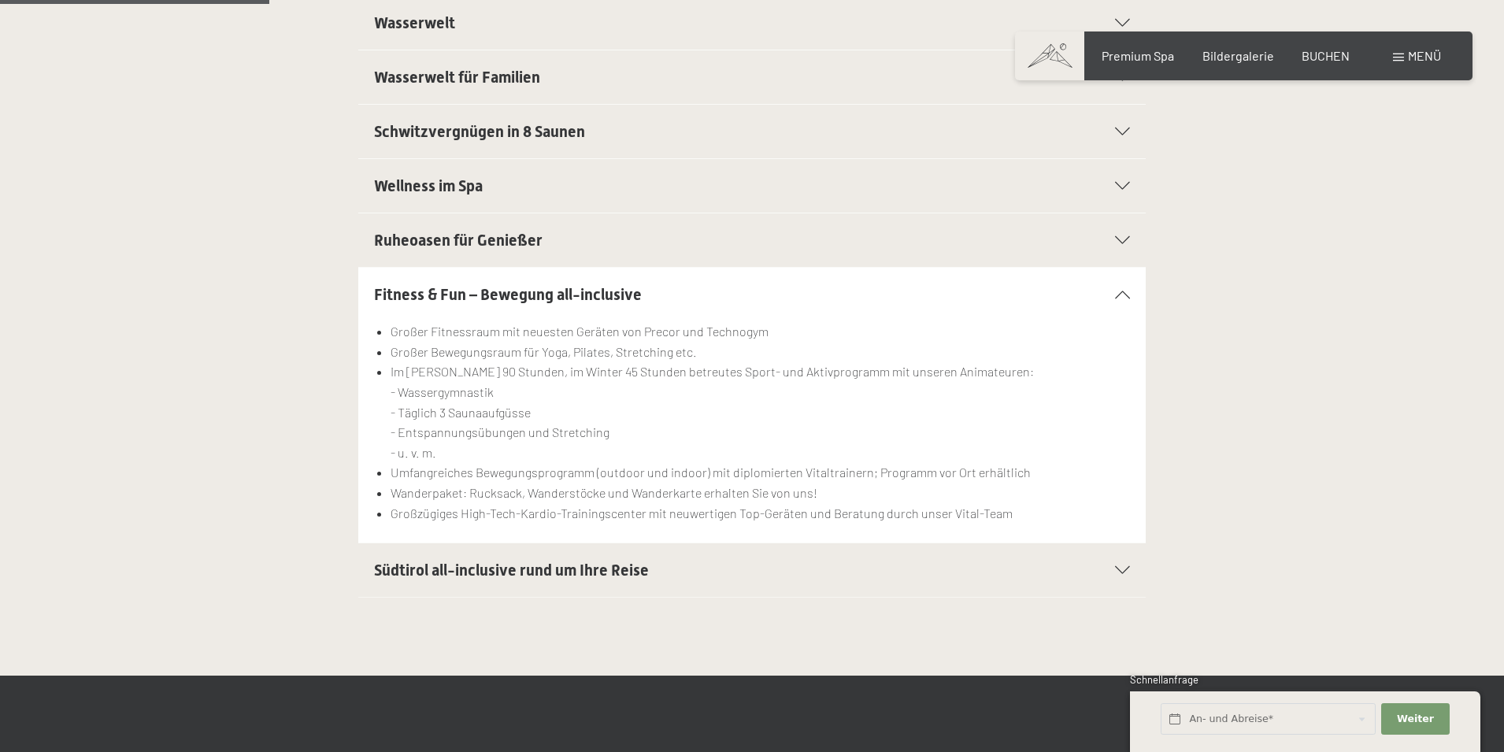
click at [1133, 577] on section "Südtirol all-inclusive rund um Ihre Reise Autoabstellplätze in der Garage für a…" at bounding box center [752, 570] width 788 height 55
click at [1117, 570] on icon at bounding box center [1122, 570] width 15 height 8
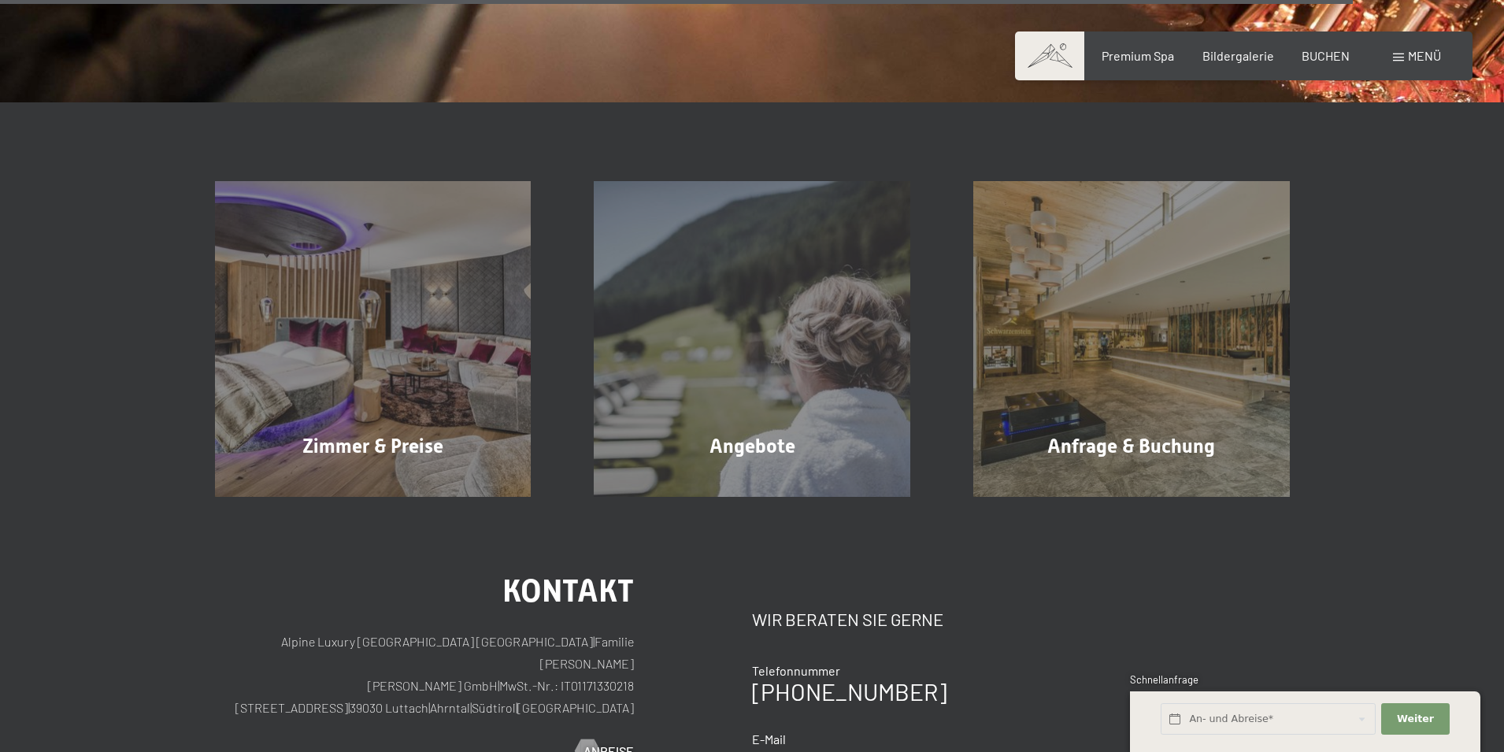
scroll to position [2757, 0]
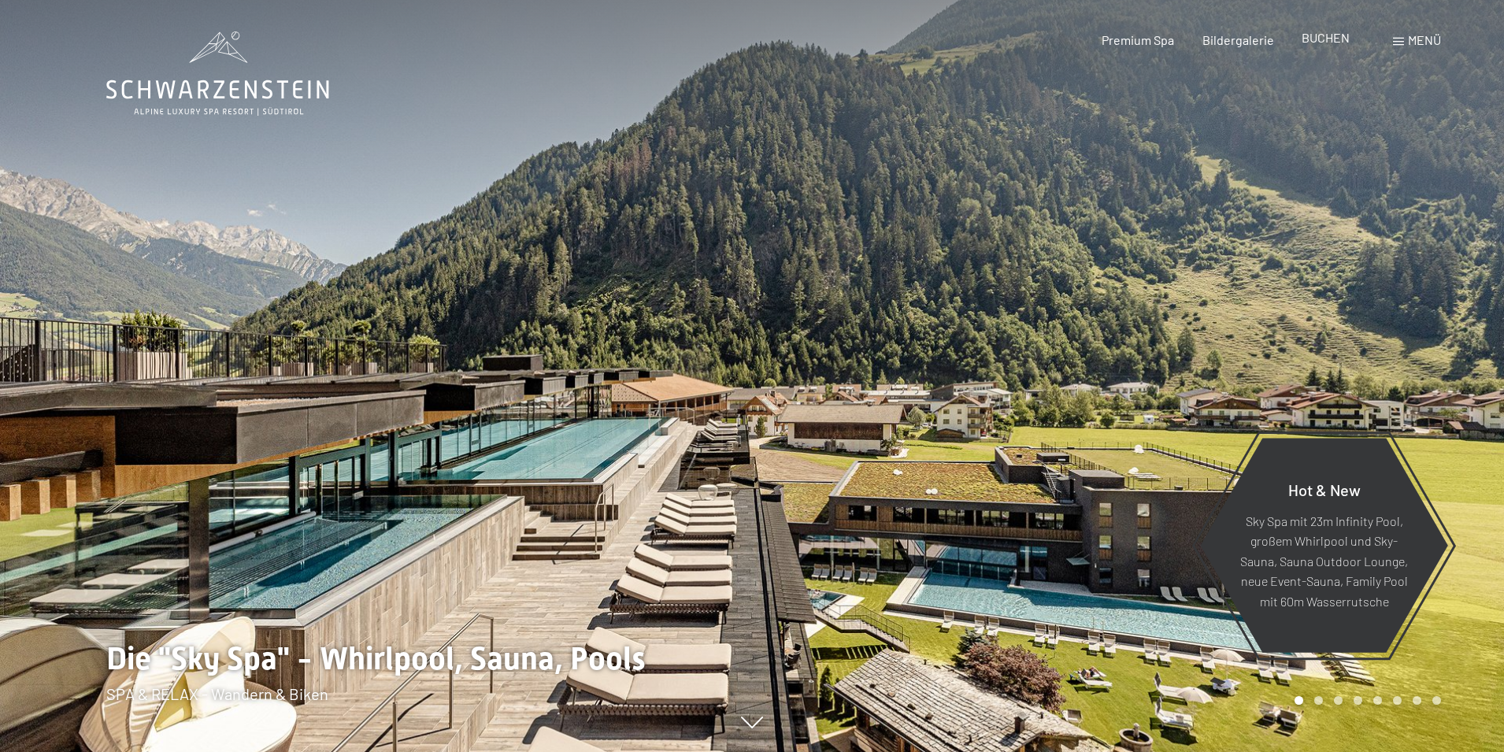
click at [1326, 36] on span "BUCHEN" at bounding box center [1326, 37] width 48 height 15
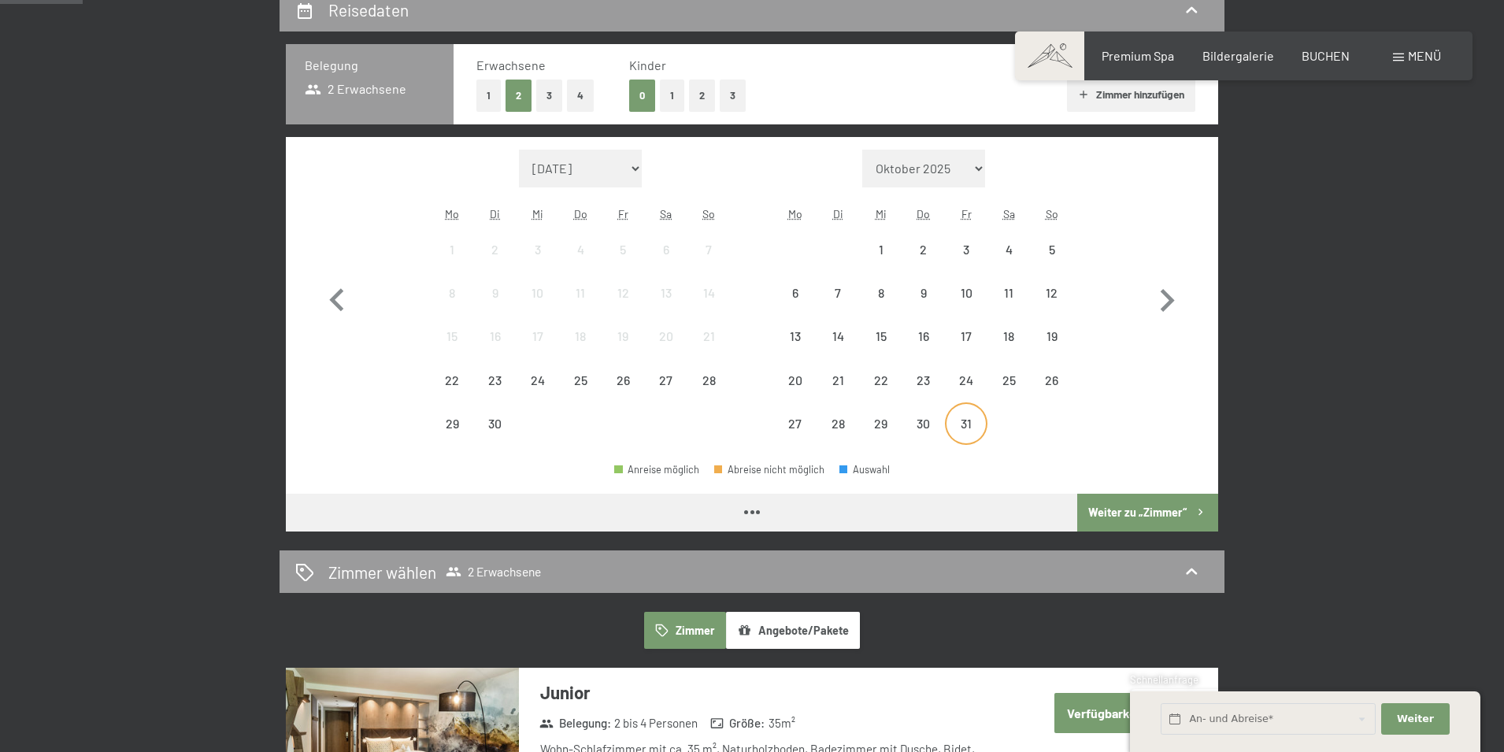
scroll to position [394, 0]
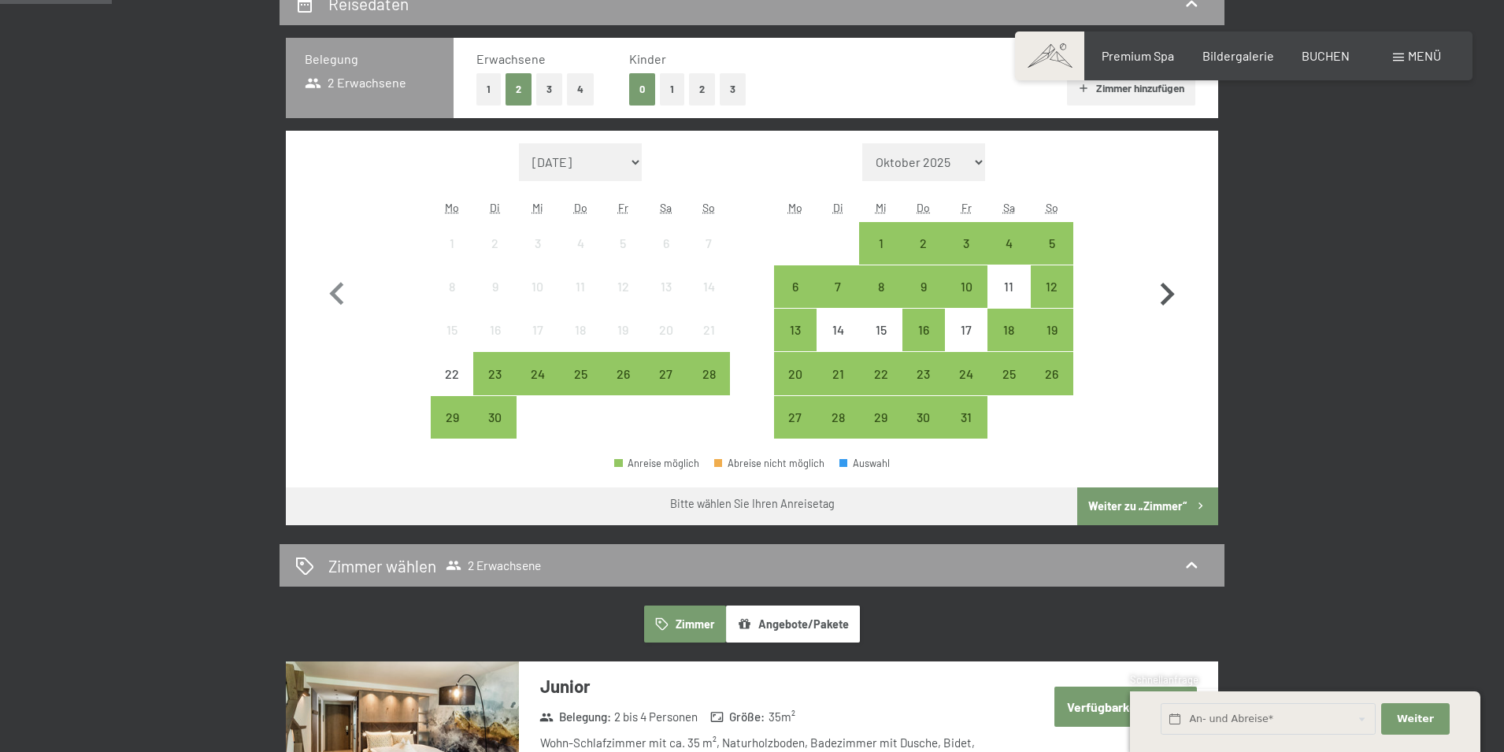
click at [1167, 298] on icon "button" at bounding box center [1168, 294] width 14 height 23
select select "[DATE]"
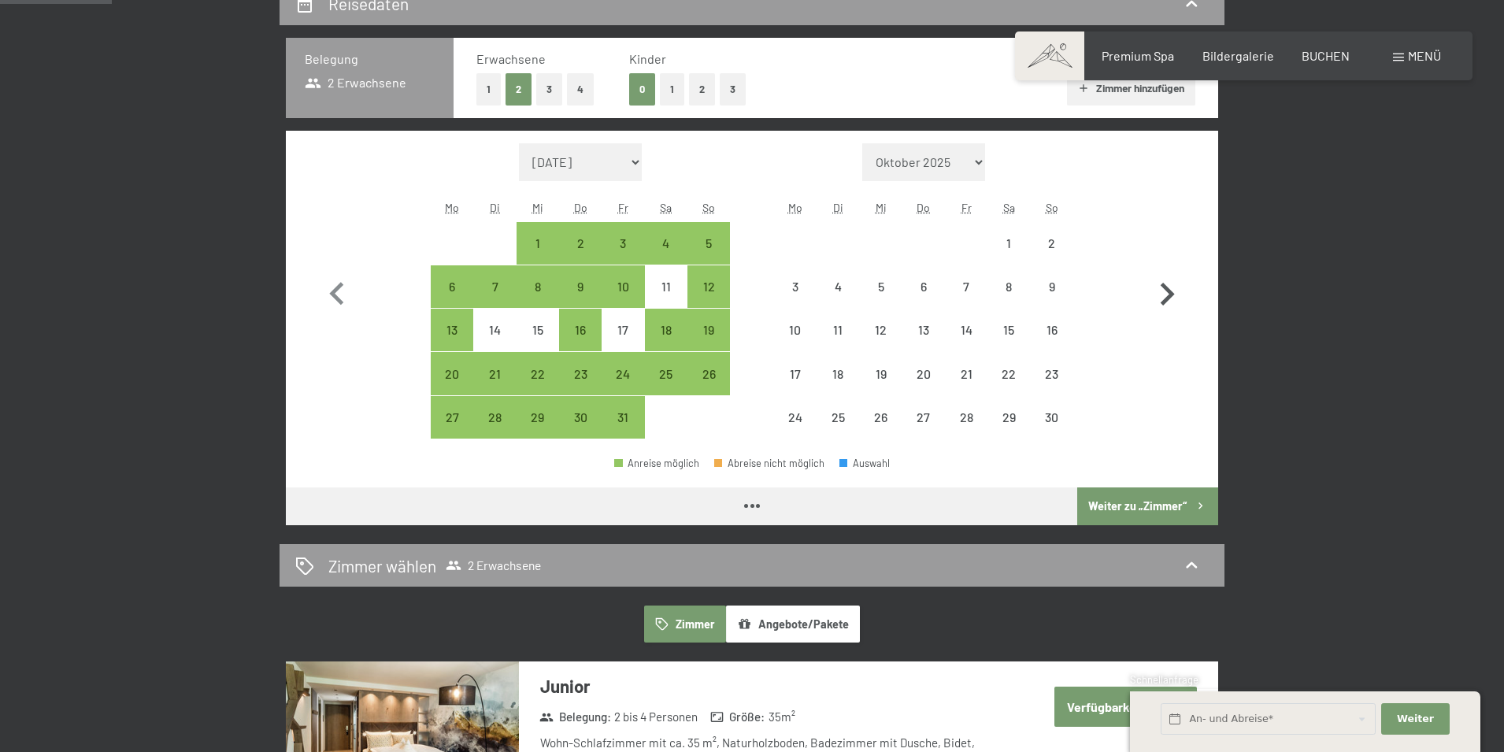
click at [1167, 298] on icon "button" at bounding box center [1168, 294] width 14 height 23
select select "[DATE]"
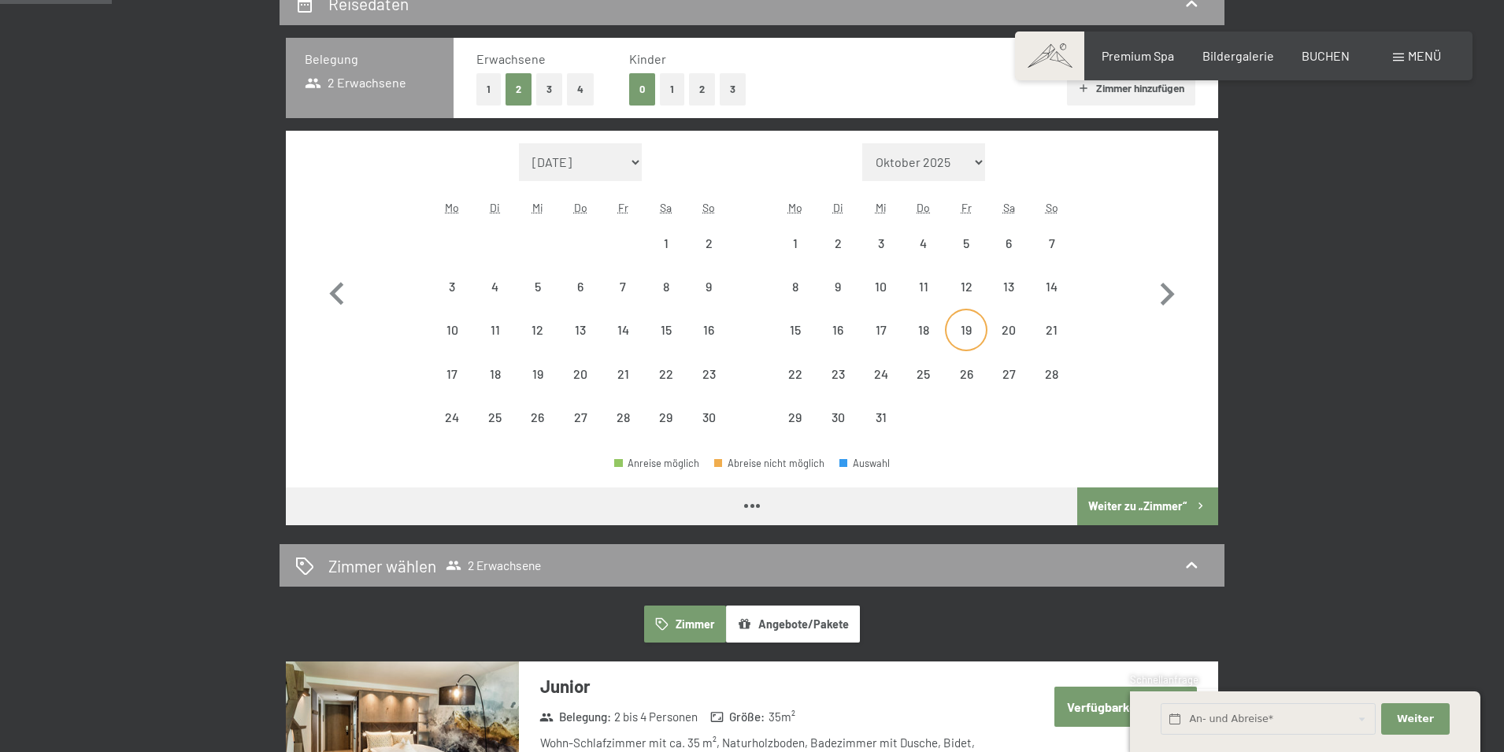
click at [961, 337] on div "19" at bounding box center [966, 343] width 39 height 39
select select "[DATE]"
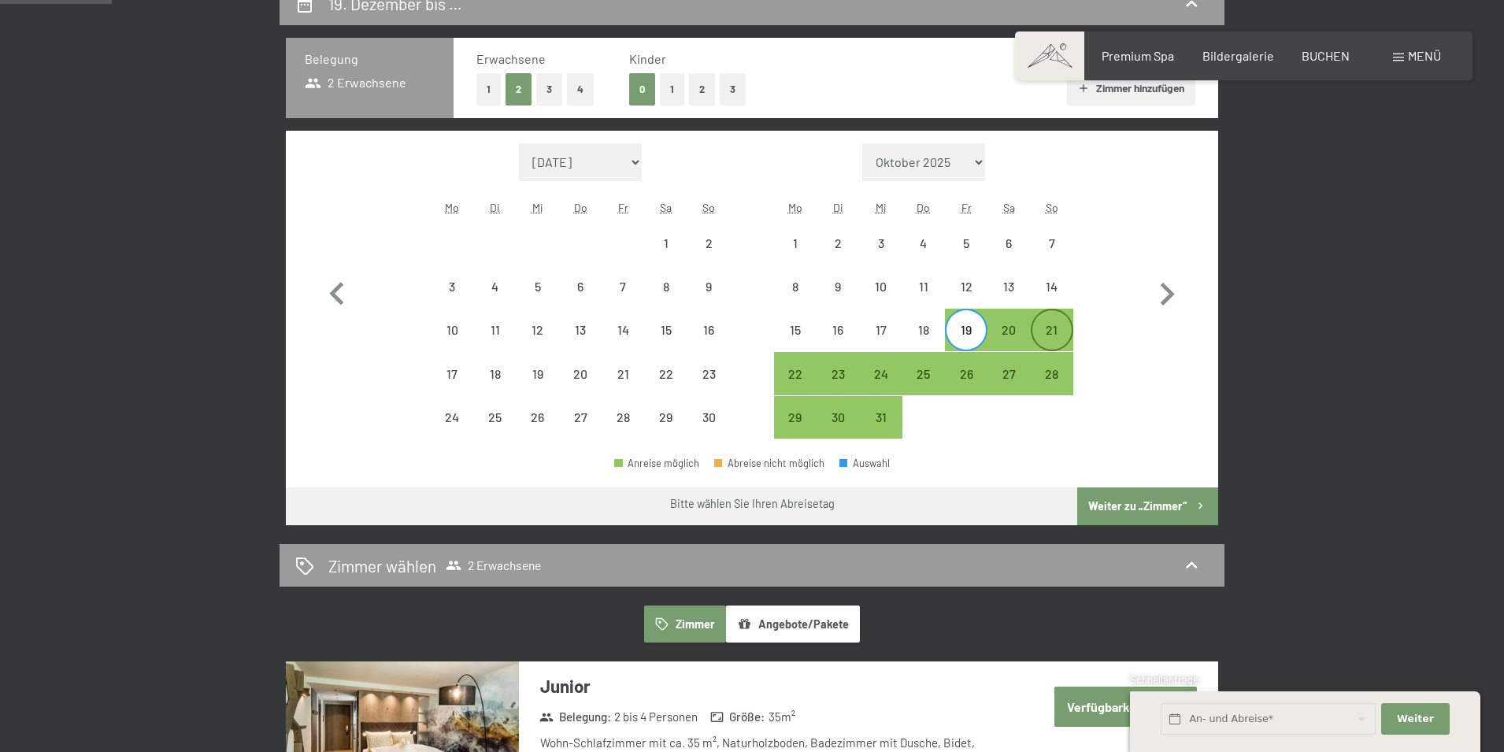
click at [1052, 331] on div "21" at bounding box center [1052, 343] width 39 height 39
select select "[DATE]"
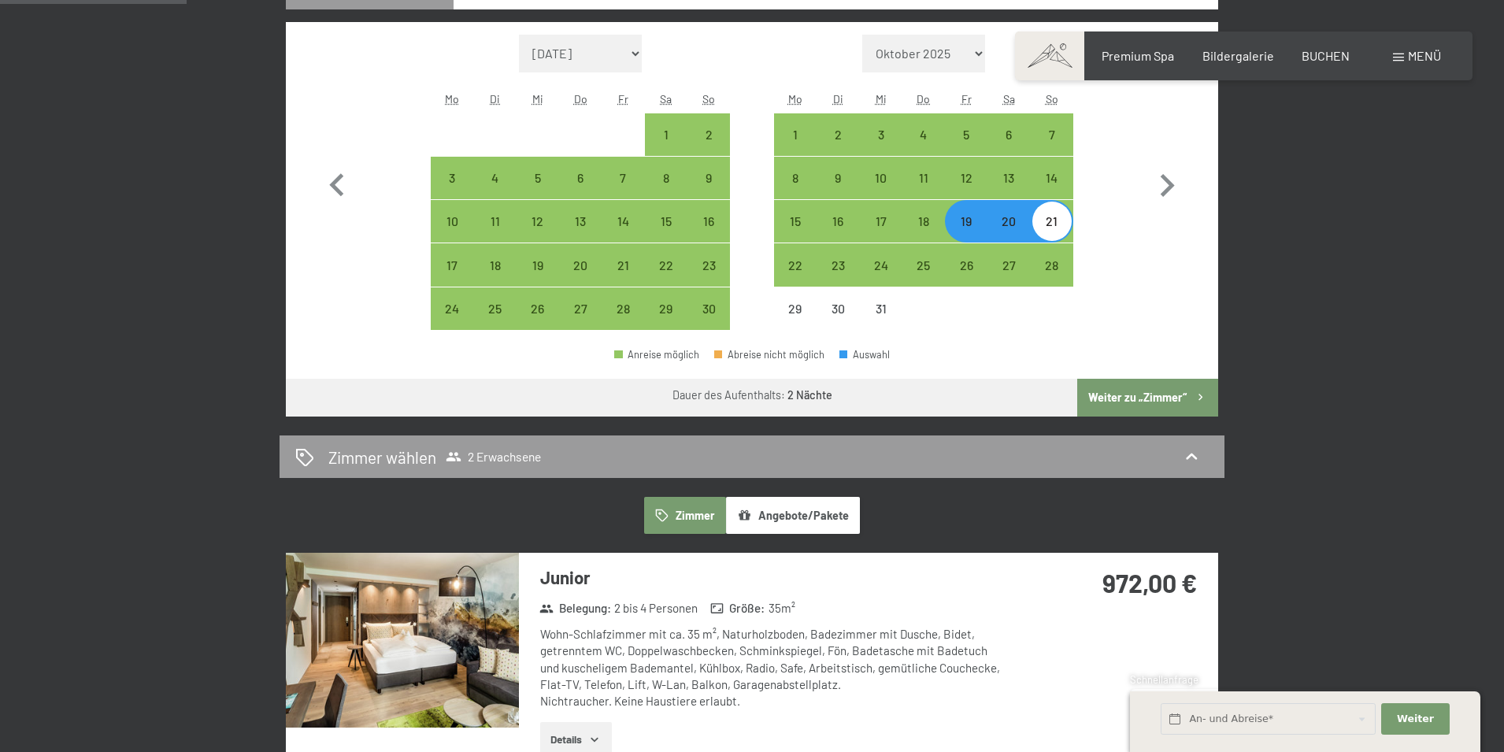
scroll to position [315, 0]
